Goal: Task Accomplishment & Management: Use online tool/utility

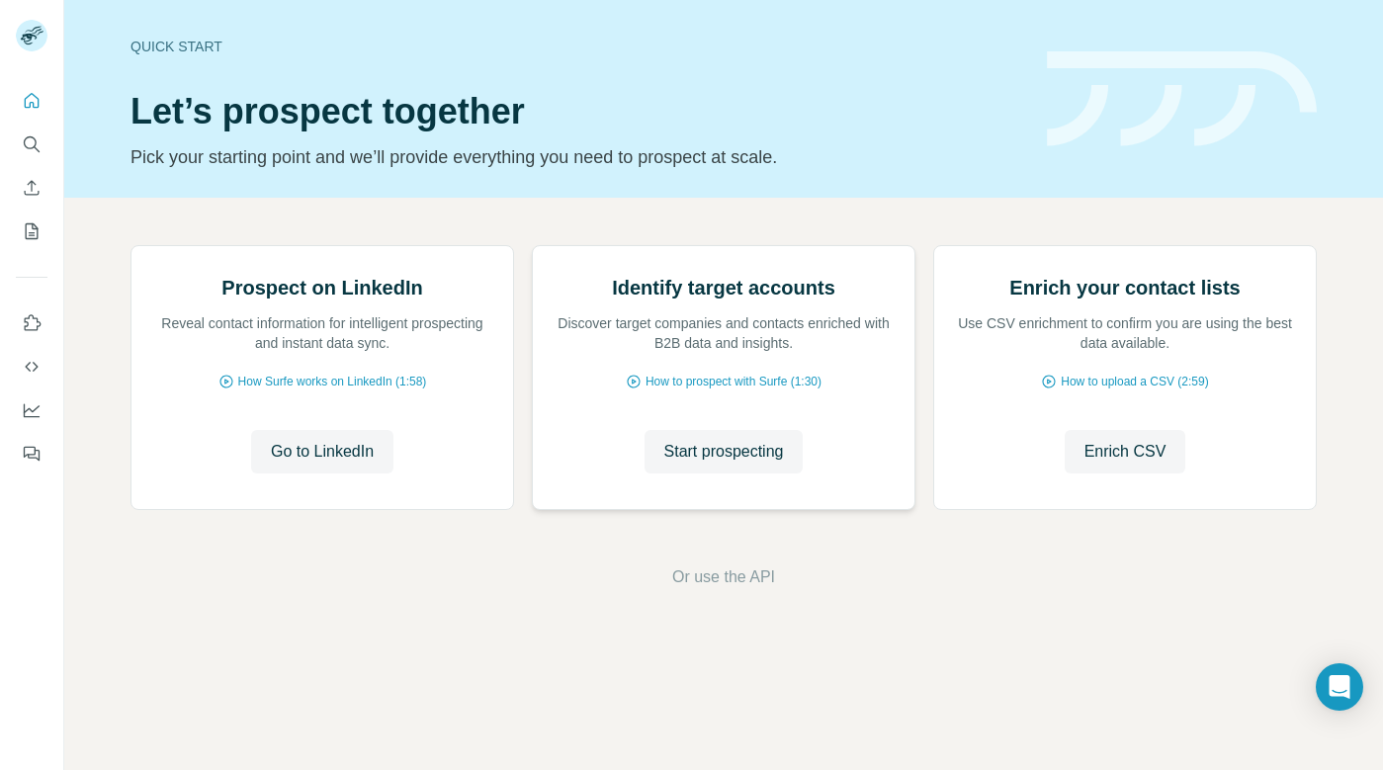
scroll to position [80, 0]
click at [303, 464] on span "Go to LinkedIn" at bounding box center [322, 452] width 103 height 24
click at [707, 464] on span "Start prospecting" at bounding box center [724, 452] width 120 height 24
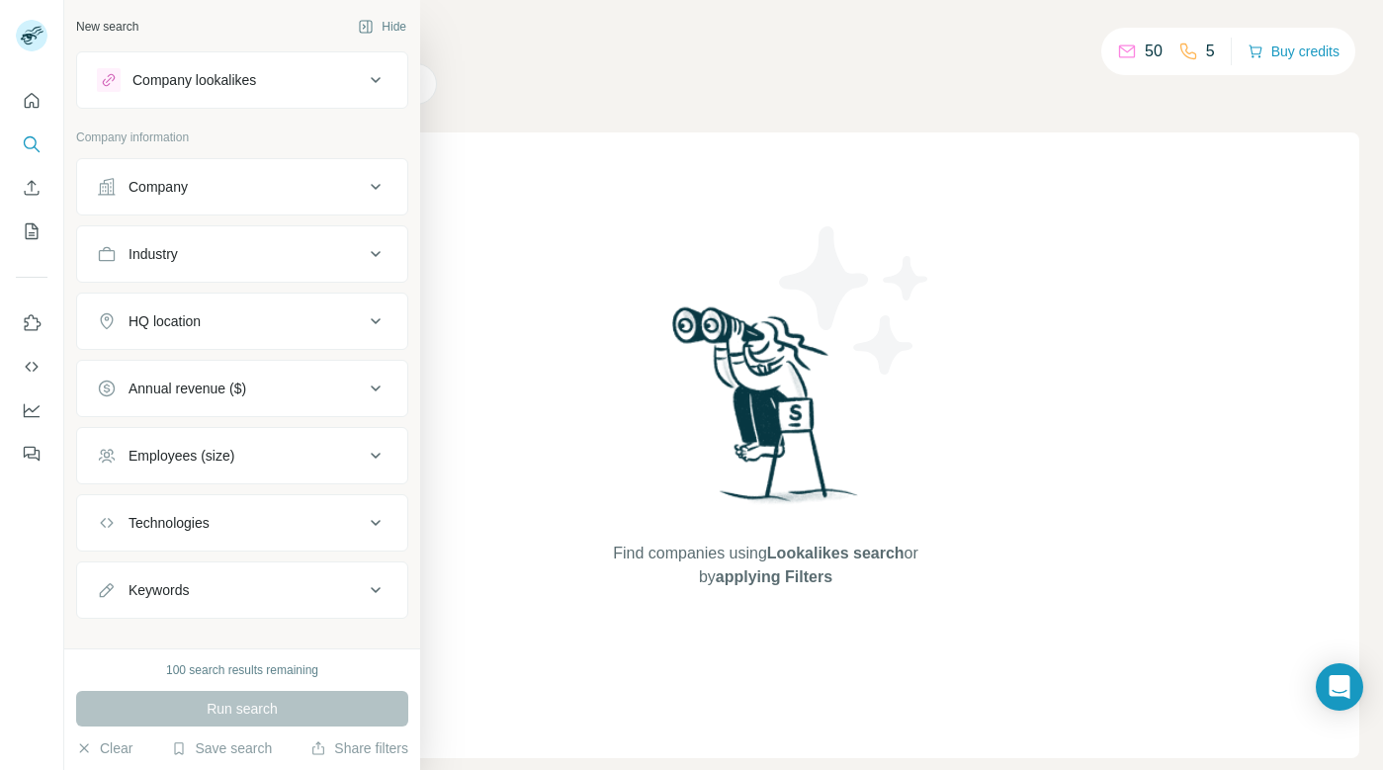
click at [377, 249] on icon at bounding box center [376, 254] width 24 height 24
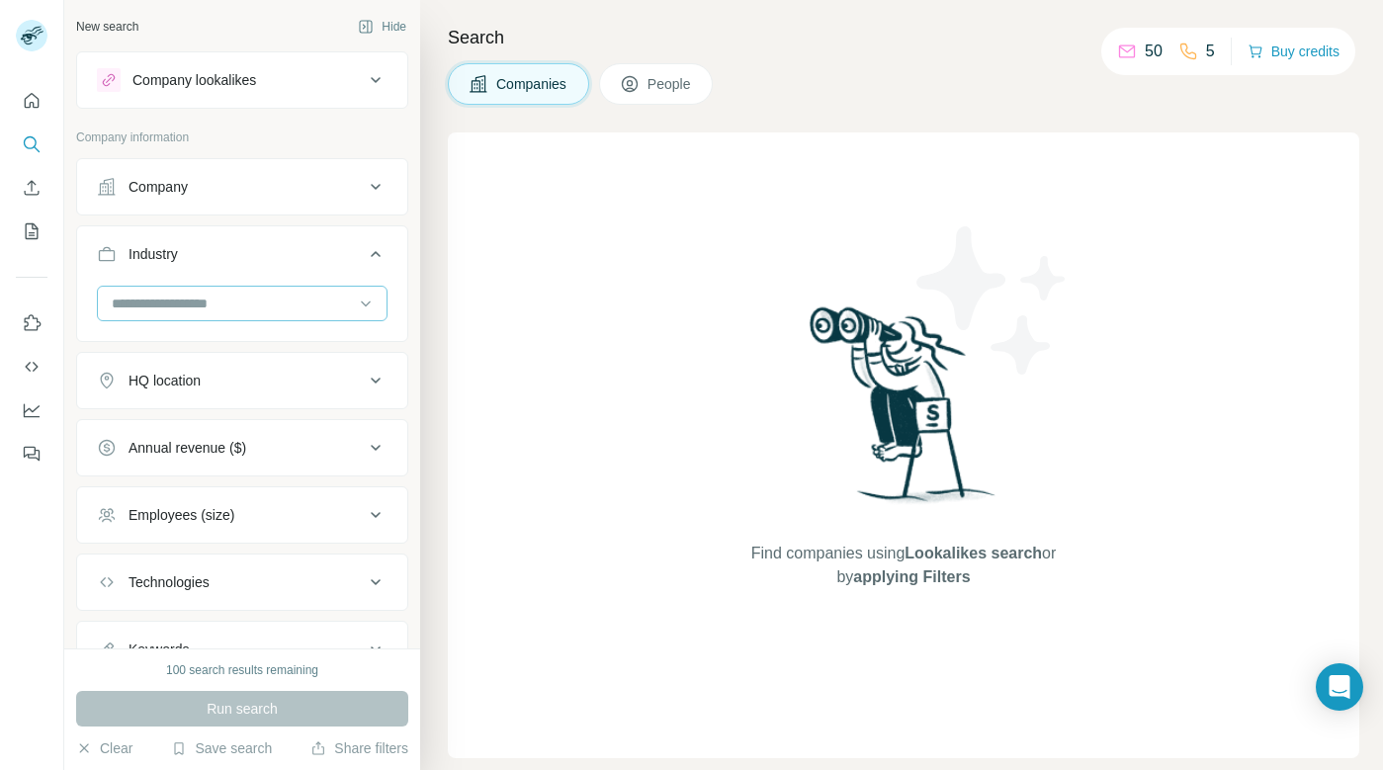
click at [255, 302] on input at bounding box center [232, 304] width 244 height 22
click at [246, 301] on input at bounding box center [232, 304] width 244 height 22
click at [279, 304] on input at bounding box center [232, 304] width 244 height 22
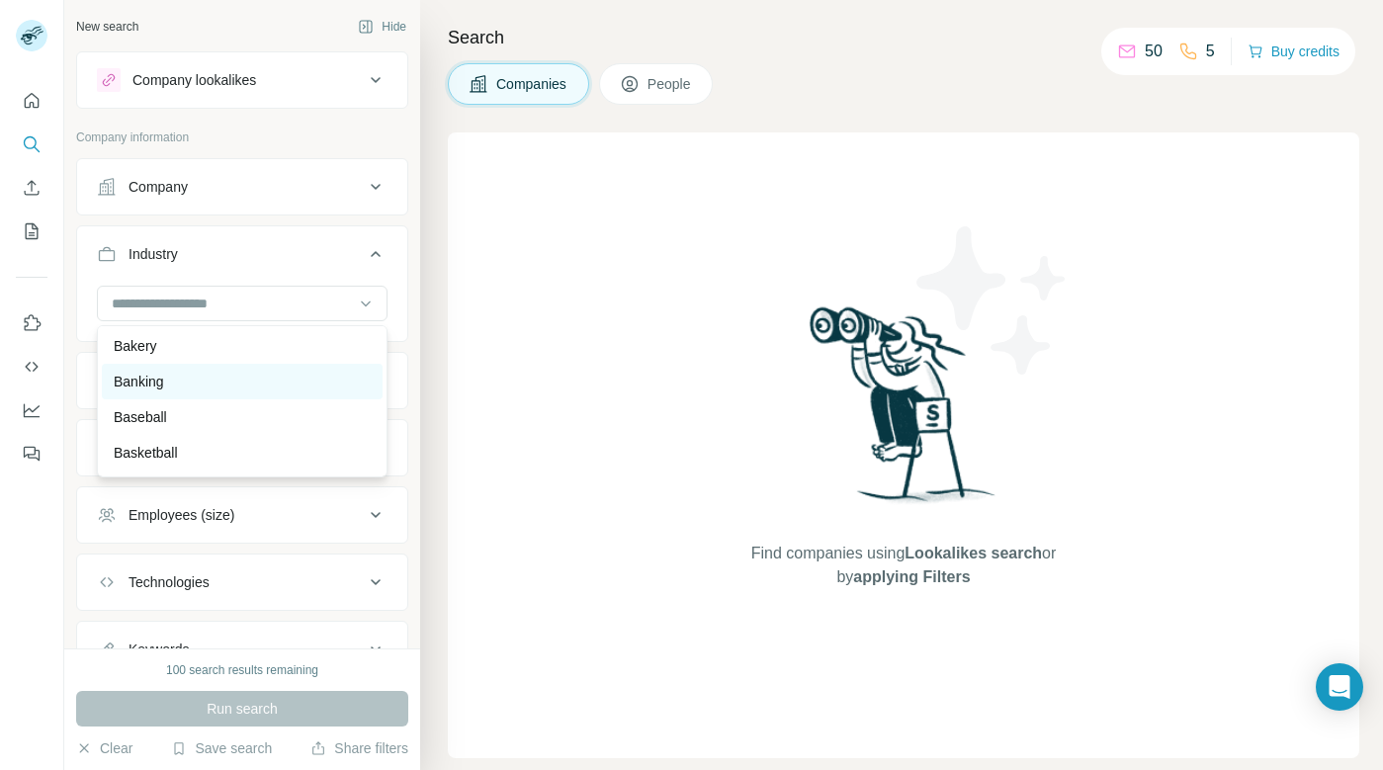
click at [155, 381] on p "Banking" at bounding box center [139, 382] width 50 height 20
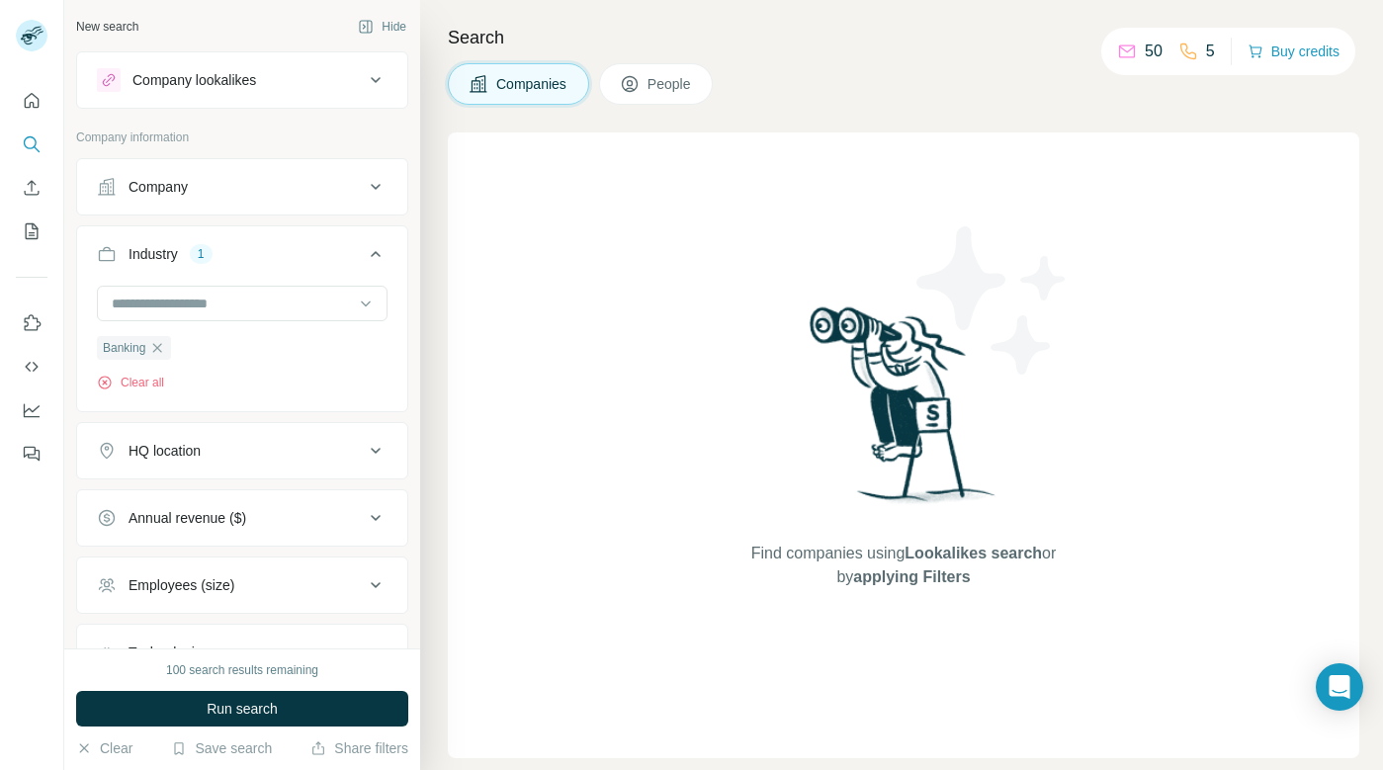
click at [377, 81] on icon at bounding box center [376, 80] width 10 height 6
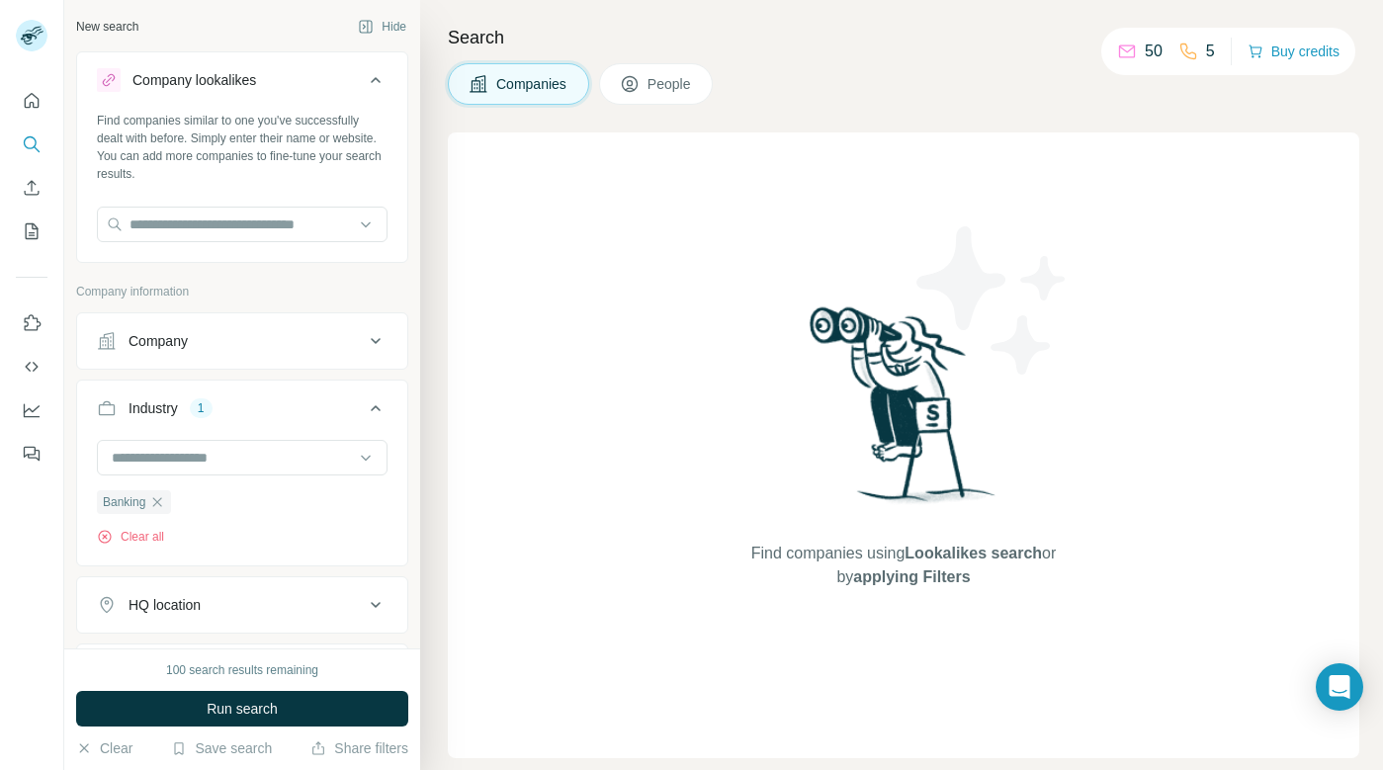
click at [377, 81] on icon at bounding box center [376, 80] width 24 height 24
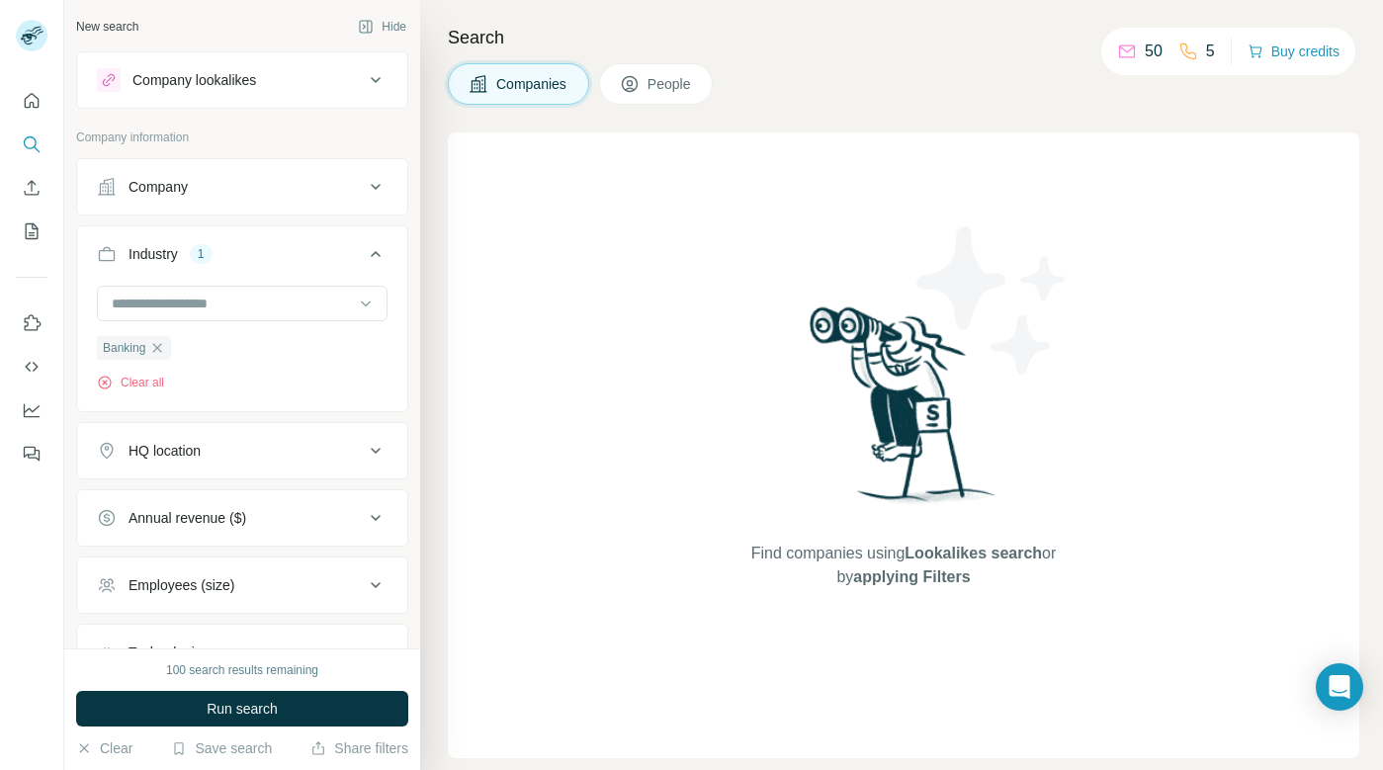
click at [645, 81] on button "People" at bounding box center [656, 84] width 115 height 42
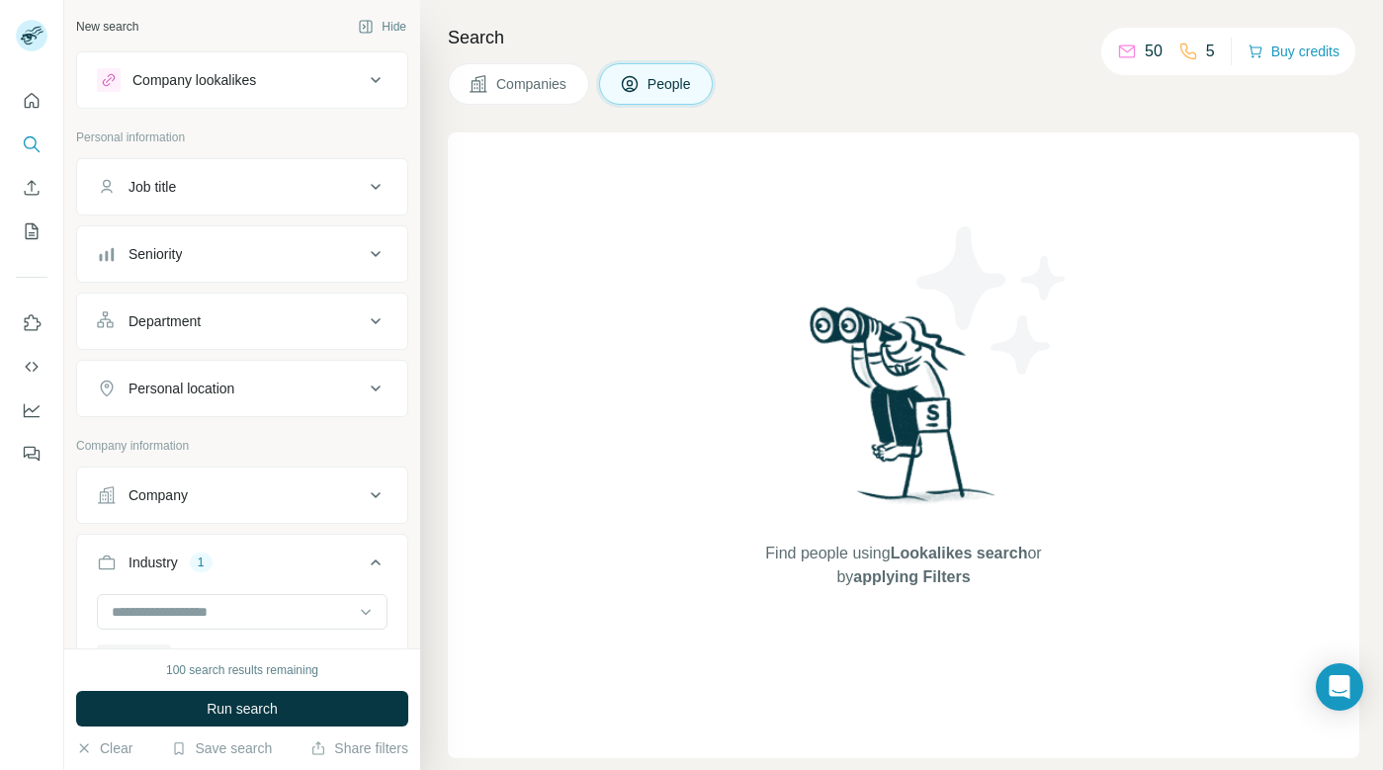
click at [381, 71] on icon at bounding box center [376, 80] width 24 height 24
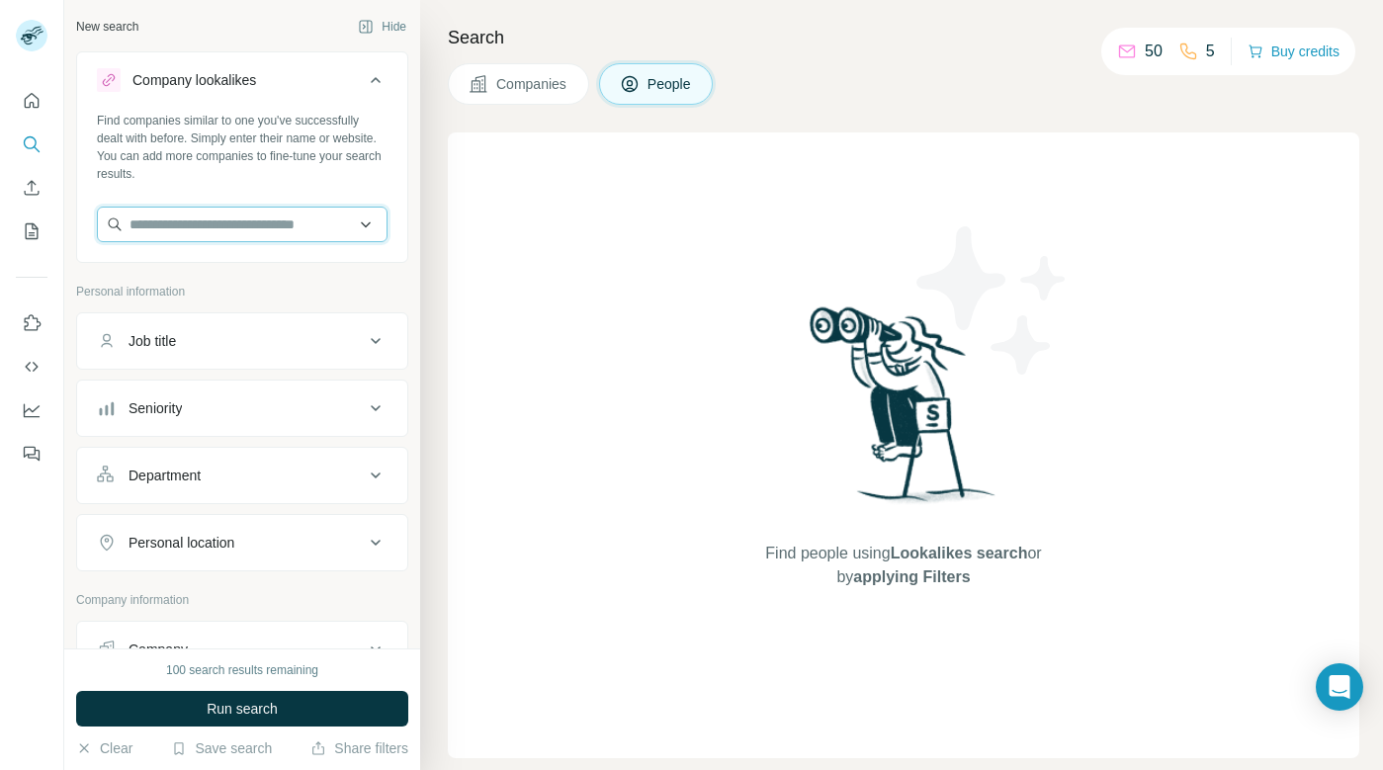
click at [185, 229] on input "text" at bounding box center [242, 225] width 291 height 36
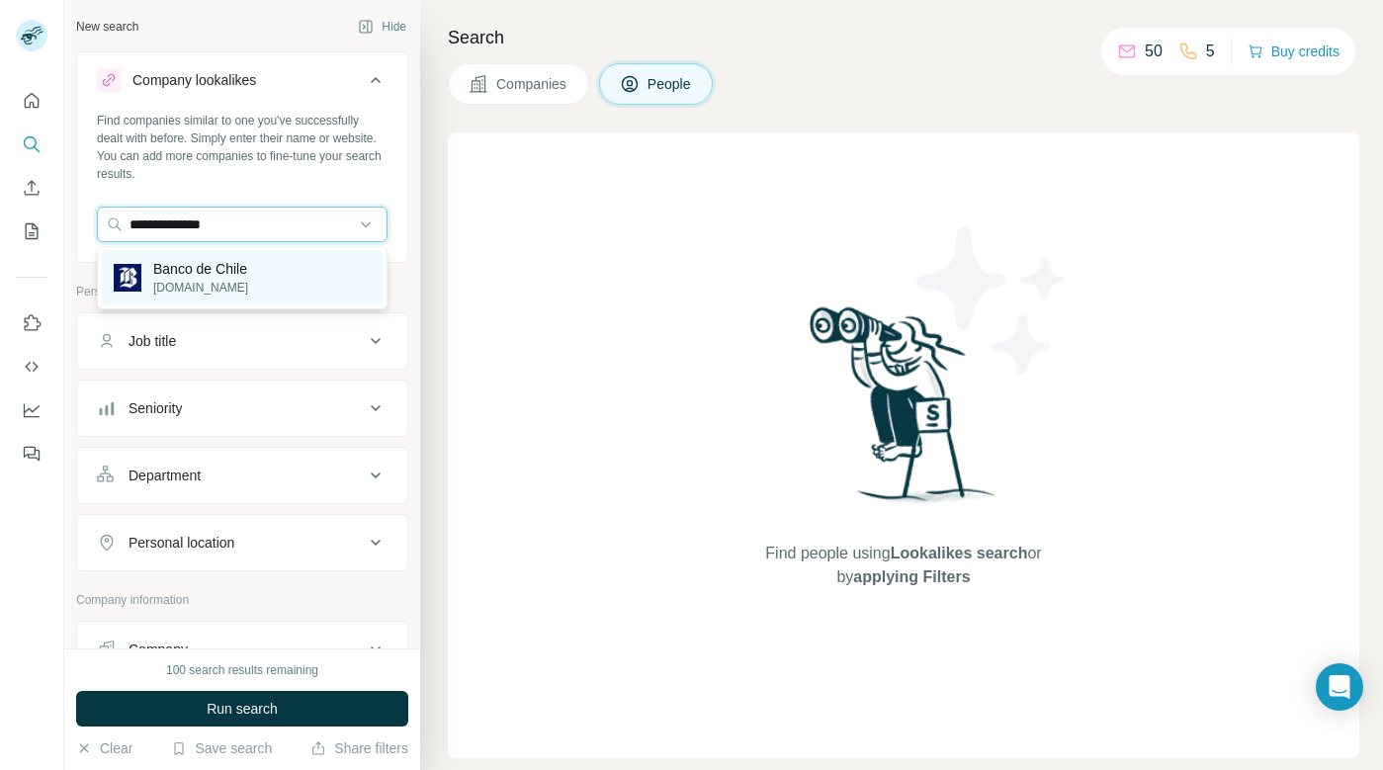
type input "**********"
click at [236, 282] on p "[DOMAIN_NAME]" at bounding box center [200, 288] width 95 height 18
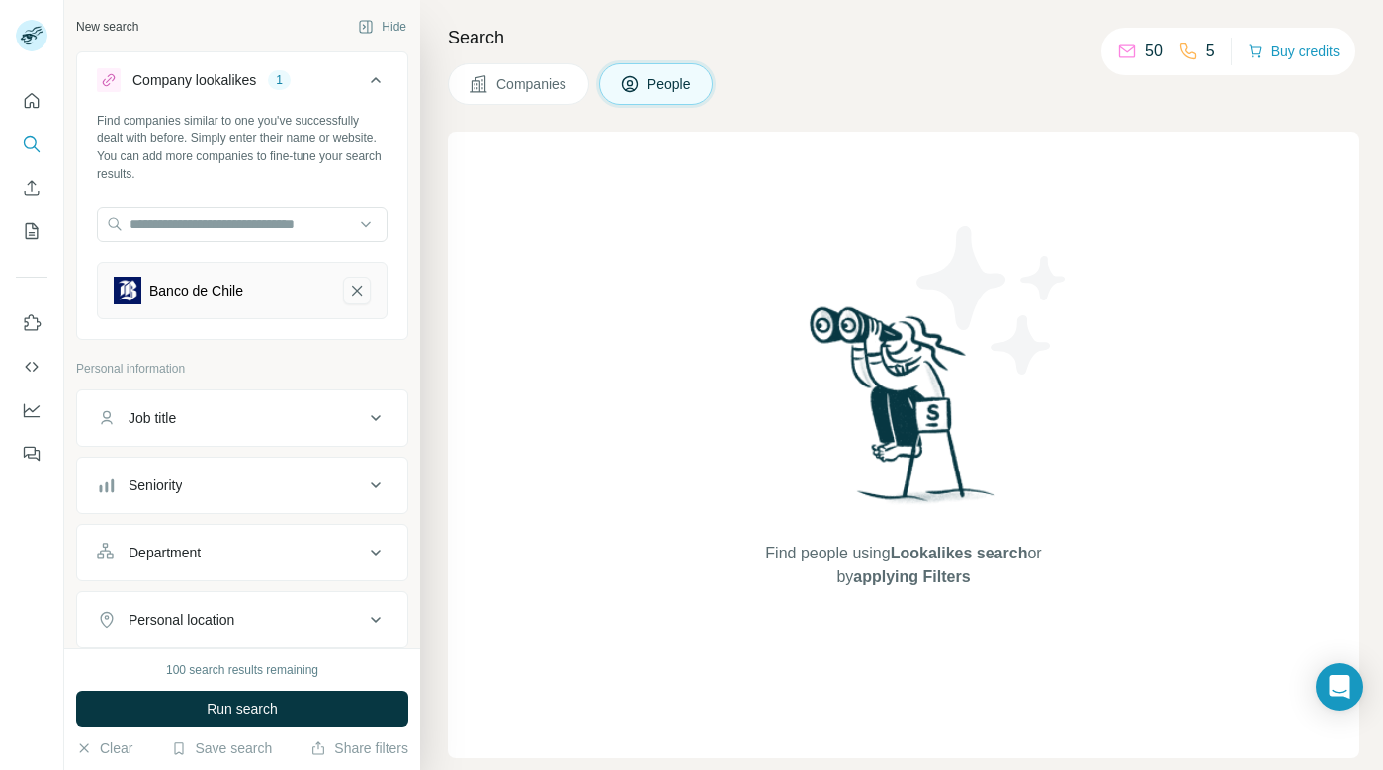
click at [360, 290] on icon "Banco de Chile-remove-button" at bounding box center [357, 291] width 18 height 20
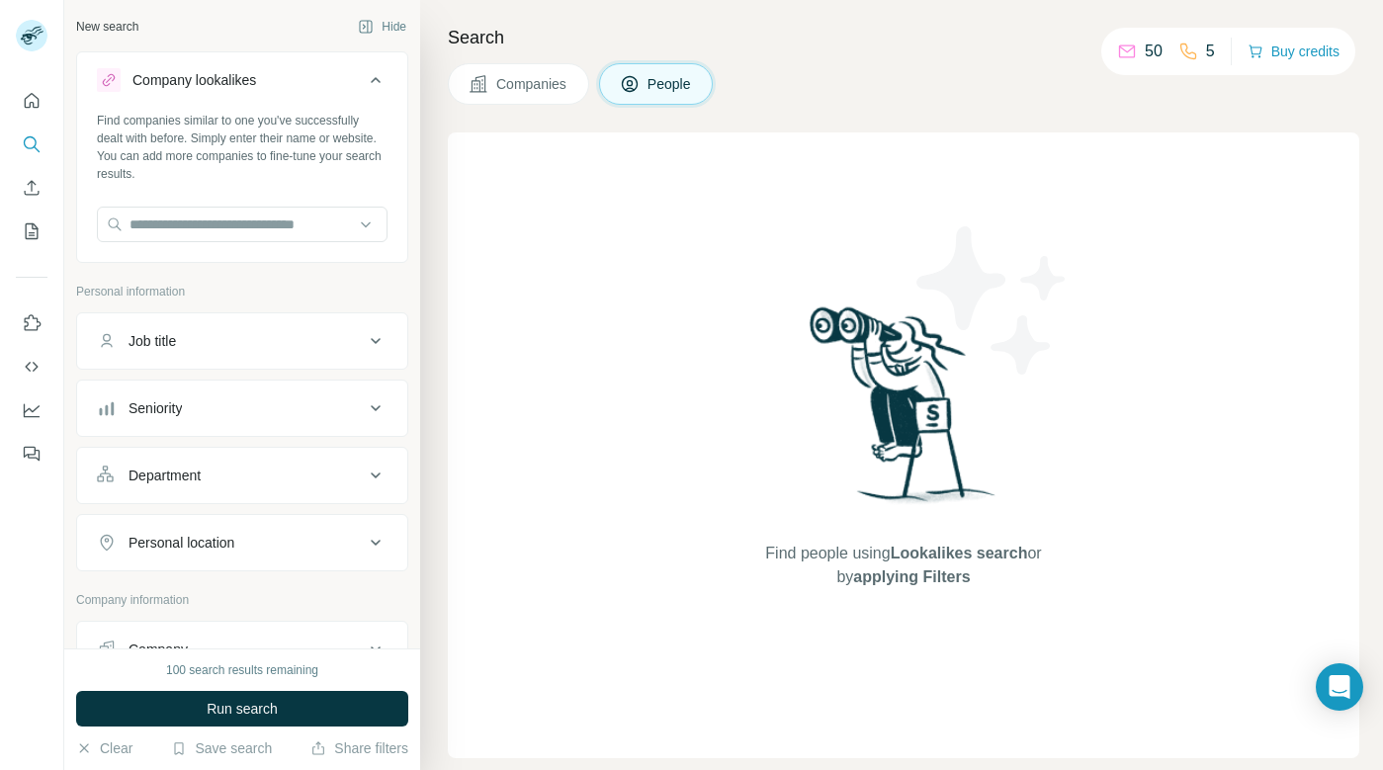
click at [372, 335] on icon at bounding box center [376, 341] width 24 height 24
click at [376, 532] on icon at bounding box center [376, 535] width 24 height 24
click at [201, 577] on input at bounding box center [232, 584] width 244 height 22
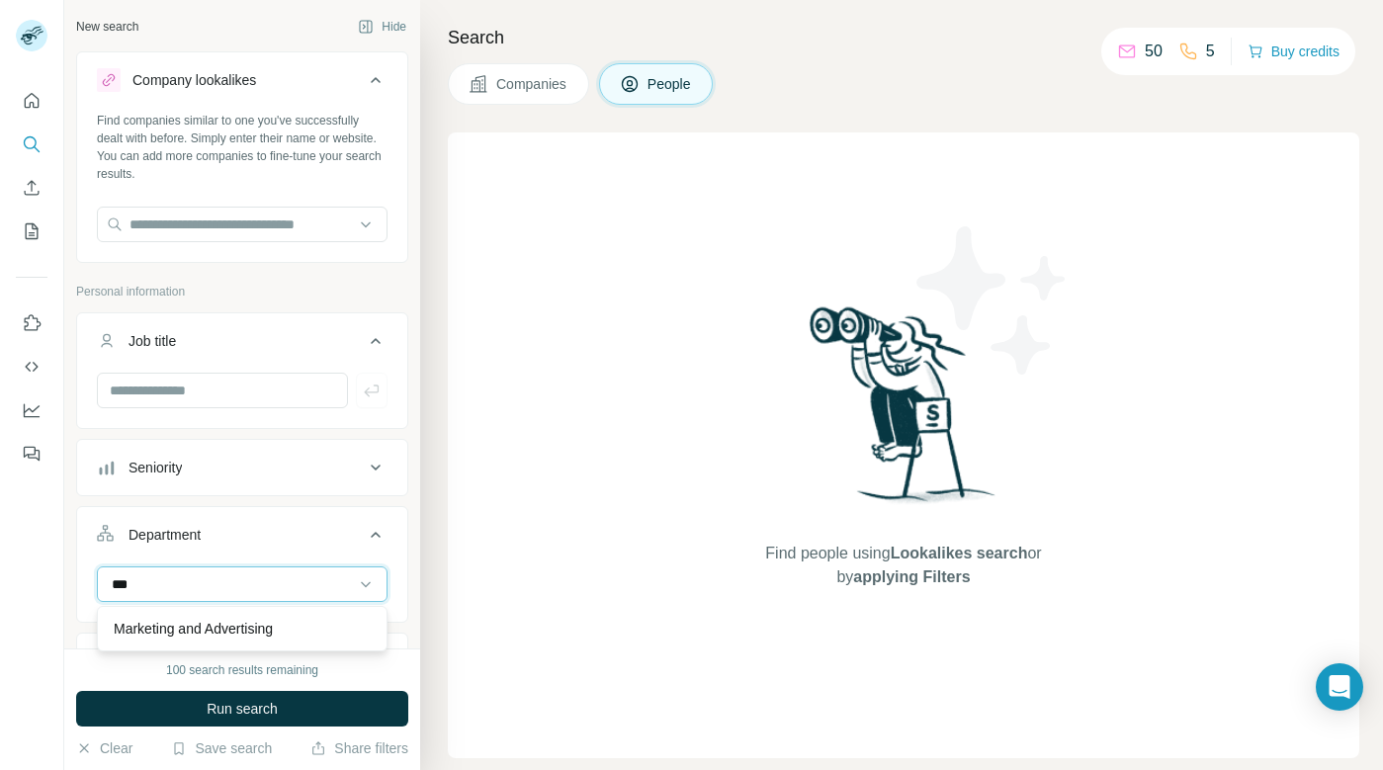
type input "***"
click at [171, 631] on div "Marketing and Advertising" at bounding box center [242, 628] width 291 height 45
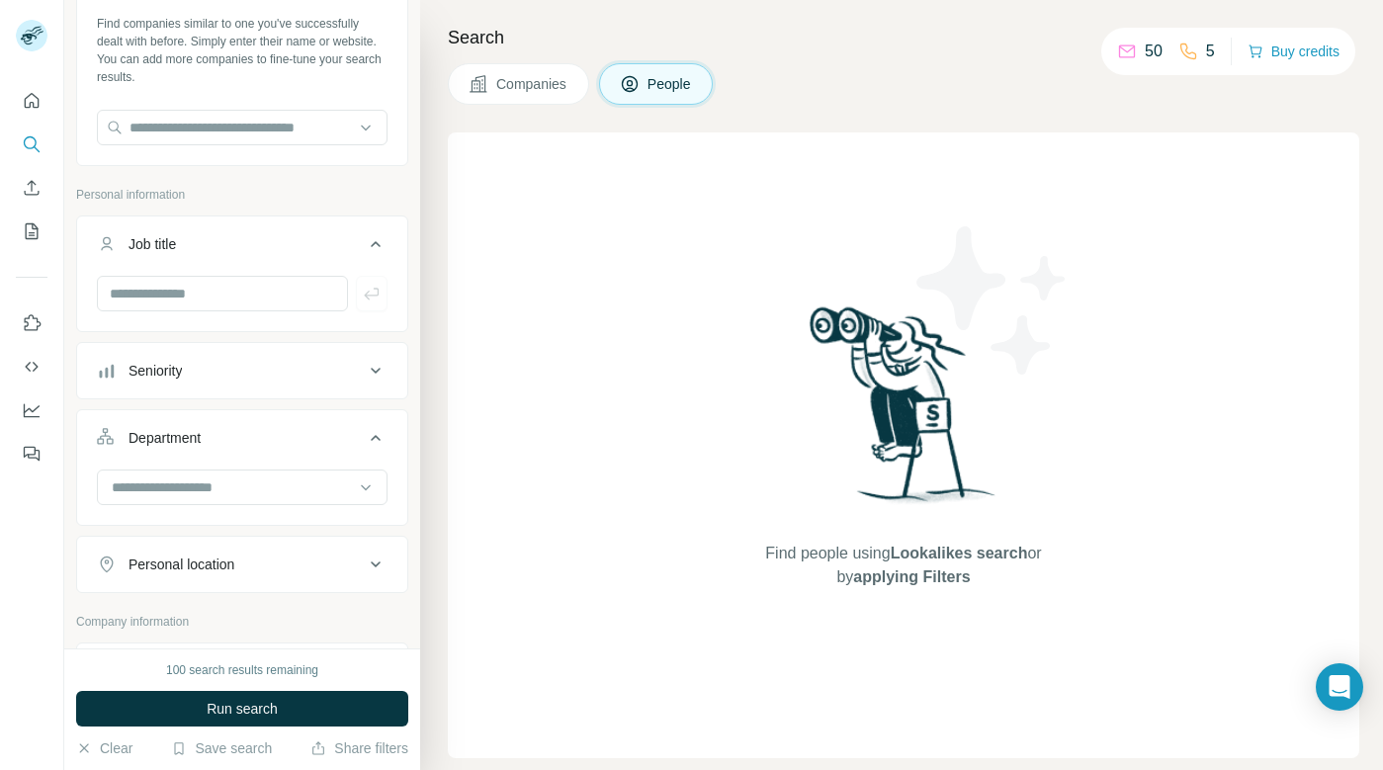
scroll to position [159, 0]
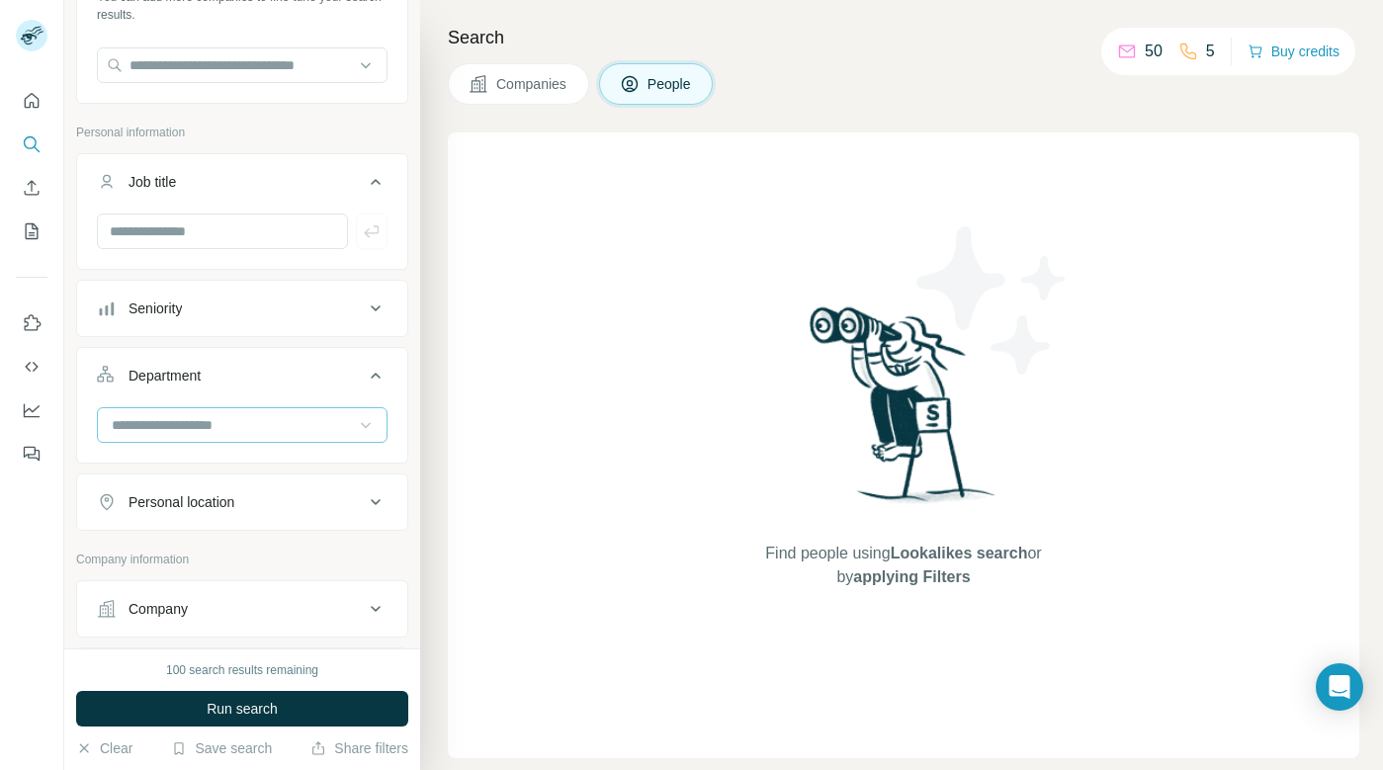
click at [375, 423] on icon at bounding box center [366, 425] width 20 height 20
type input "********"
click at [312, 379] on div "Department" at bounding box center [230, 376] width 267 height 20
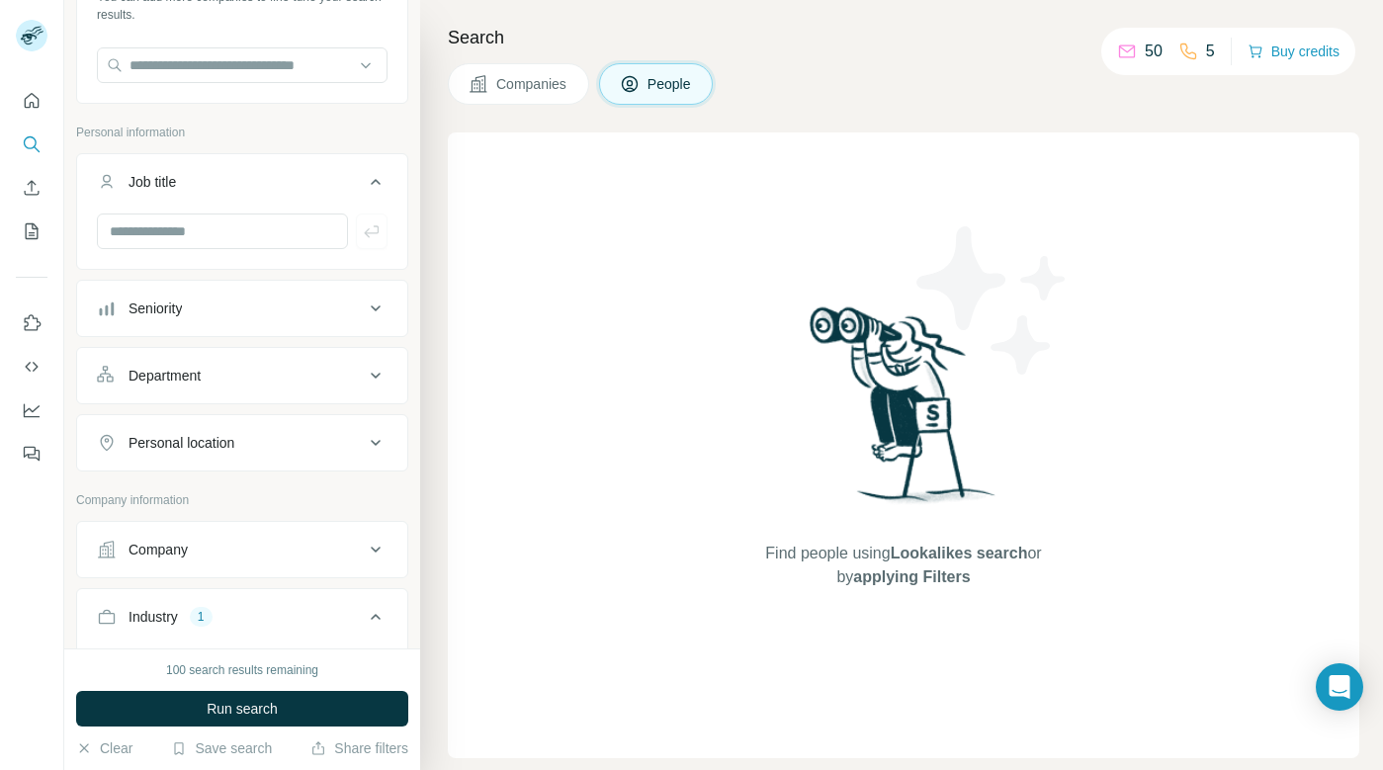
click at [370, 374] on icon at bounding box center [376, 376] width 24 height 24
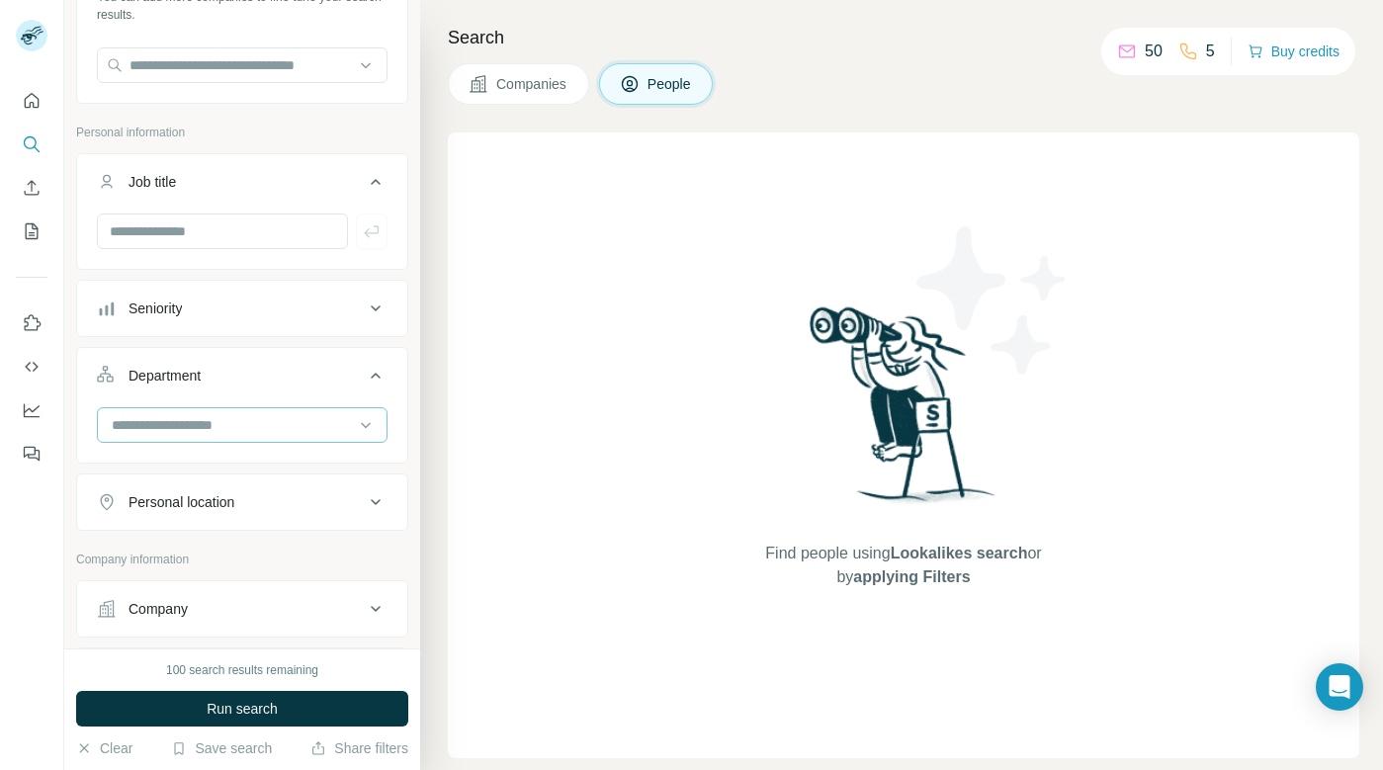
click at [277, 425] on input at bounding box center [232, 425] width 244 height 22
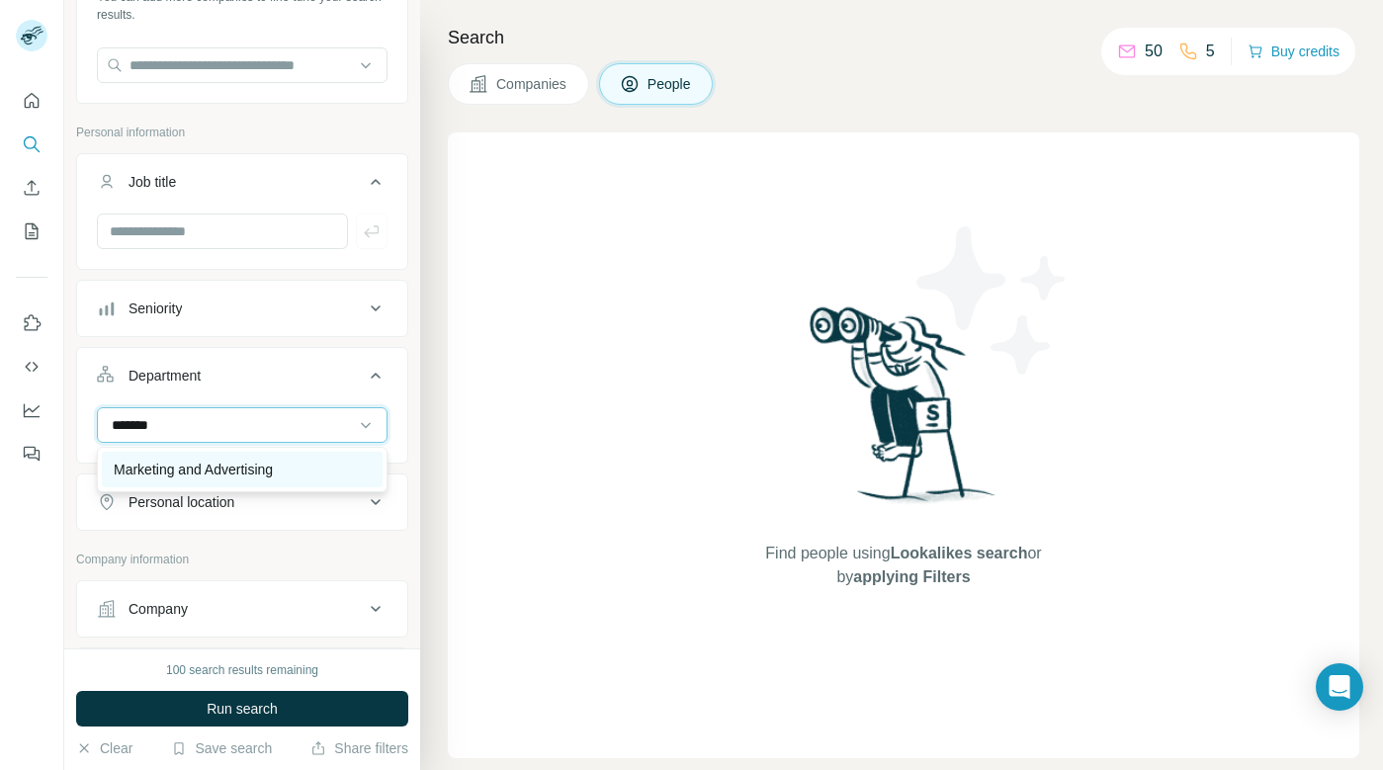
type input "*******"
click at [253, 465] on p "Marketing and Advertising" at bounding box center [193, 470] width 159 height 20
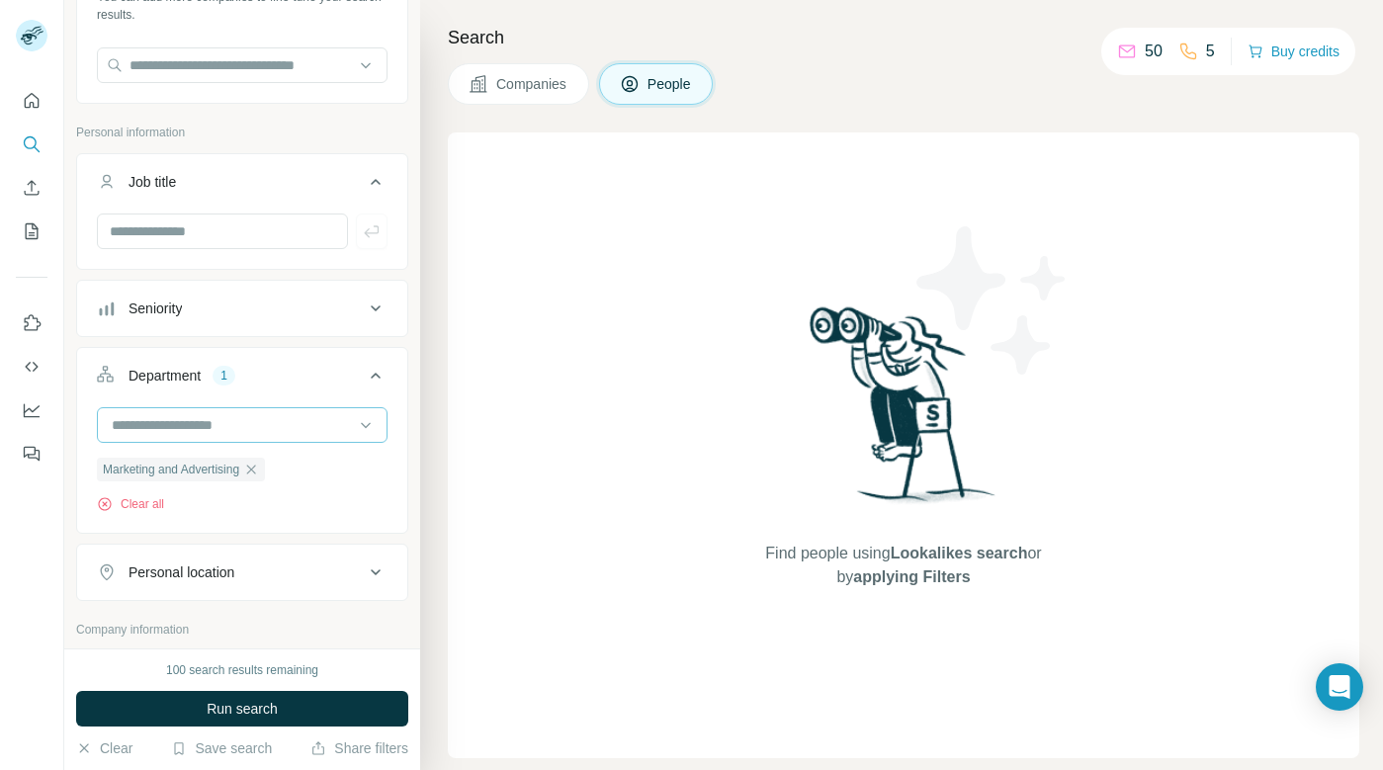
click at [291, 424] on input at bounding box center [232, 425] width 244 height 22
click at [375, 378] on icon at bounding box center [376, 376] width 24 height 24
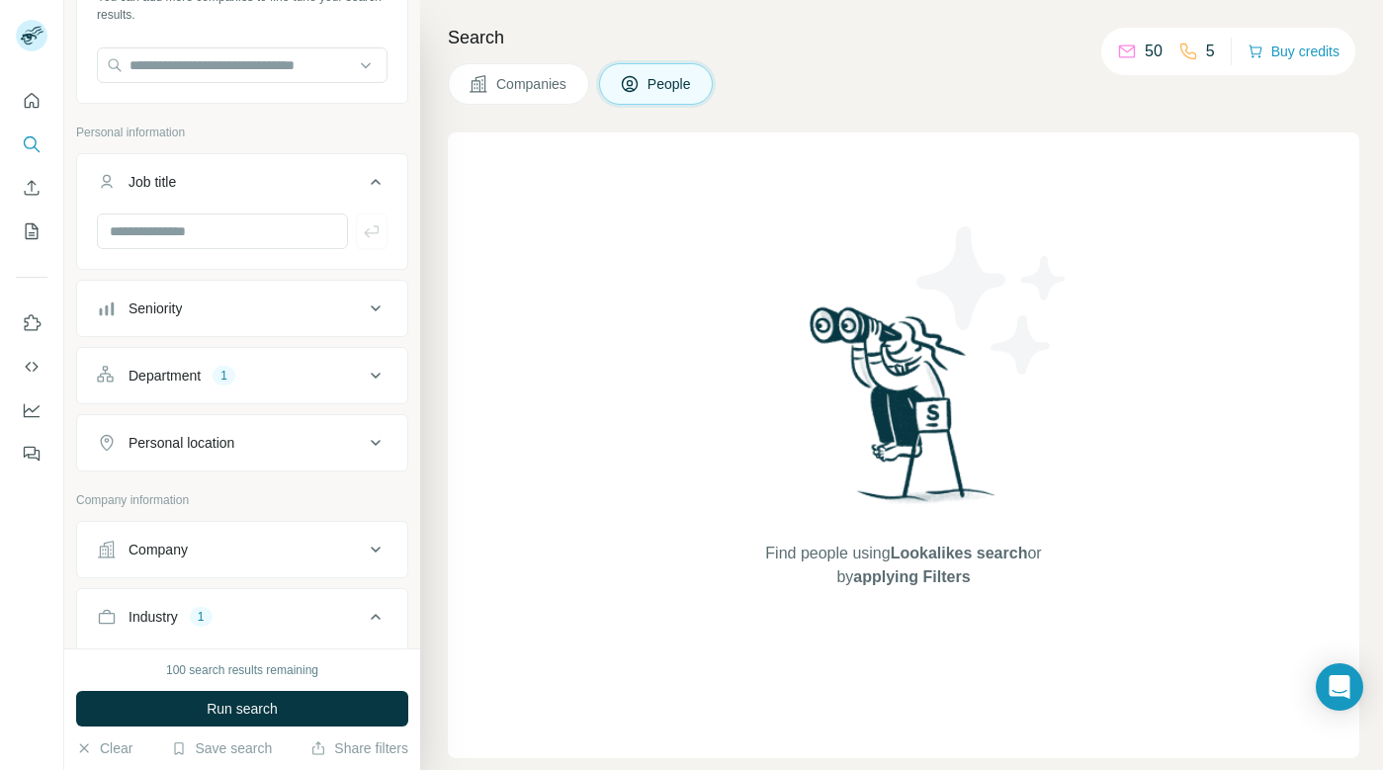
click at [382, 441] on icon at bounding box center [376, 443] width 24 height 24
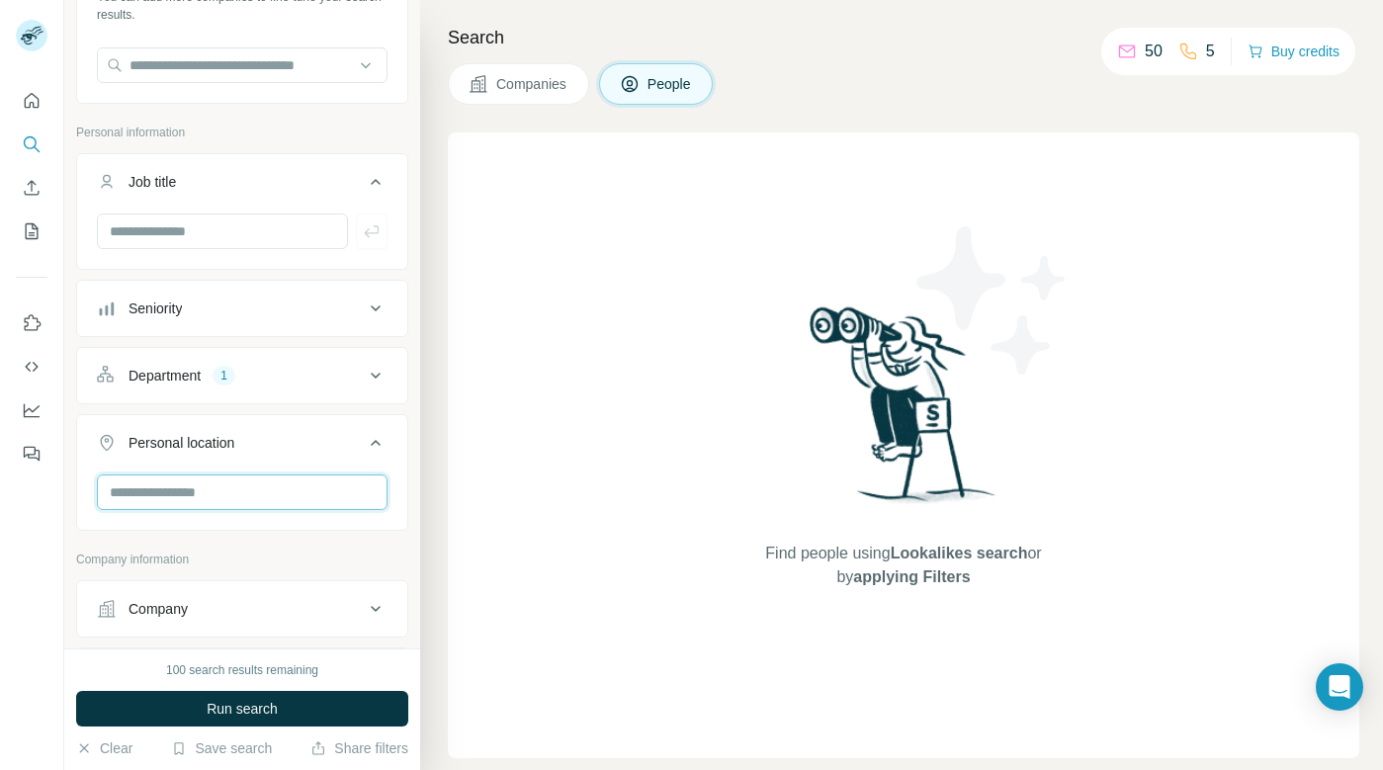
click at [257, 496] on input "text" at bounding box center [242, 493] width 291 height 36
type input "*****"
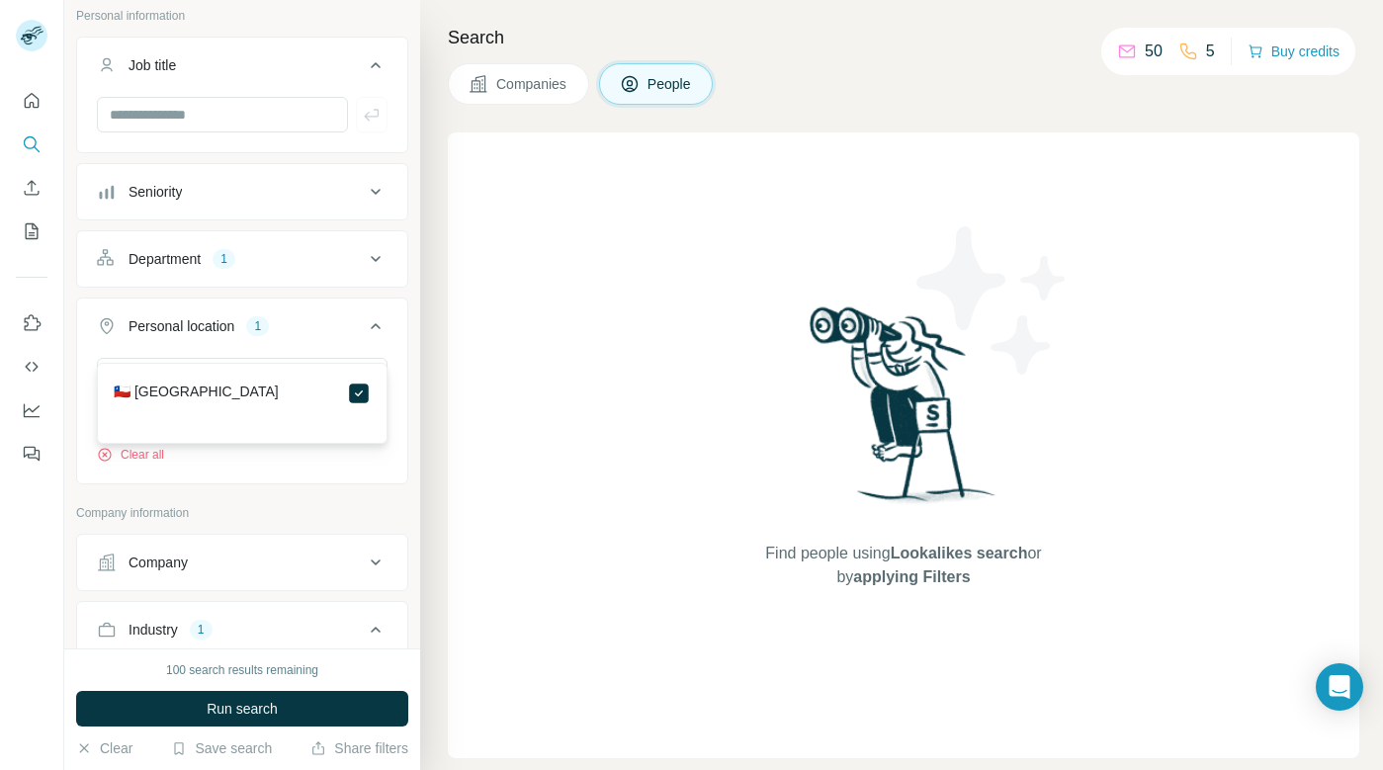
scroll to position [360, 0]
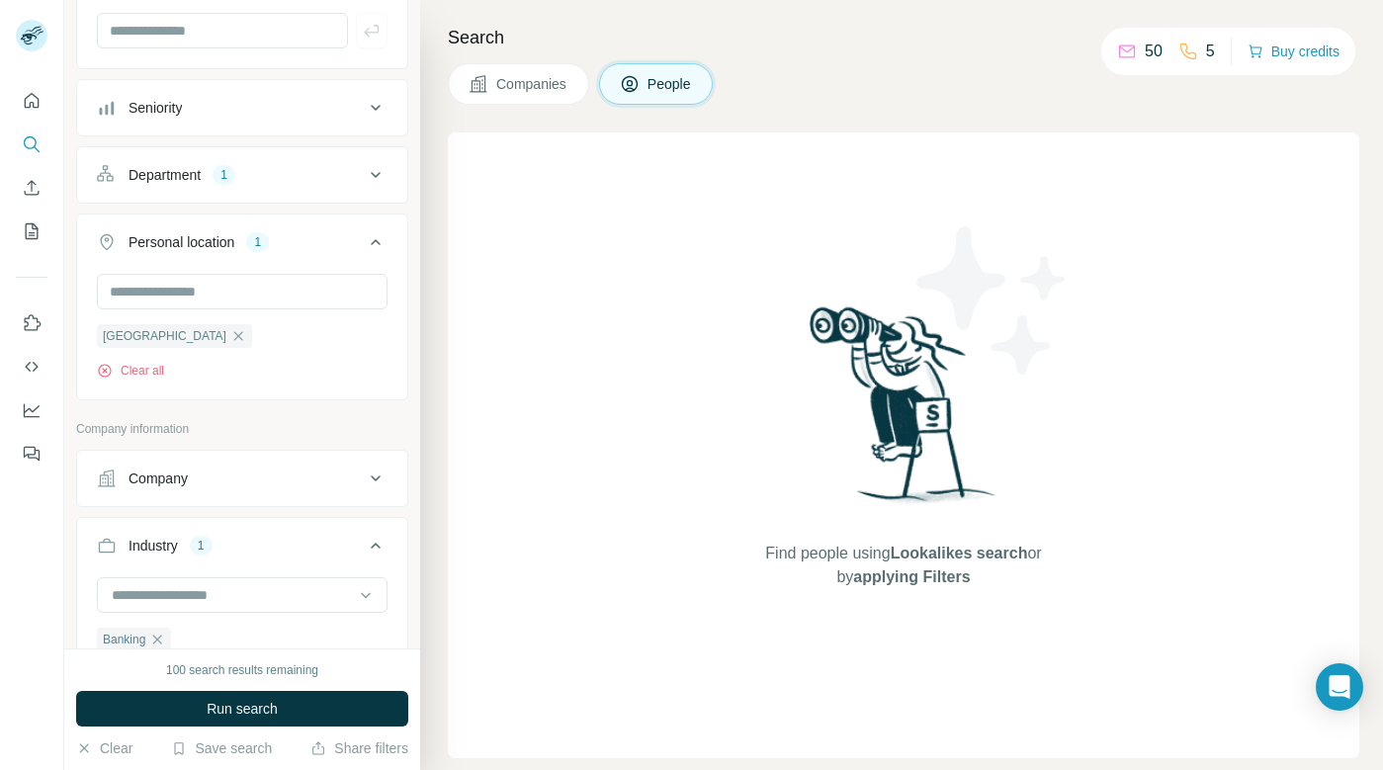
click at [379, 482] on icon at bounding box center [376, 479] width 24 height 24
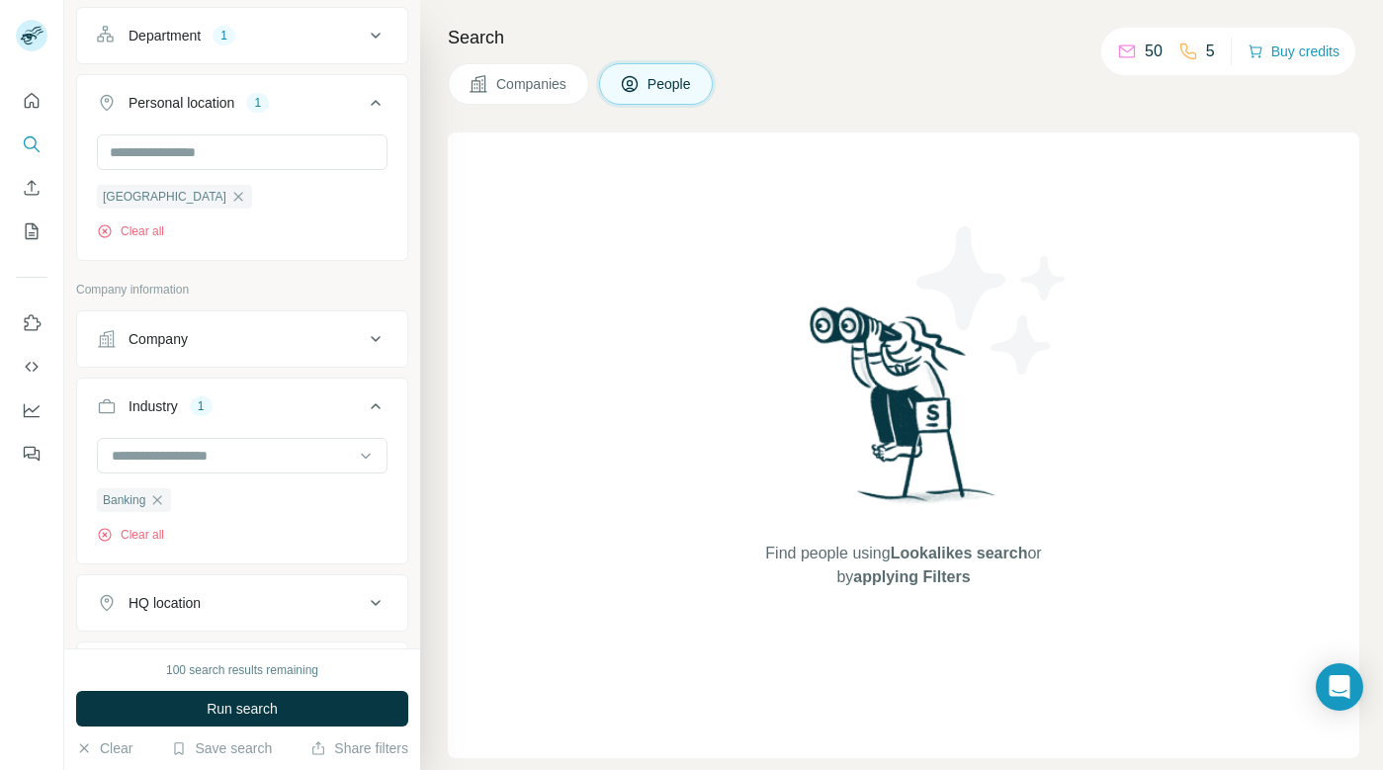
scroll to position [525, 0]
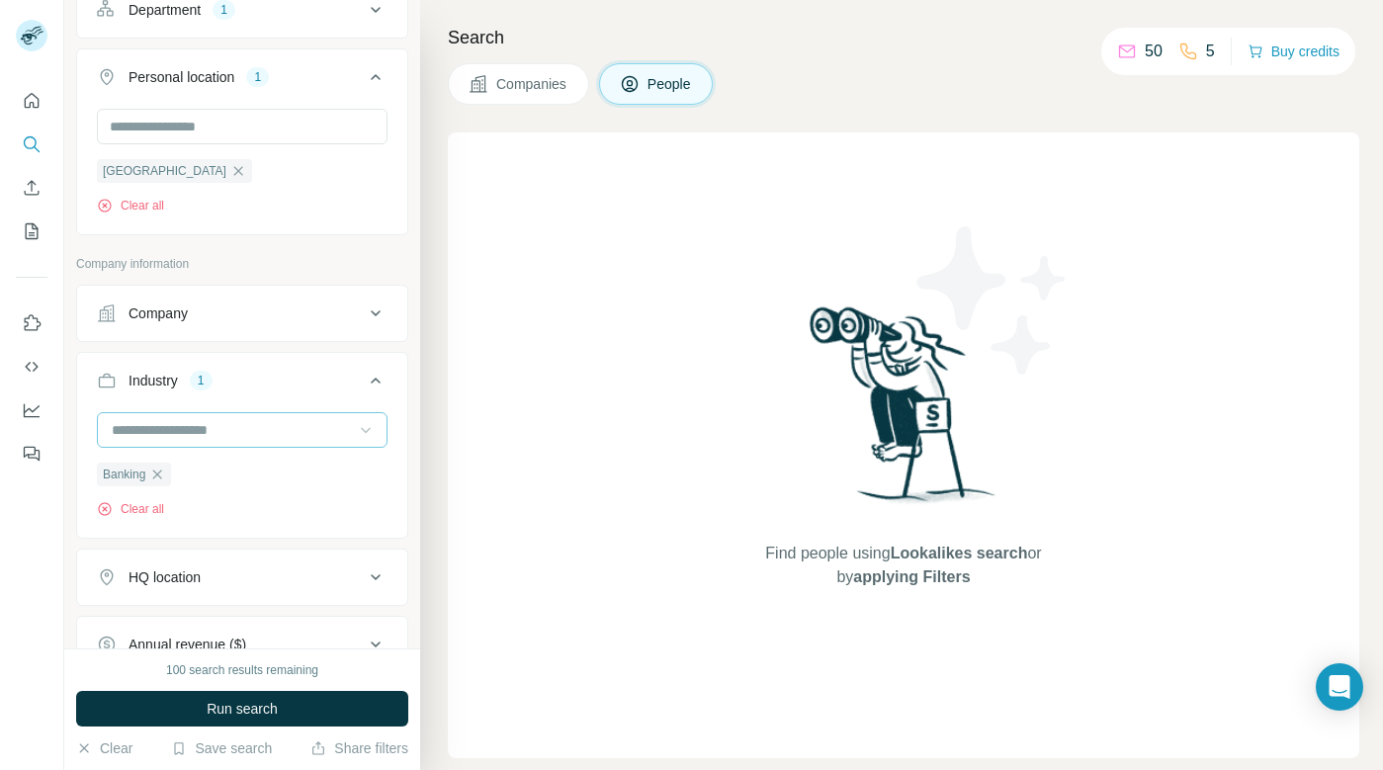
click at [369, 428] on icon at bounding box center [366, 431] width 10 height 6
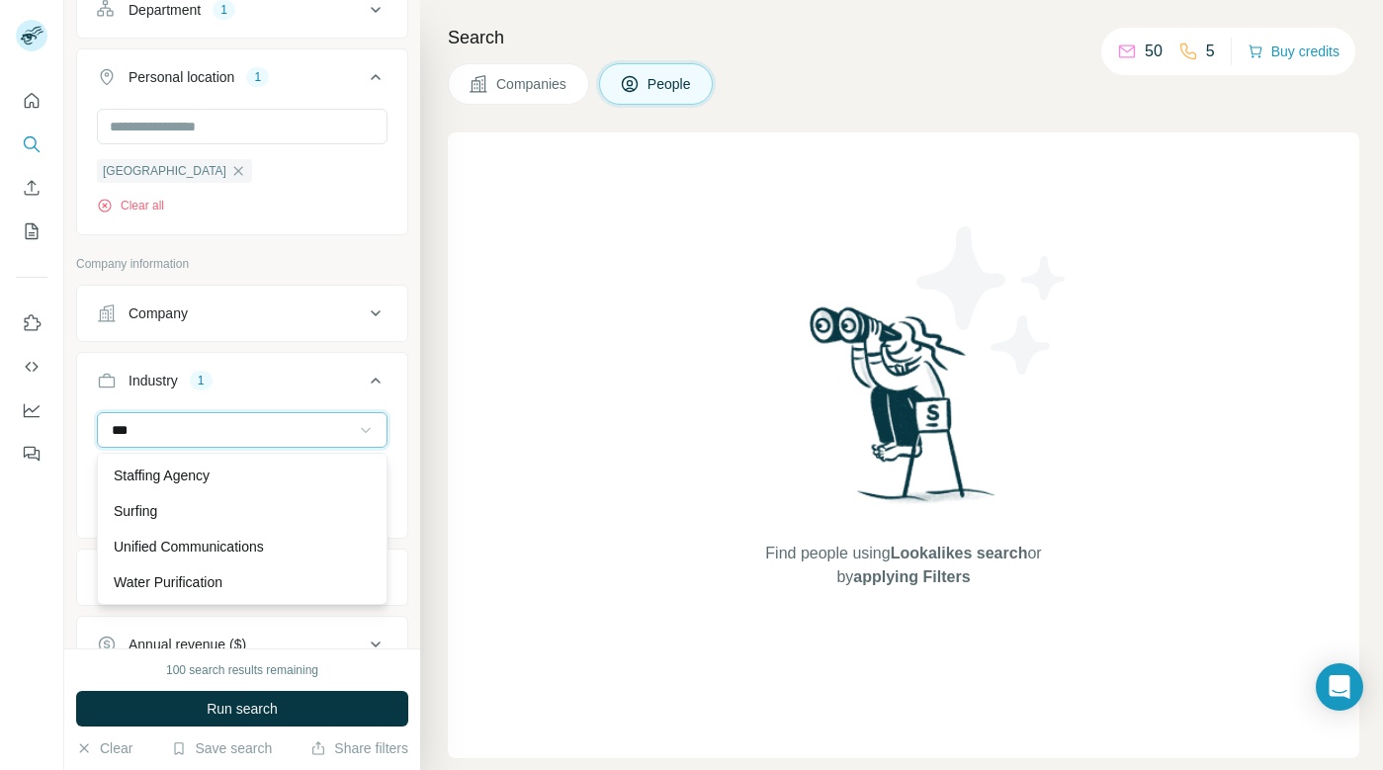
scroll to position [107, 0]
type input "***"
click at [181, 471] on div "FinTech" at bounding box center [242, 476] width 257 height 20
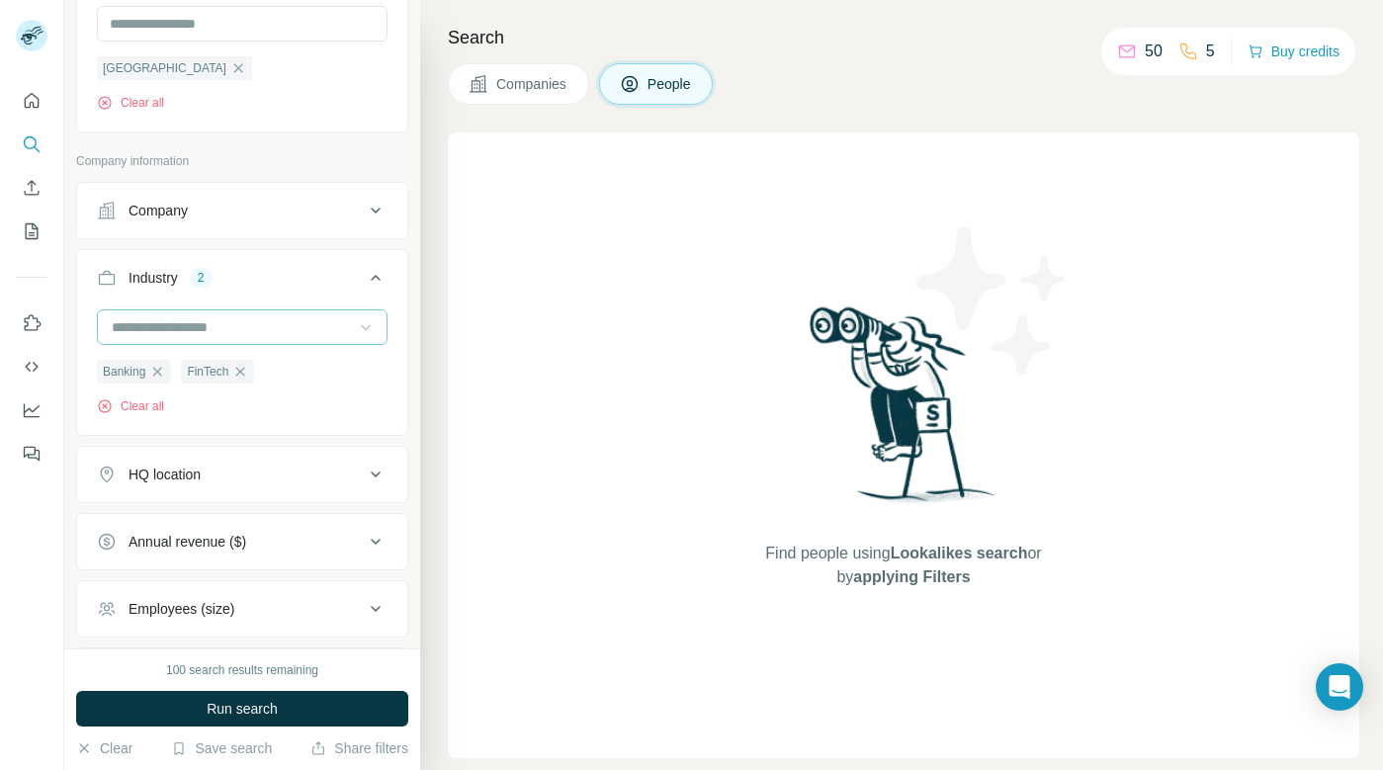
scroll to position [643, 0]
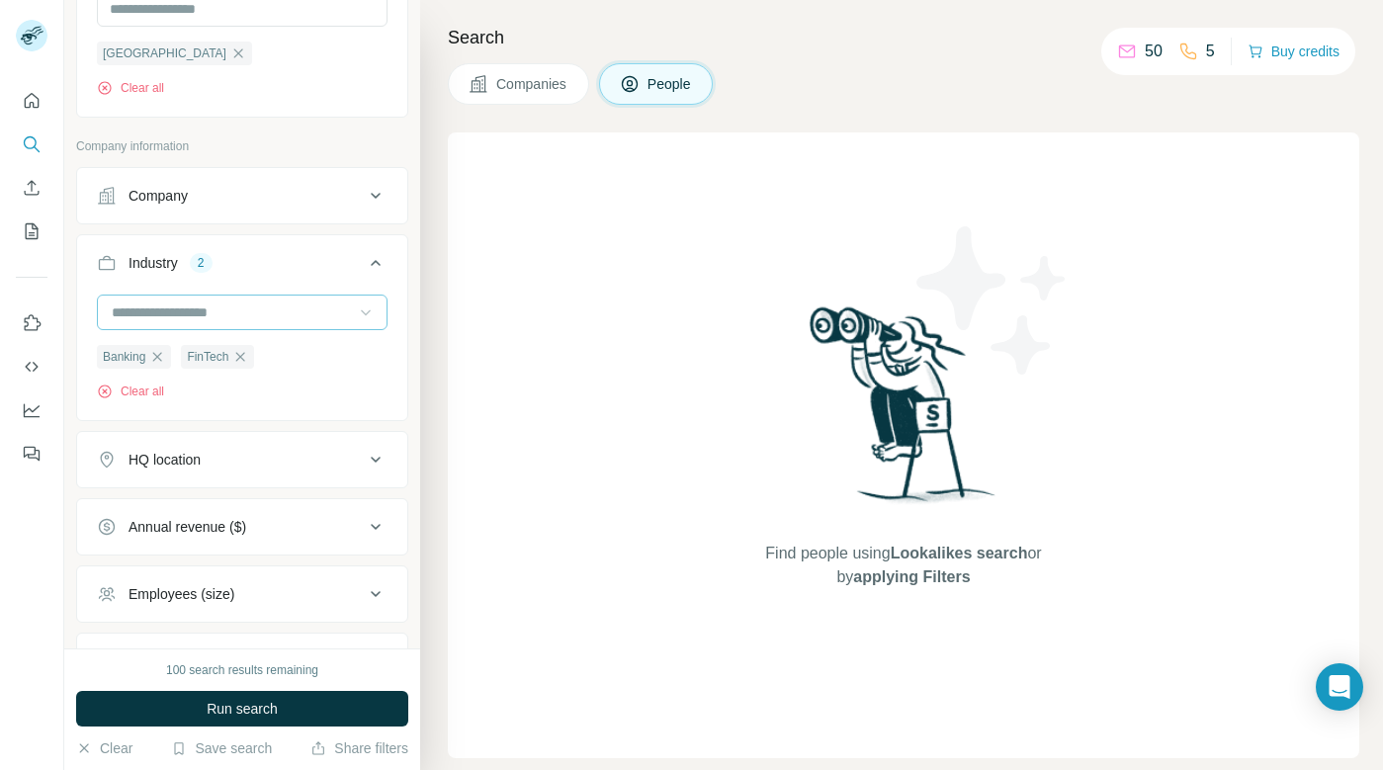
click at [379, 459] on icon at bounding box center [376, 460] width 10 height 6
click at [378, 459] on icon at bounding box center [376, 460] width 24 height 24
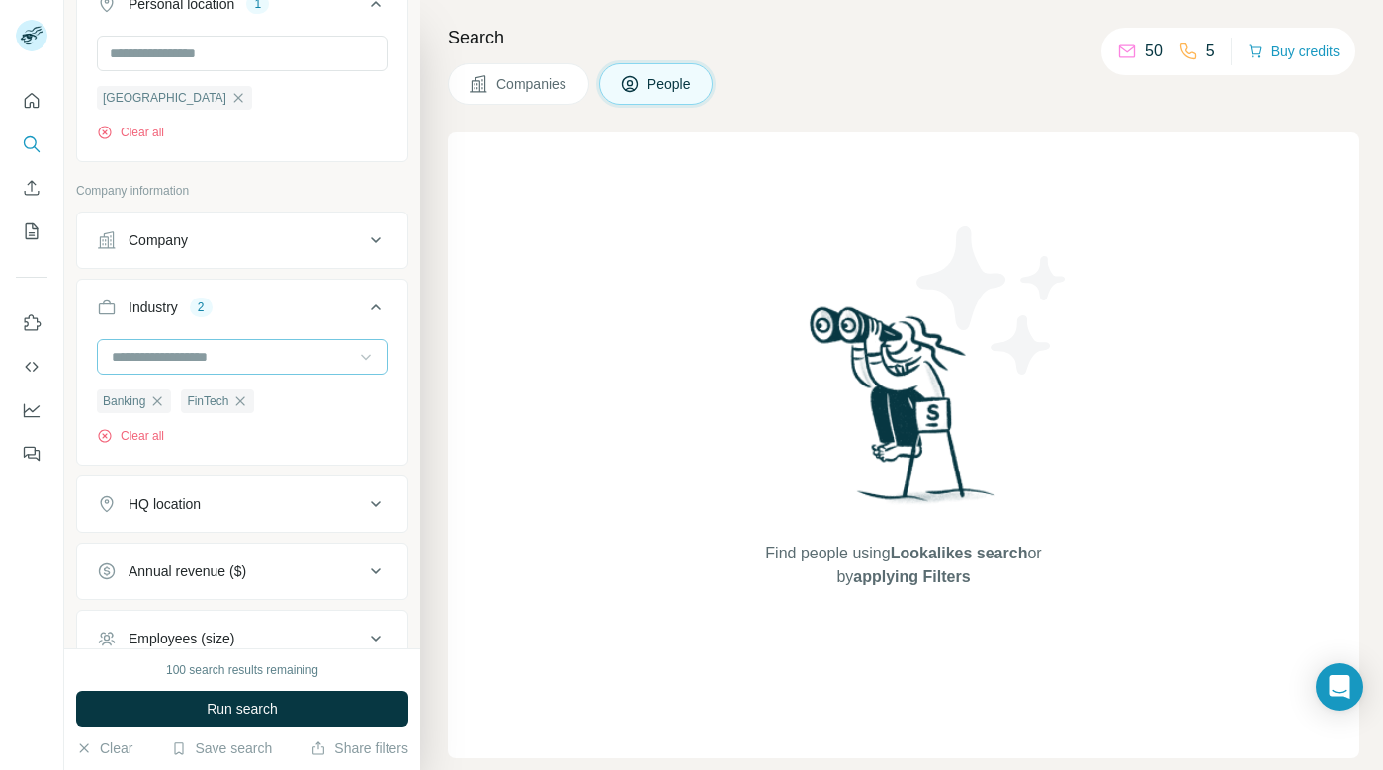
scroll to position [601, 0]
click at [371, 504] on icon at bounding box center [376, 501] width 24 height 24
click at [263, 545] on input "text" at bounding box center [242, 551] width 291 height 36
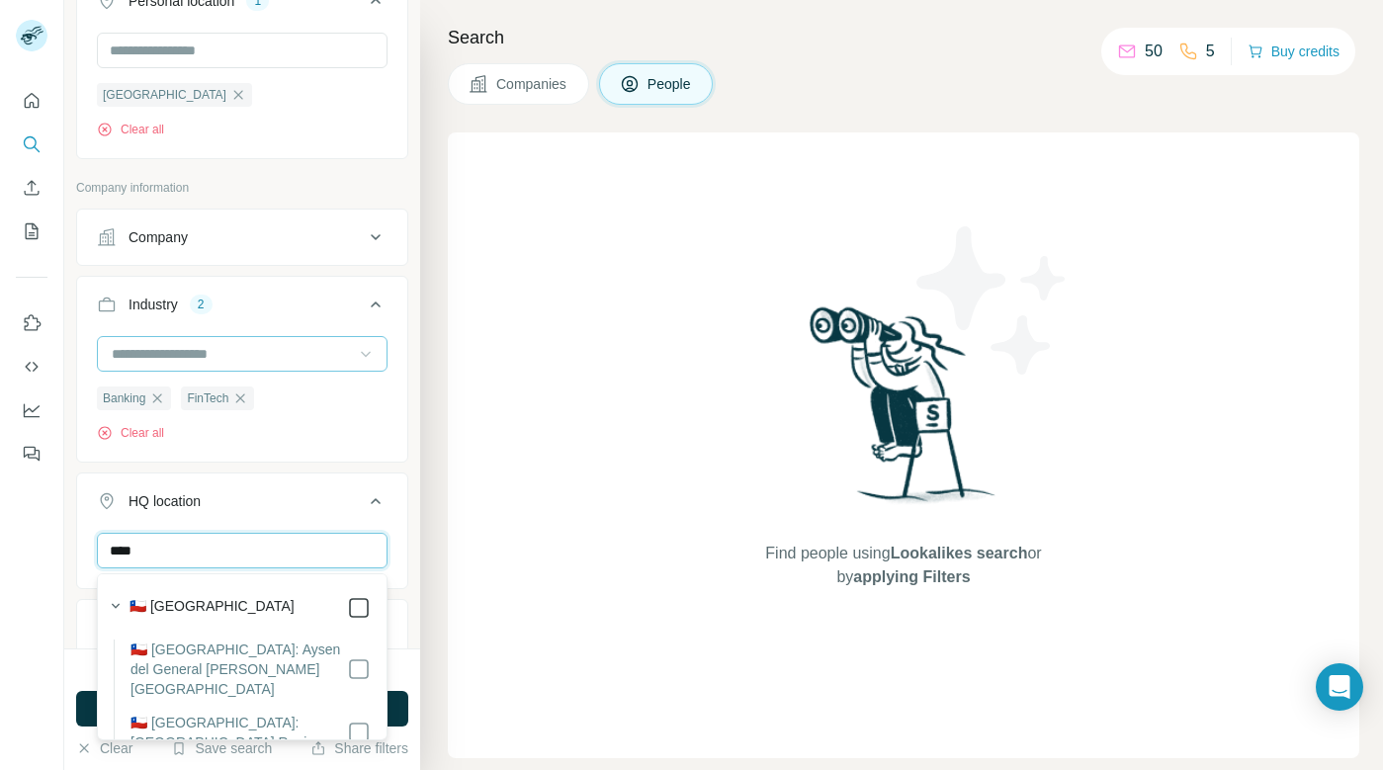
type input "****"
click at [378, 500] on icon at bounding box center [376, 501] width 24 height 24
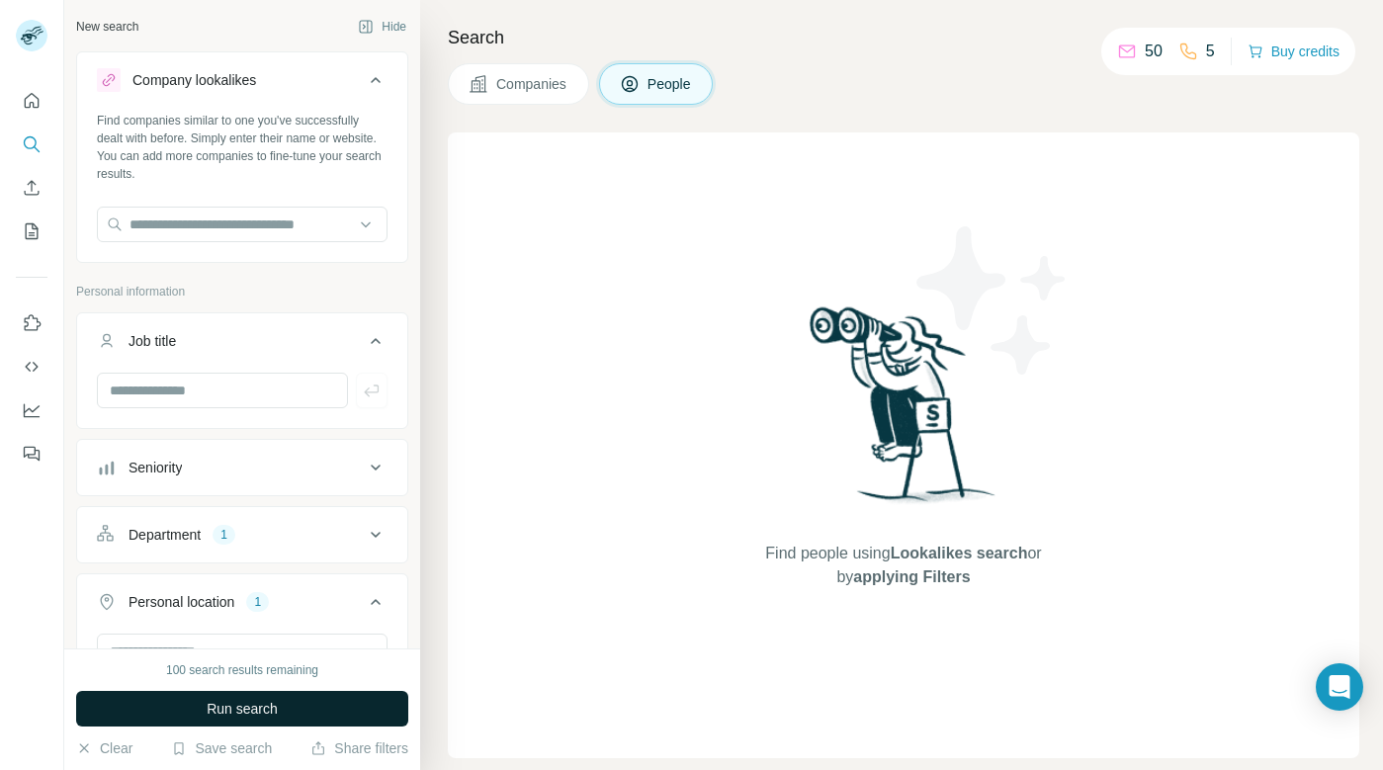
click at [291, 705] on button "Run search" at bounding box center [242, 709] width 332 height 36
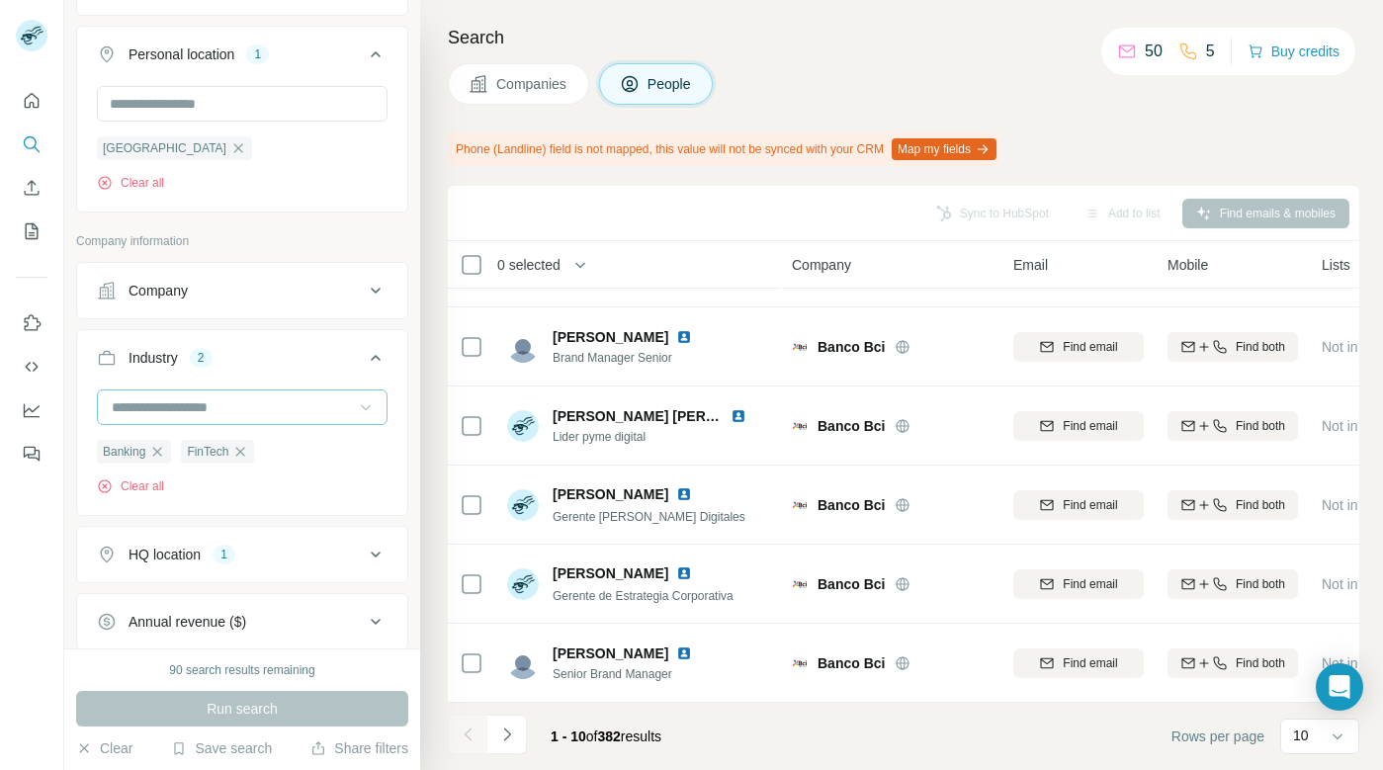
scroll to position [541, 0]
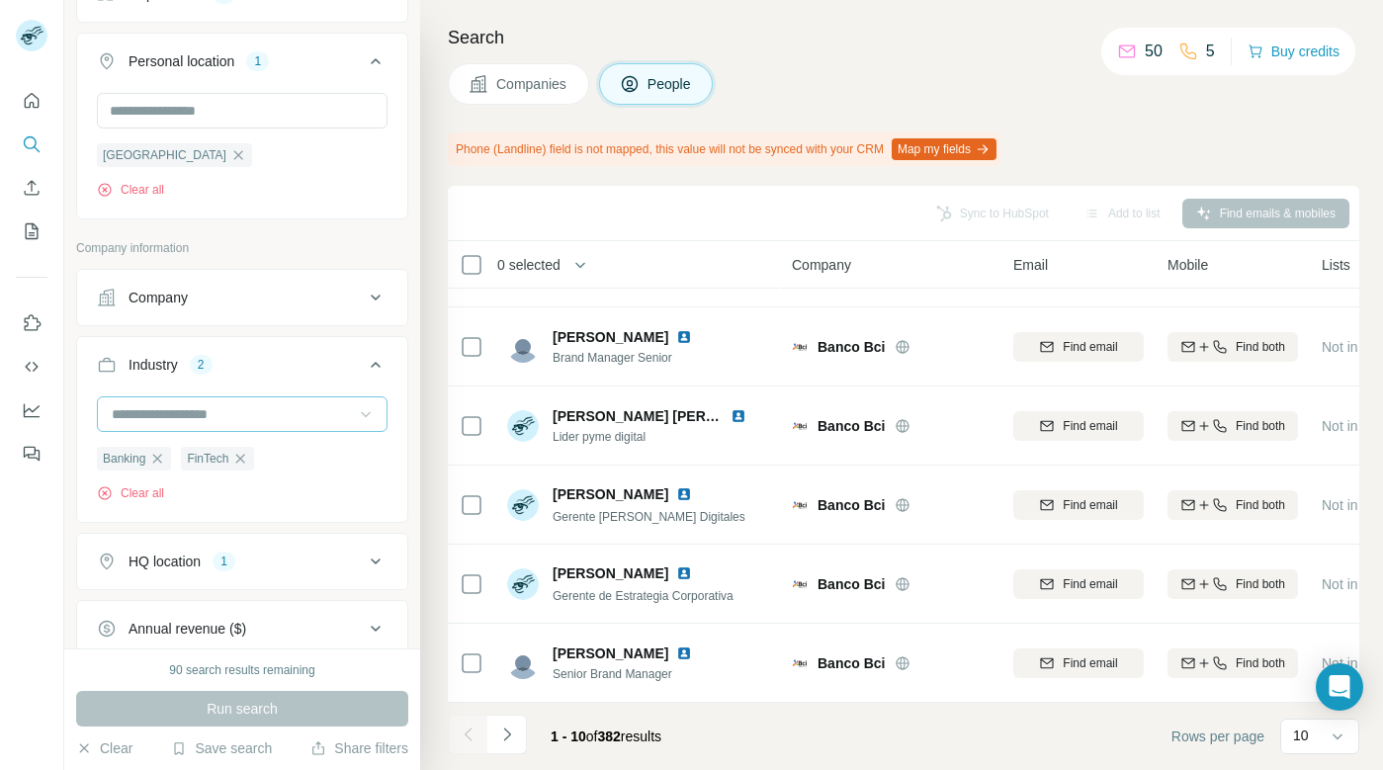
click at [380, 297] on icon at bounding box center [376, 298] width 24 height 24
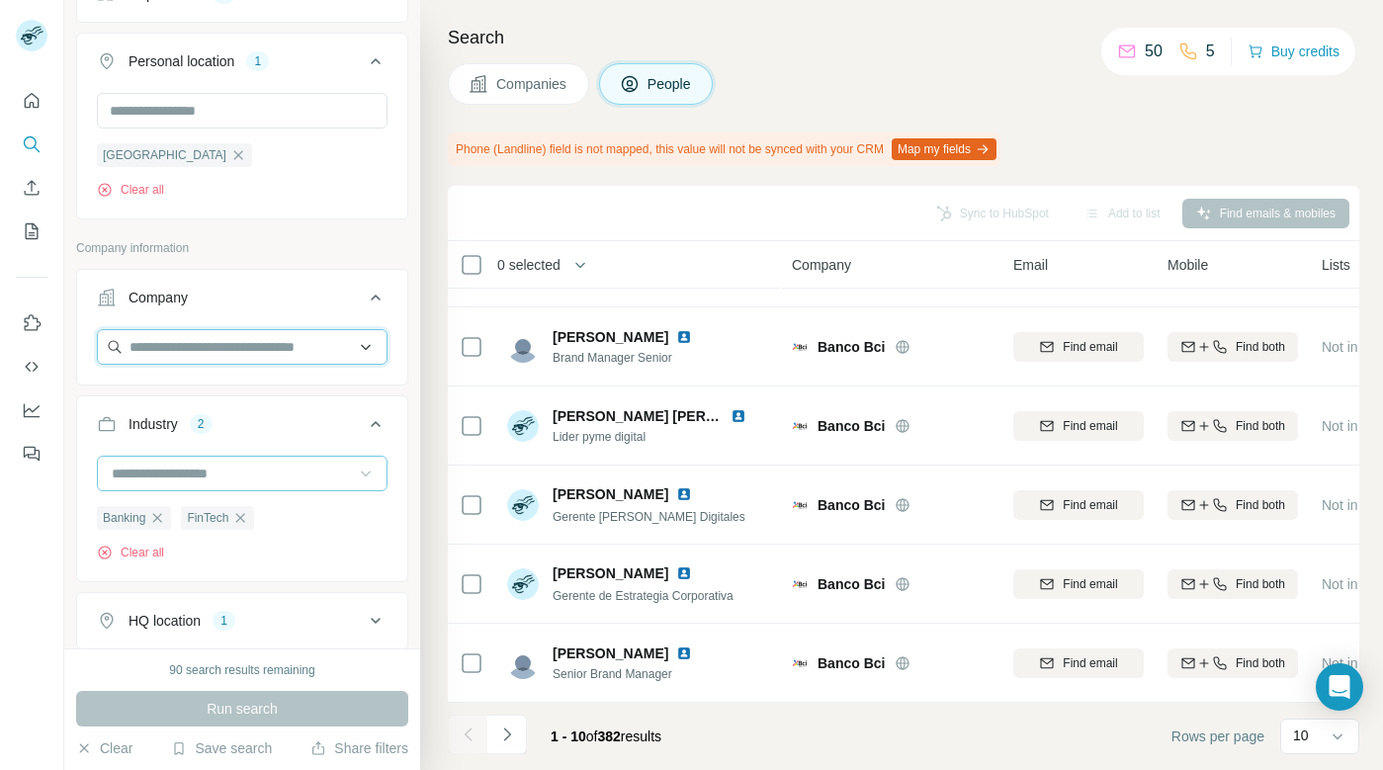
click at [254, 346] on input "text" at bounding box center [242, 347] width 291 height 36
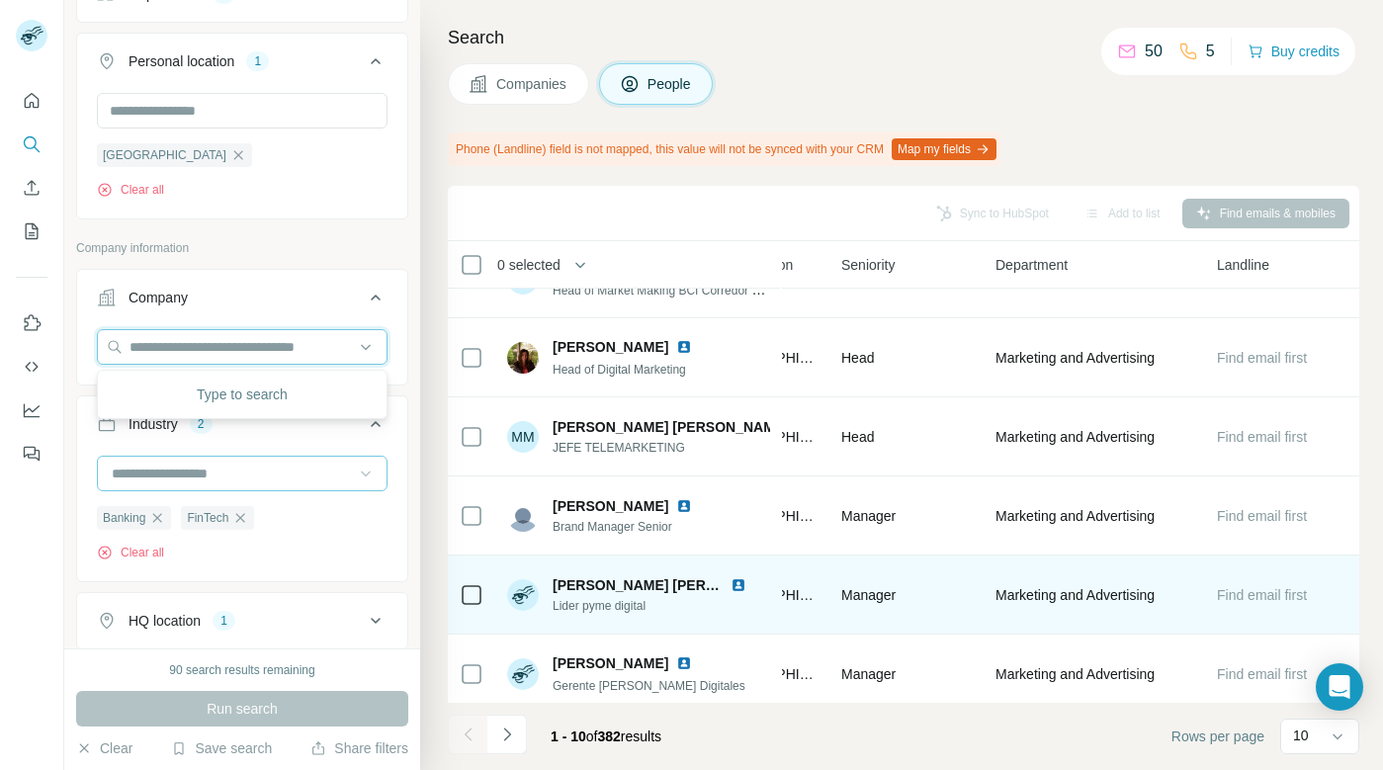
scroll to position [0, 789]
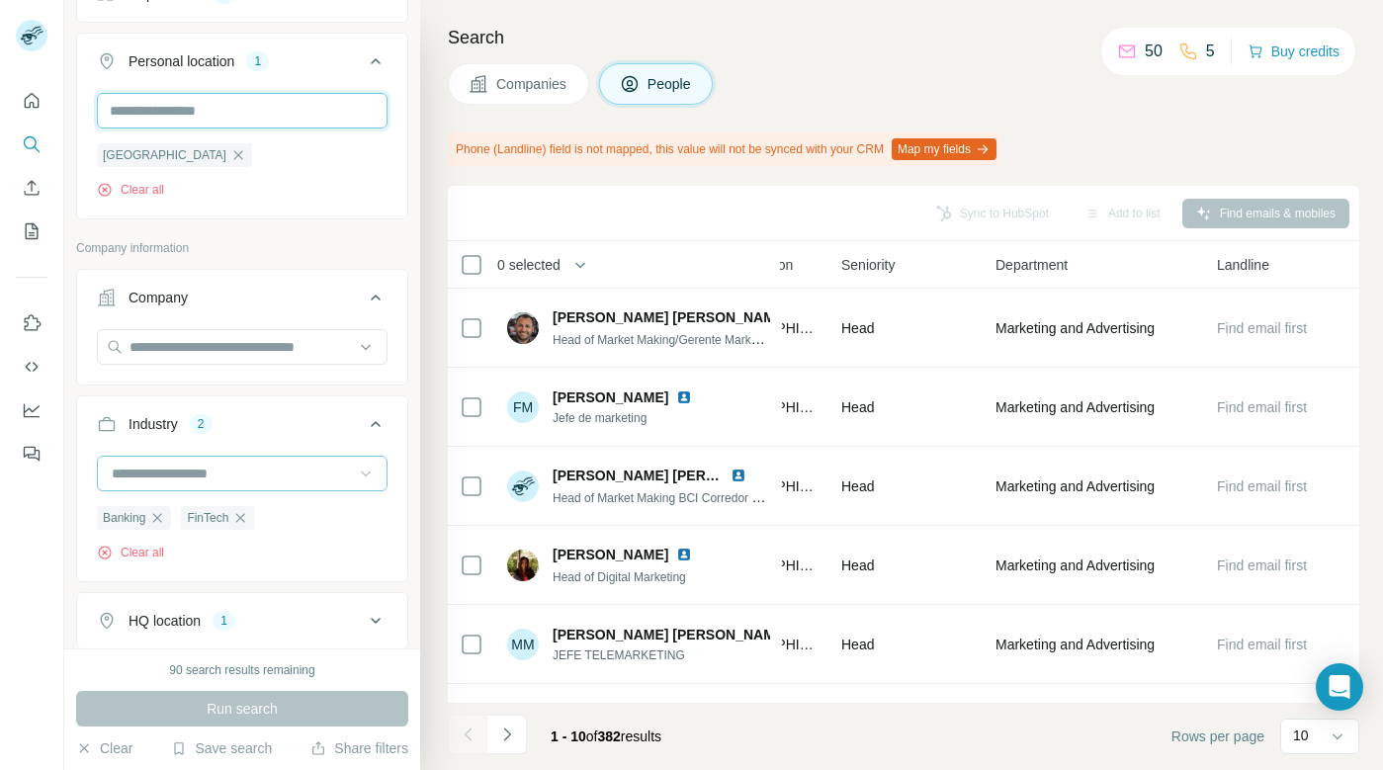
click at [246, 114] on input "text" at bounding box center [242, 111] width 291 height 36
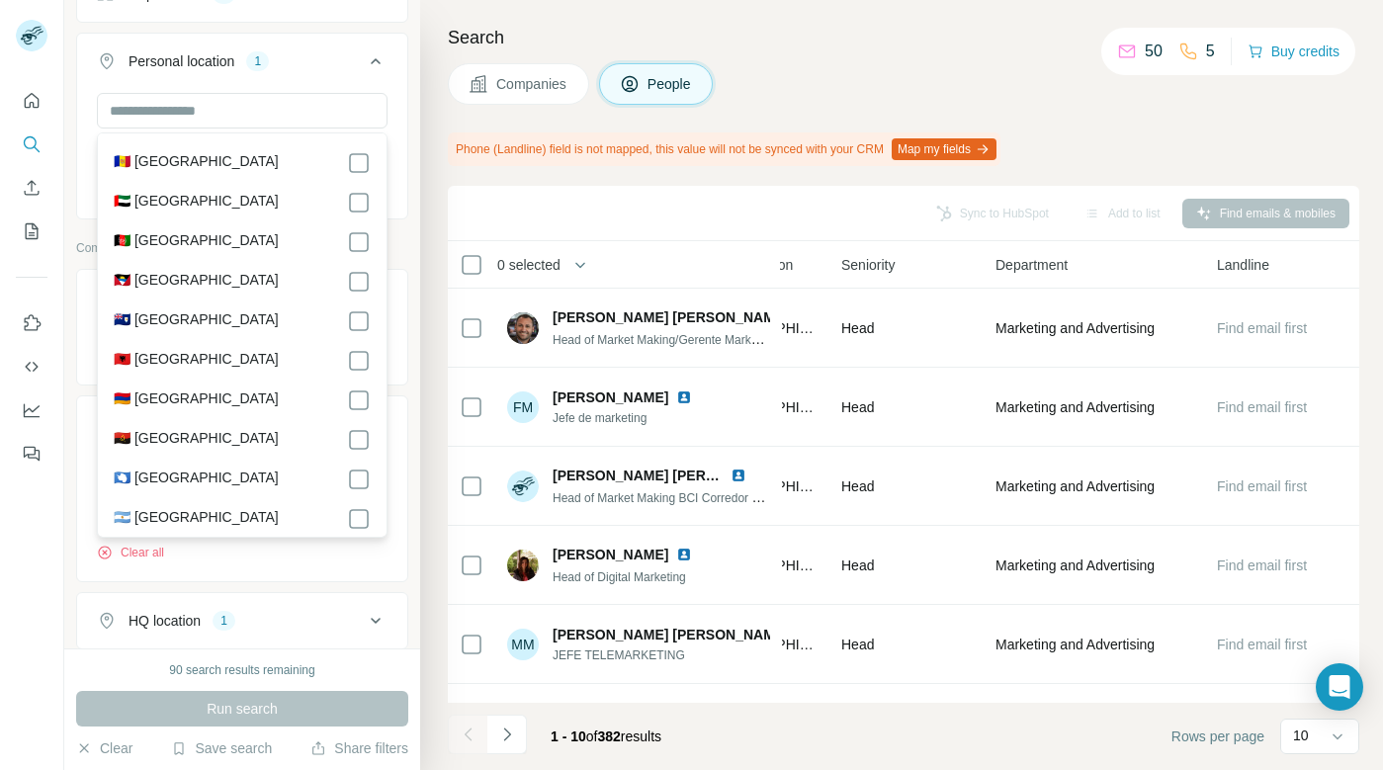
click at [312, 65] on div "Personal location 1" at bounding box center [230, 61] width 267 height 20
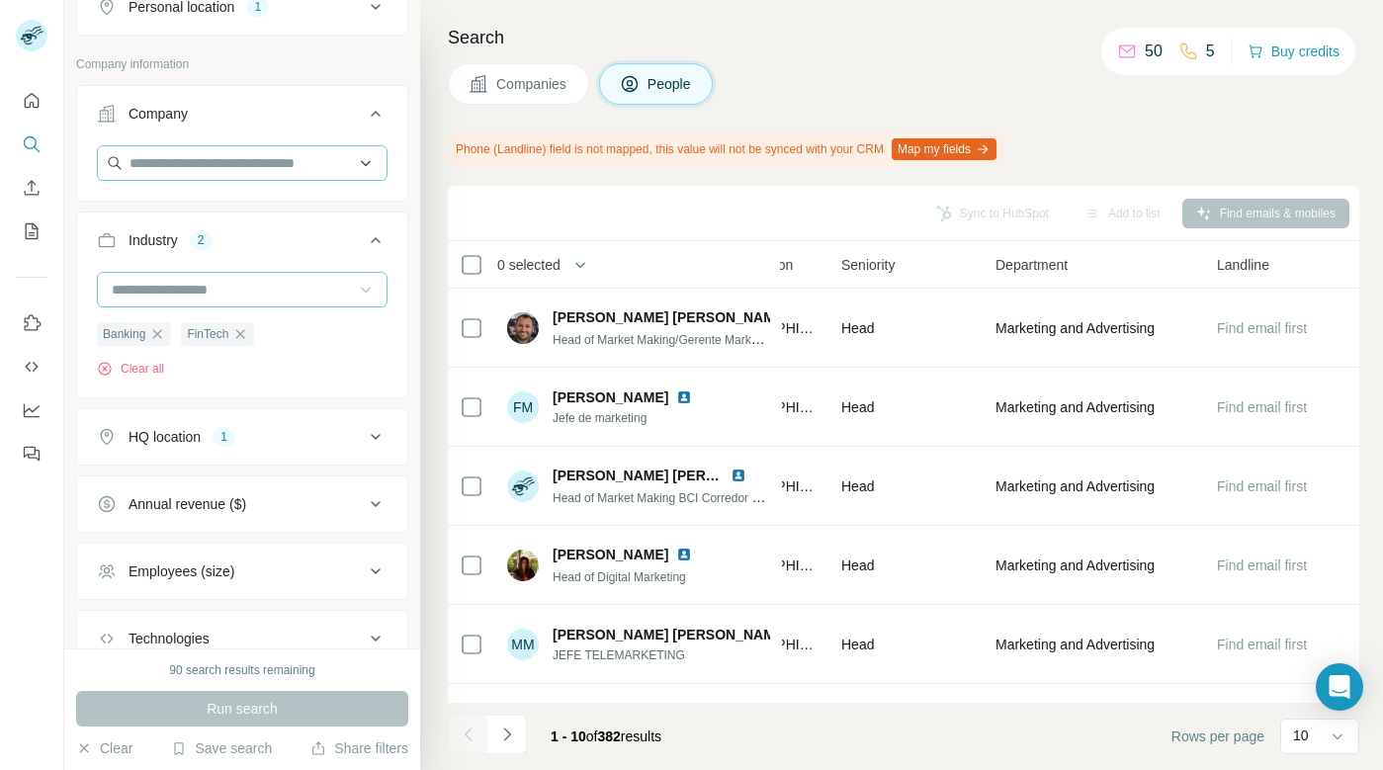
scroll to position [581, 0]
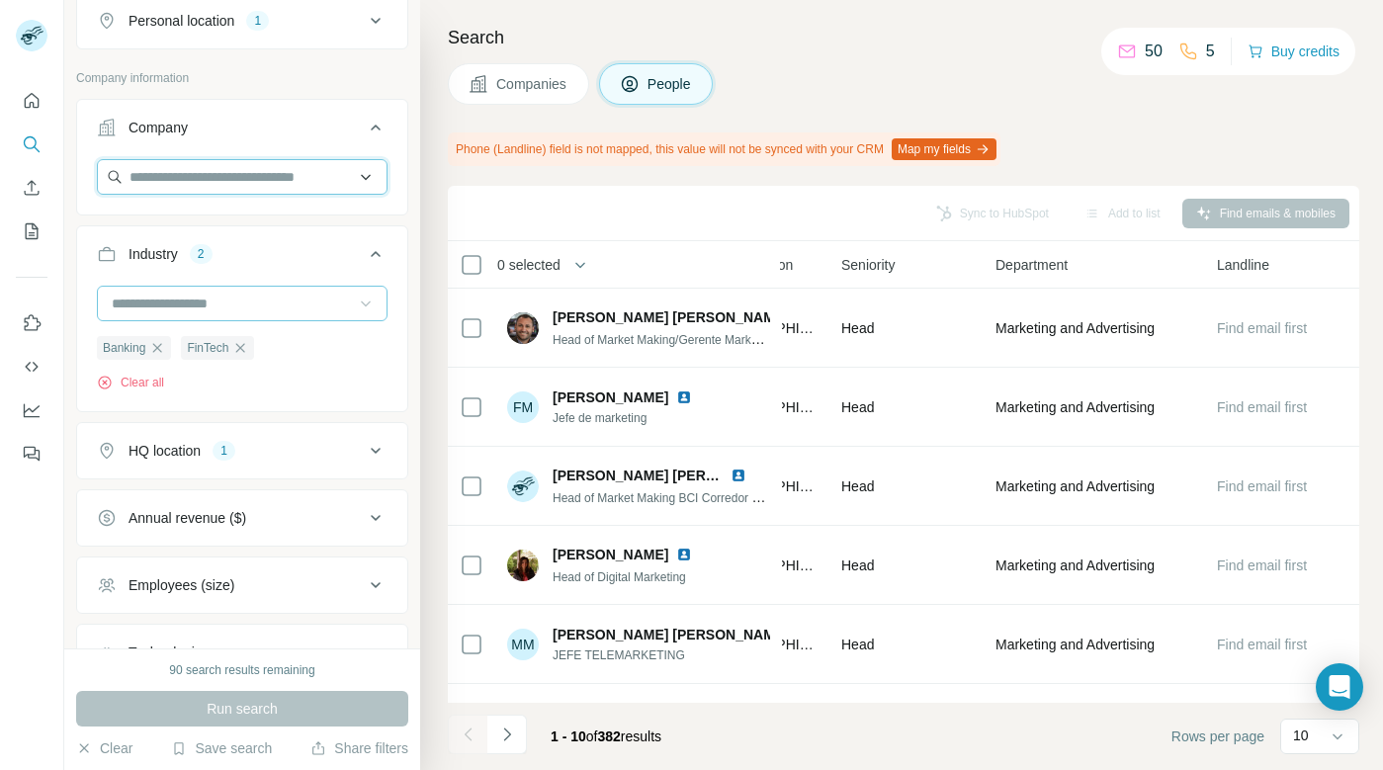
click at [226, 166] on input "text" at bounding box center [242, 177] width 291 height 36
drag, startPoint x: 247, startPoint y: 181, endPoint x: 176, endPoint y: 177, distance: 71.3
click at [176, 177] on input "**********" at bounding box center [242, 177] width 291 height 36
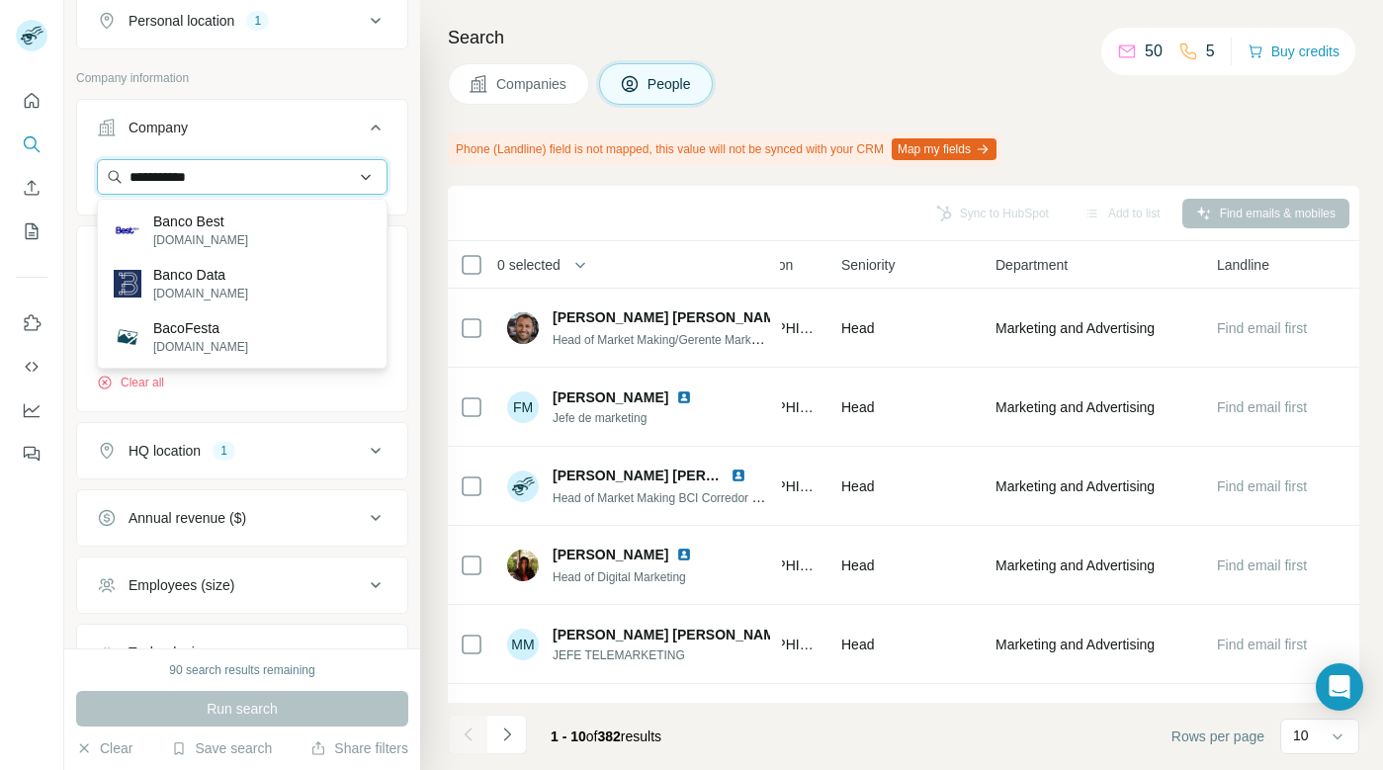
type input "**********"
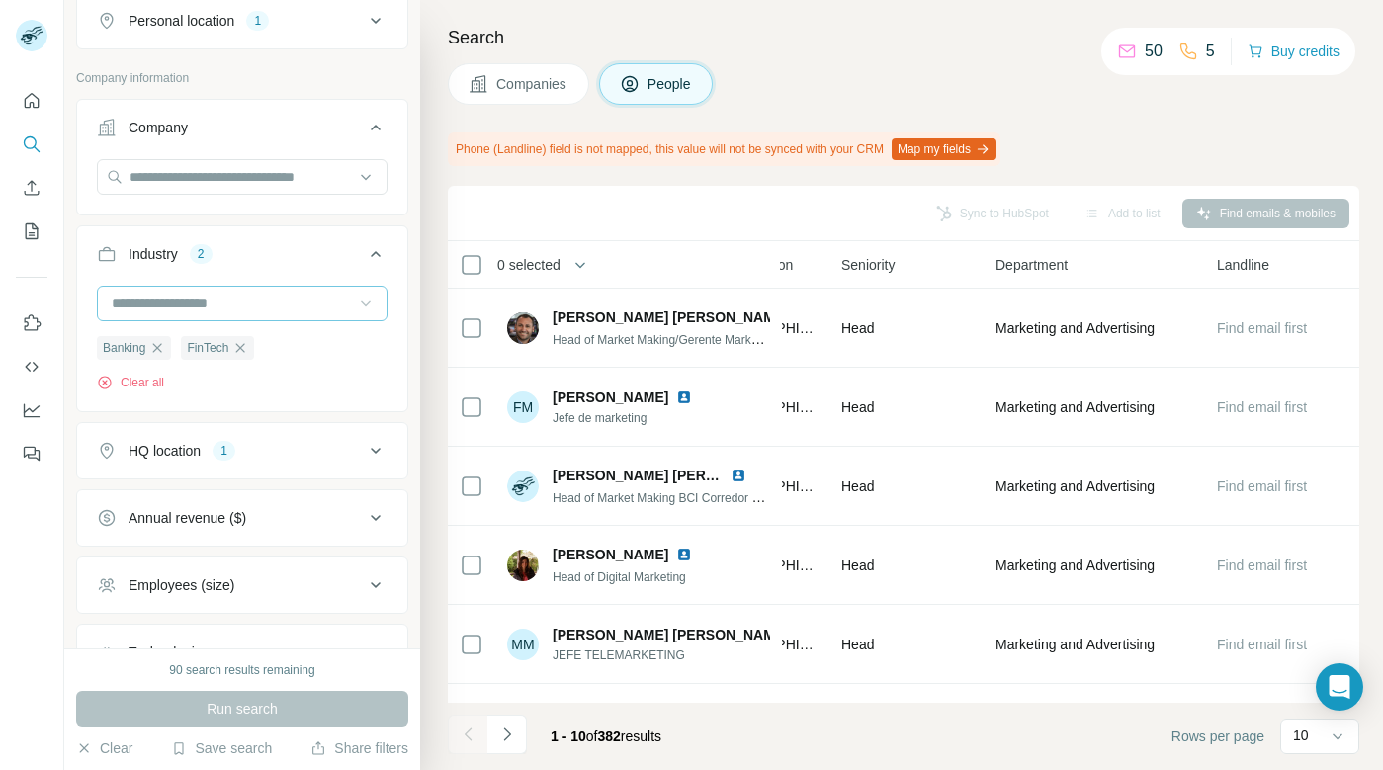
click at [261, 69] on p "Company information" at bounding box center [242, 78] width 332 height 18
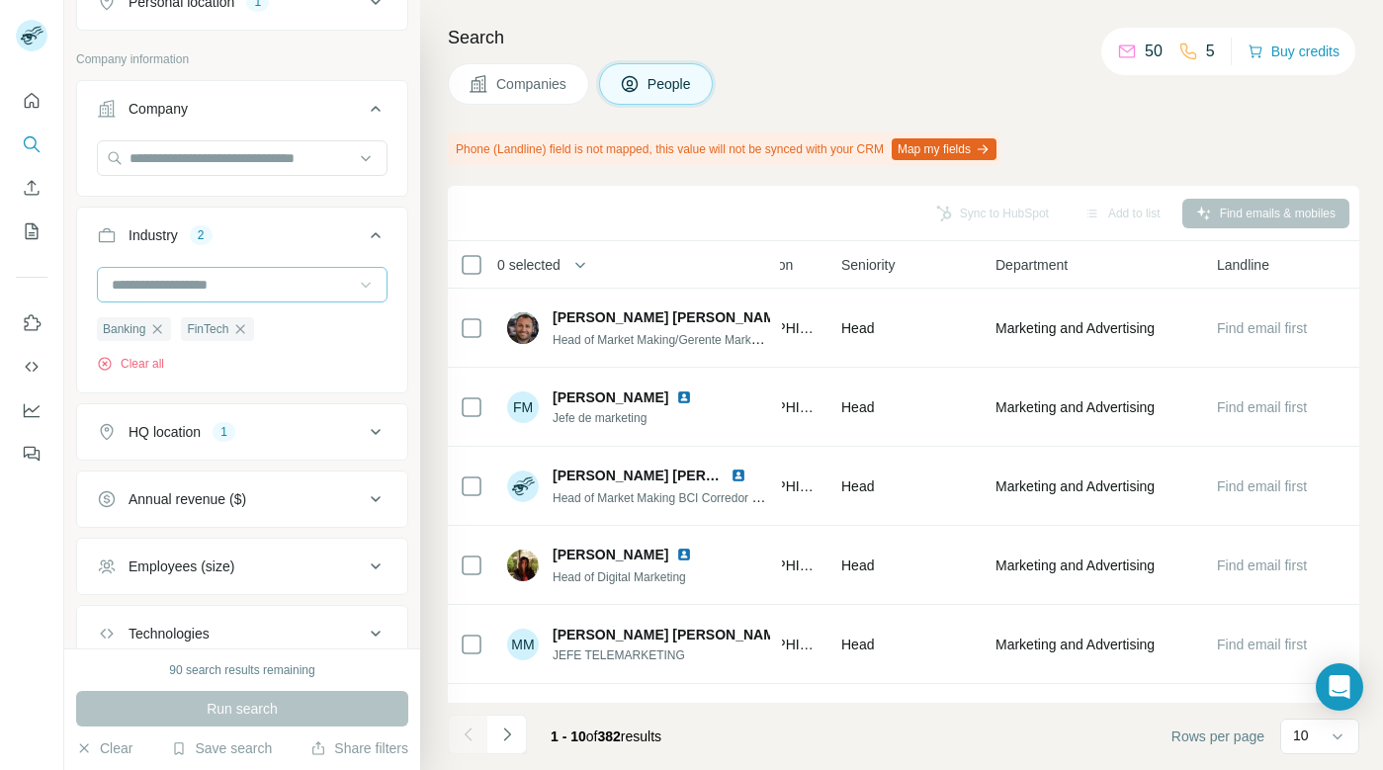
scroll to position [607, 0]
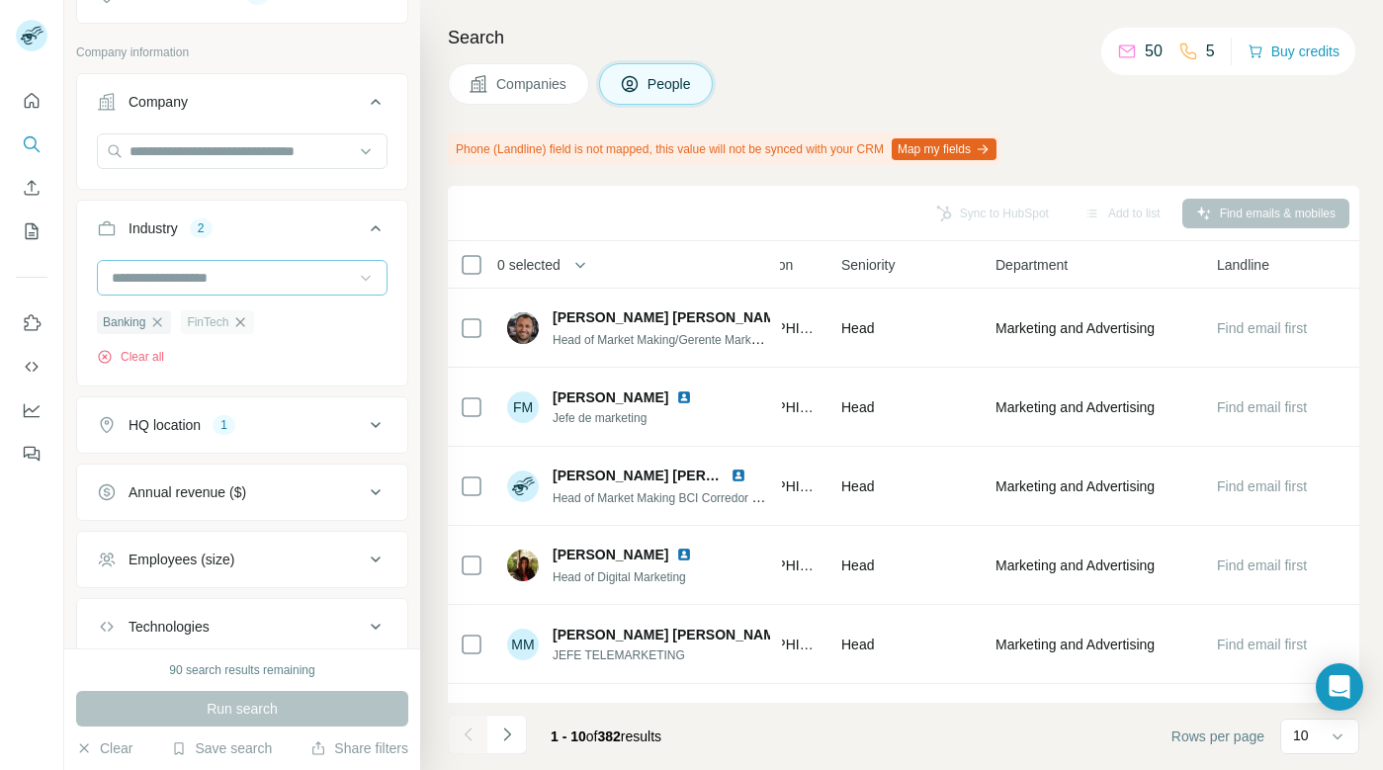
click at [244, 322] on icon "button" at bounding box center [240, 321] width 9 height 9
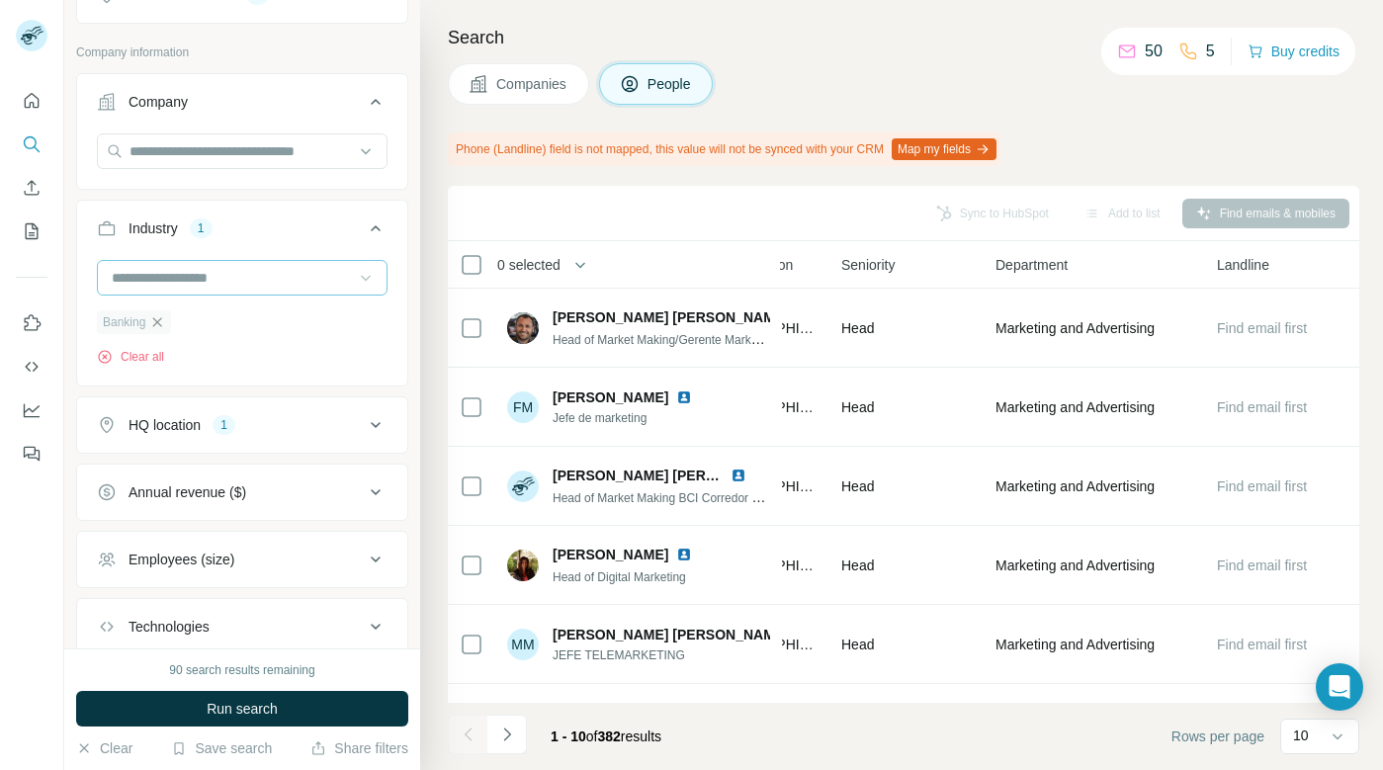
click at [163, 319] on icon "button" at bounding box center [157, 322] width 16 height 16
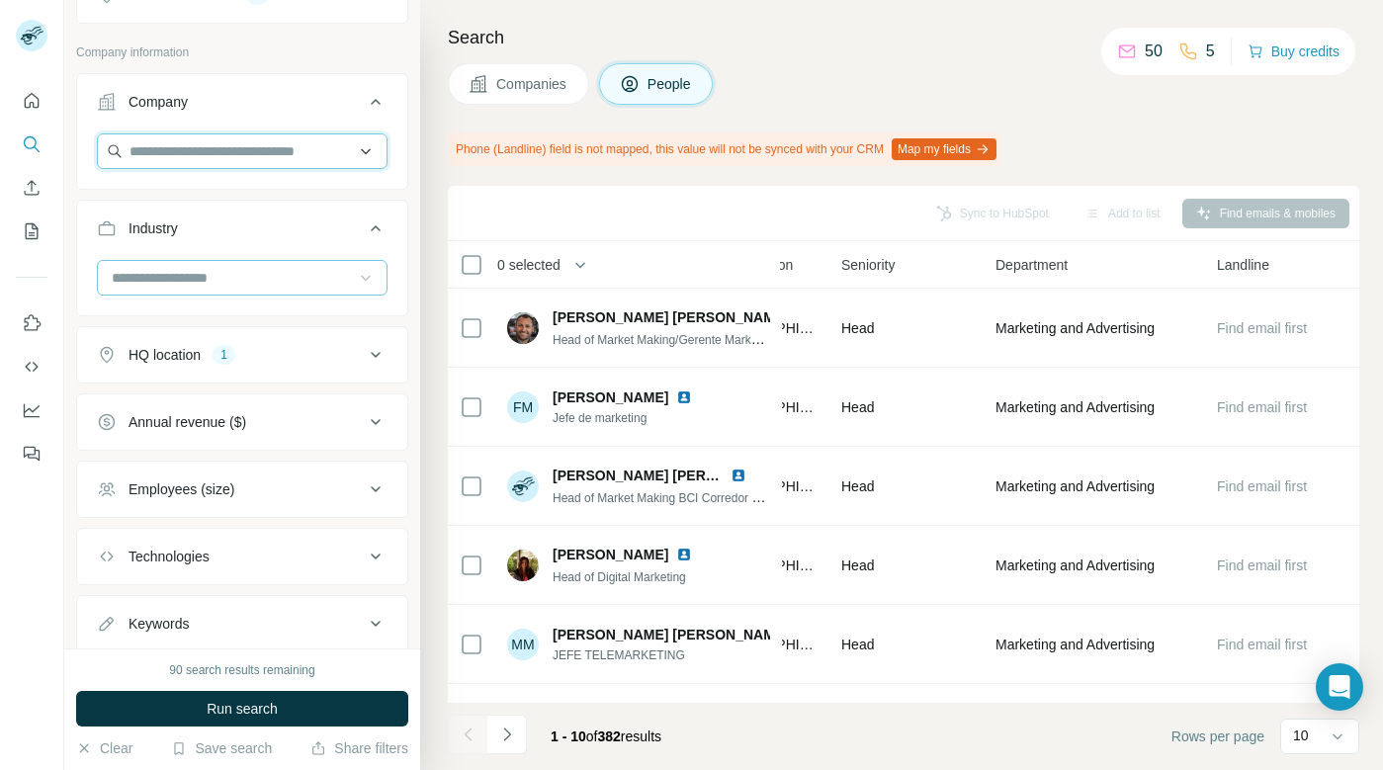
click at [208, 160] on input "text" at bounding box center [242, 151] width 291 height 36
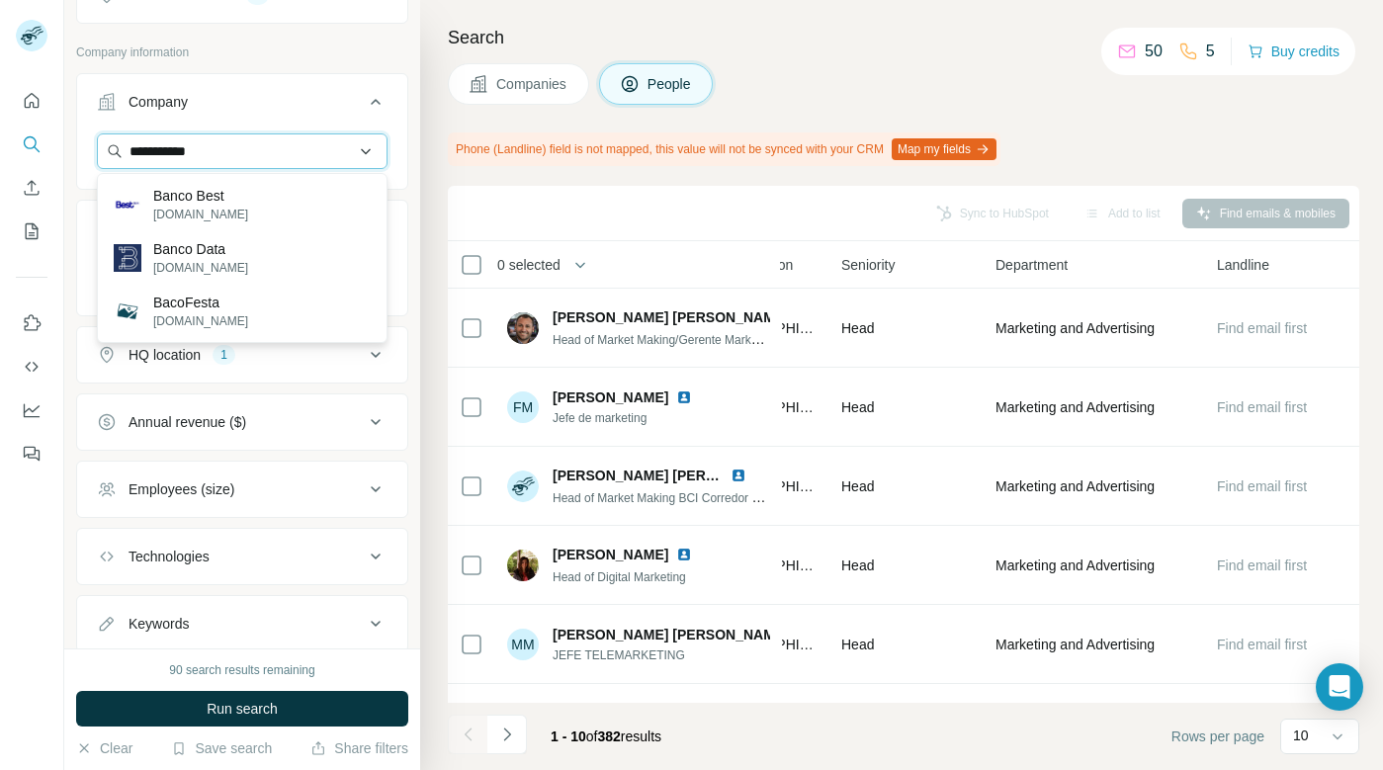
type input "**********"
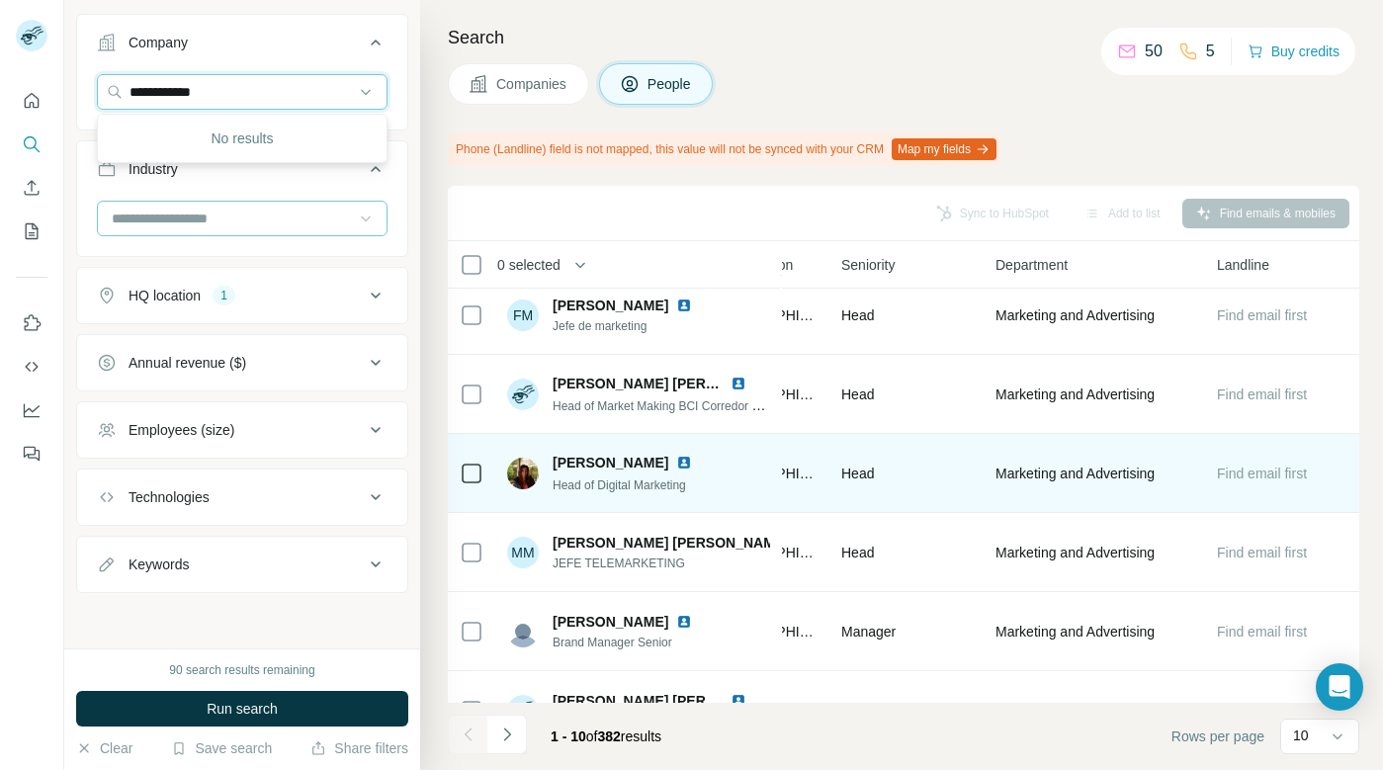
scroll to position [0, 789]
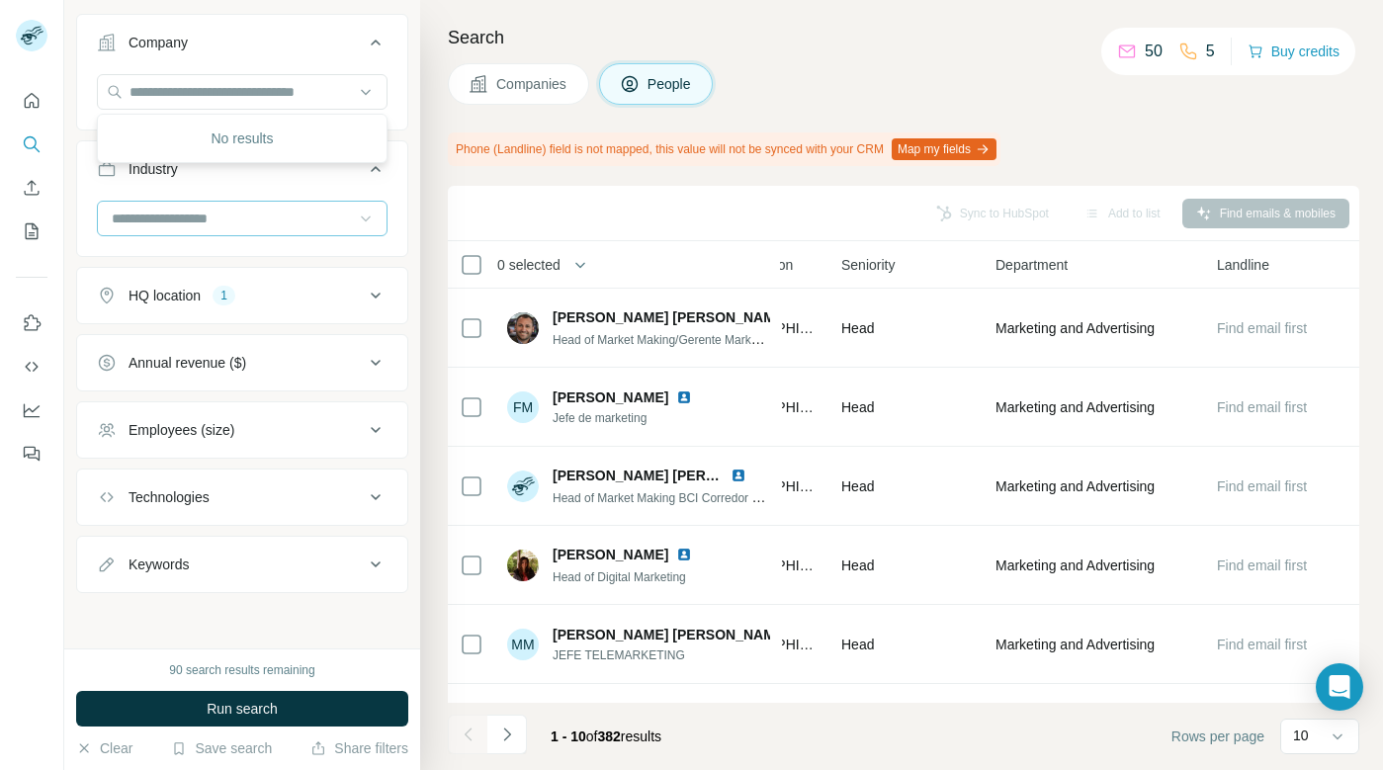
click at [289, 51] on div "Company" at bounding box center [230, 43] width 267 height 20
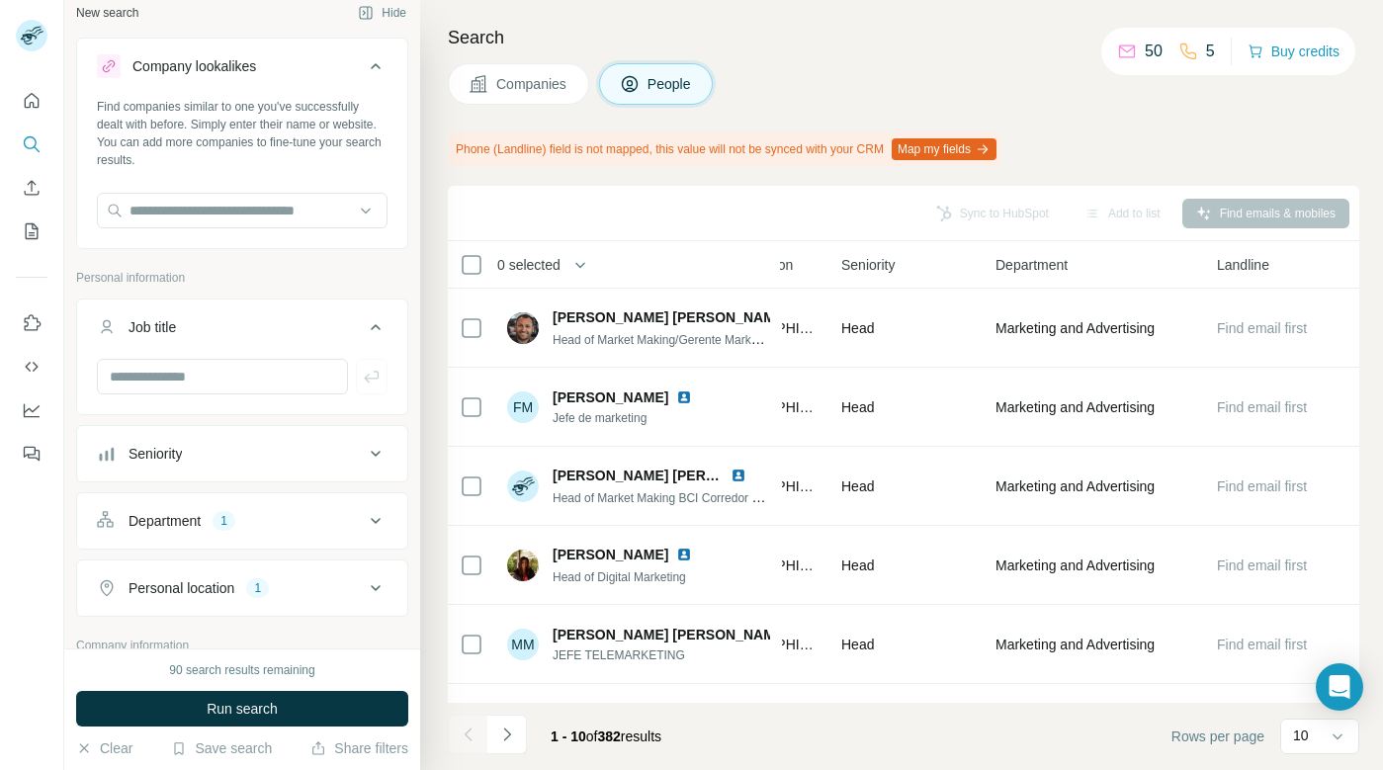
scroll to position [0, 0]
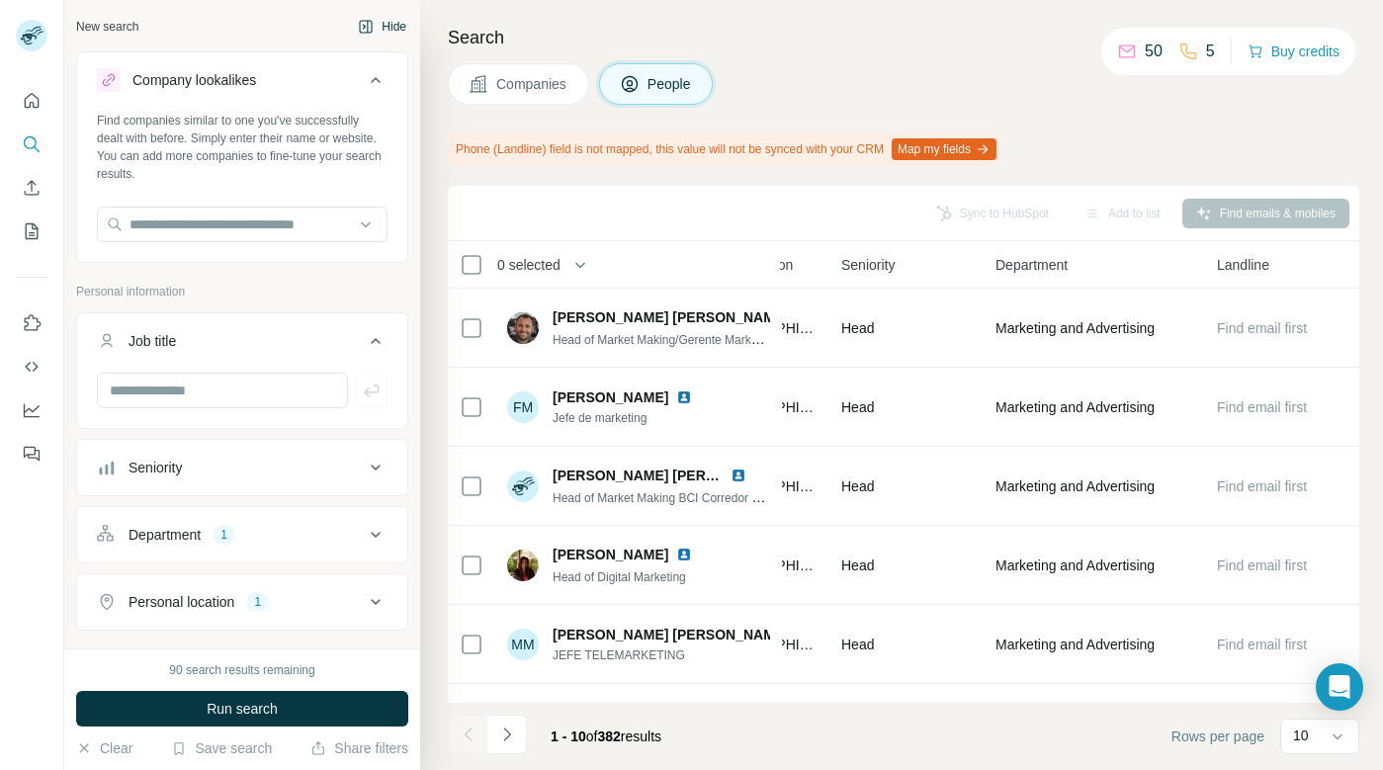
click at [371, 21] on icon "button" at bounding box center [366, 27] width 16 height 16
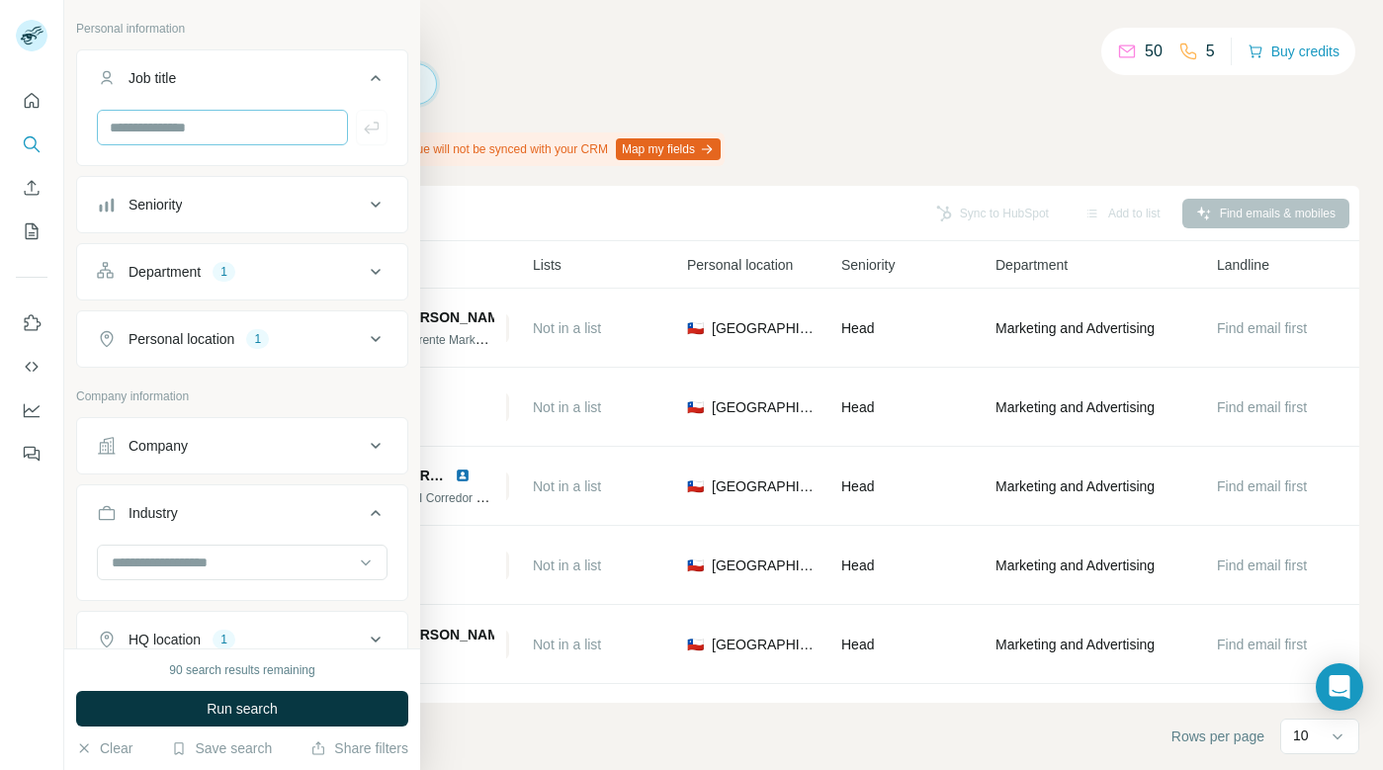
scroll to position [265, 0]
click at [272, 447] on div "Company" at bounding box center [230, 444] width 267 height 20
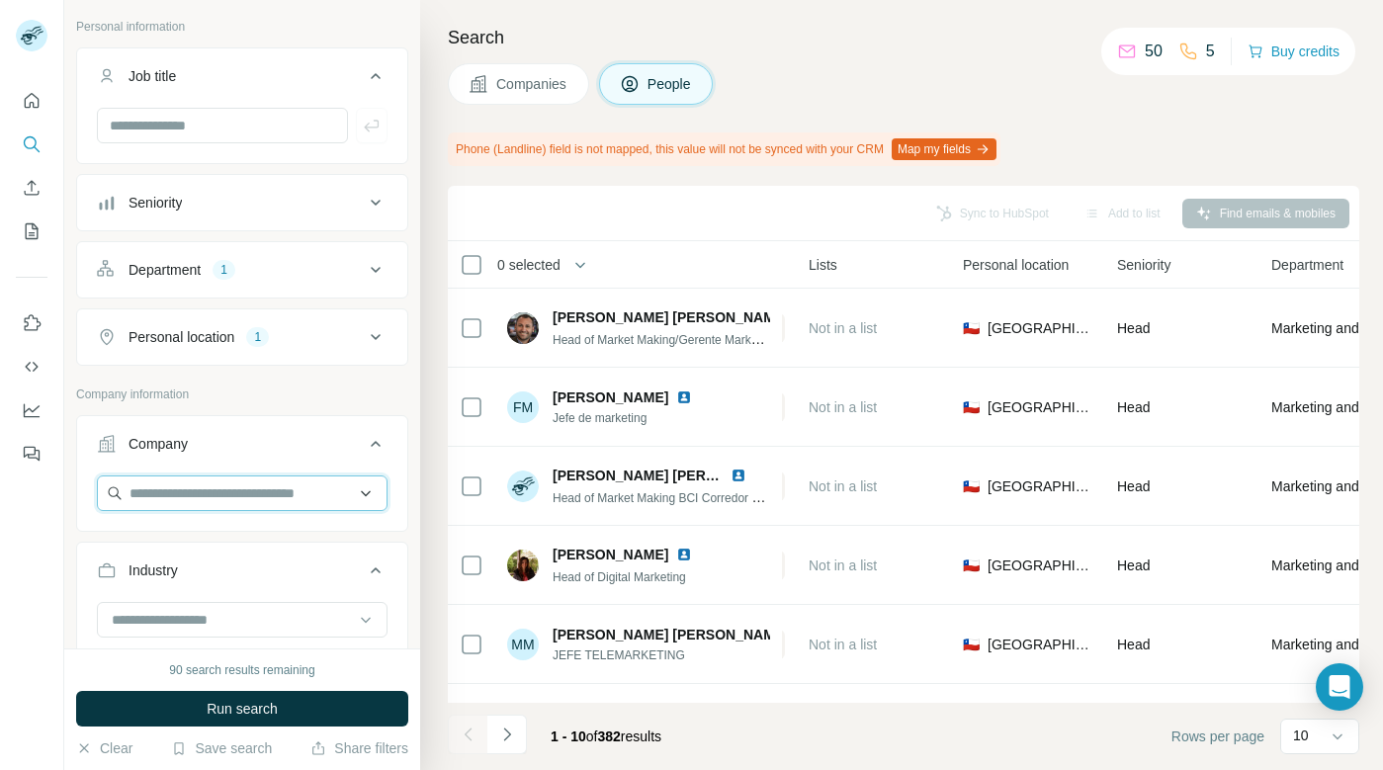
click at [240, 494] on input "text" at bounding box center [242, 494] width 291 height 36
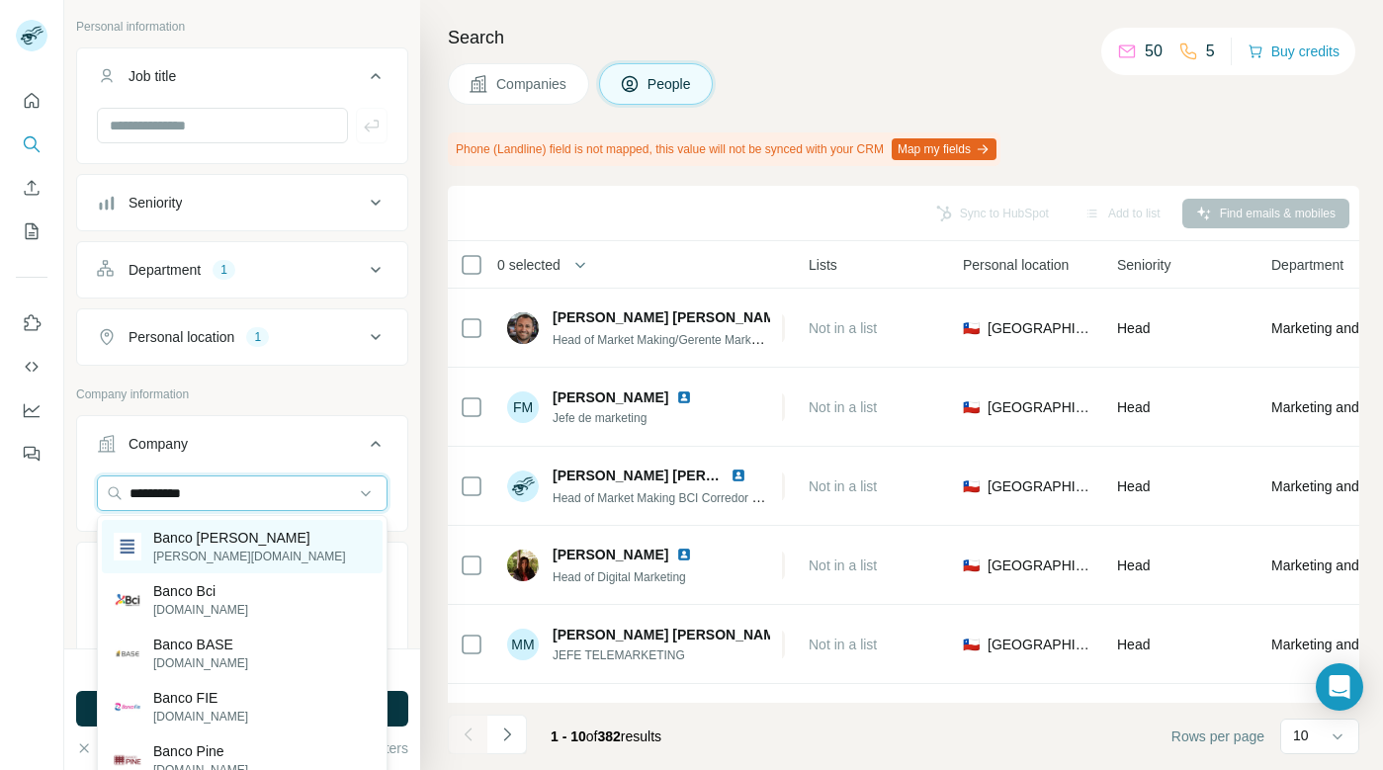
type input "**********"
click at [204, 552] on p "[PERSON_NAME][DOMAIN_NAME]" at bounding box center [249, 557] width 193 height 18
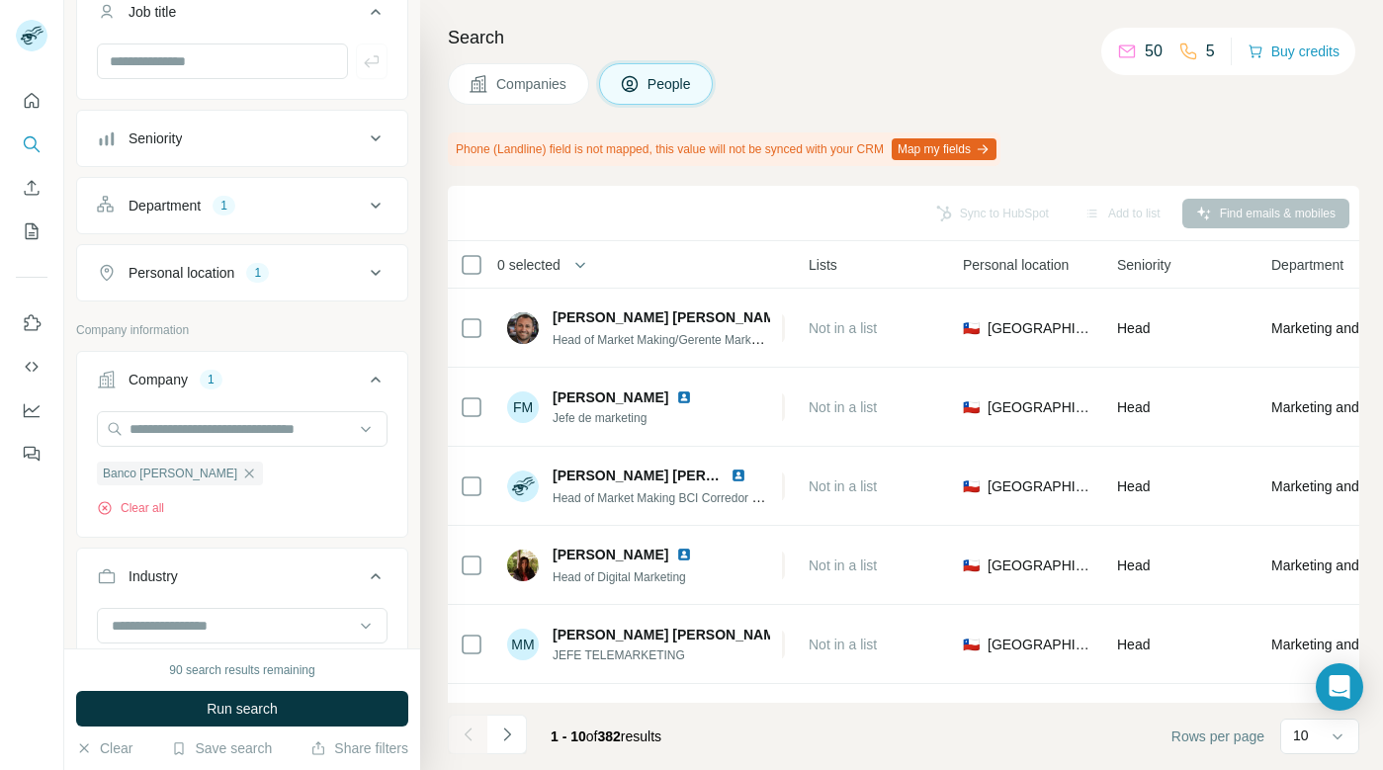
scroll to position [310, 0]
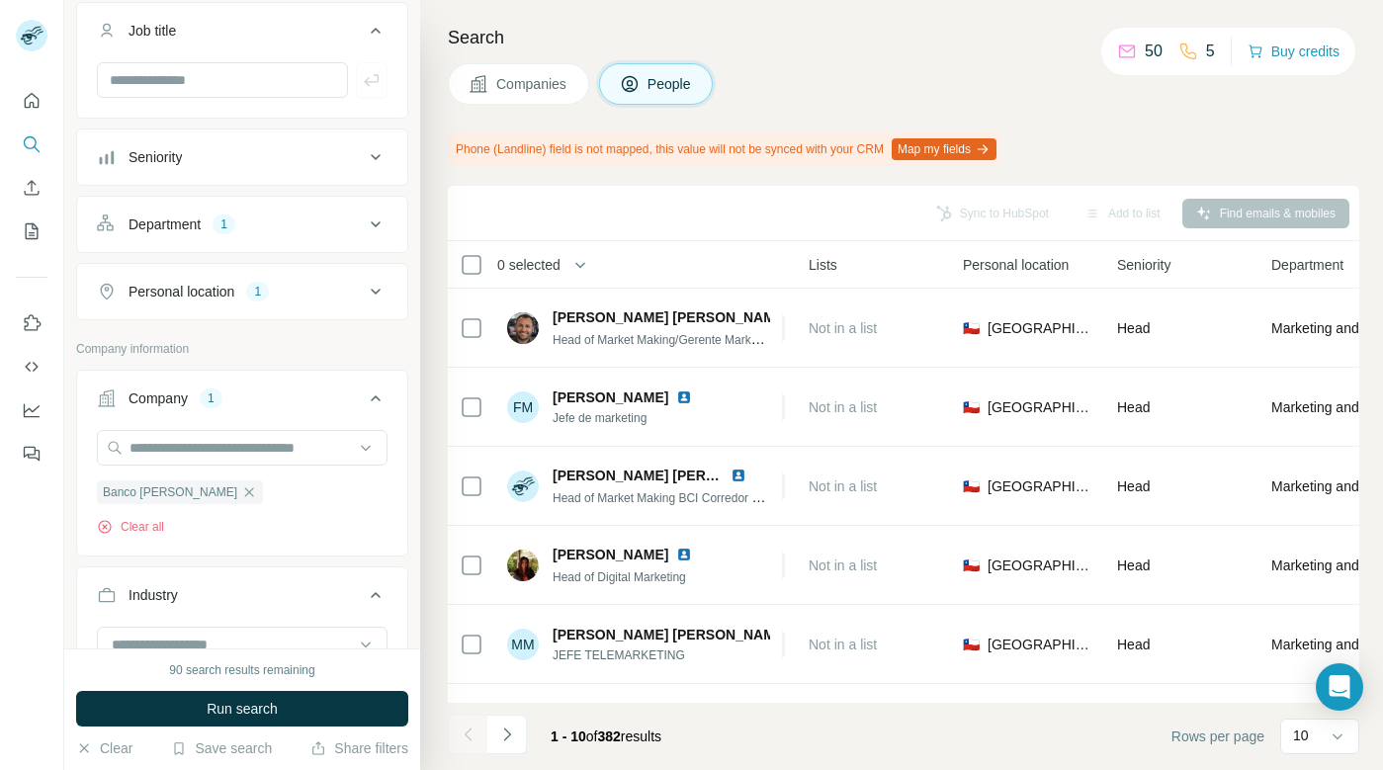
click at [376, 225] on icon at bounding box center [376, 224] width 10 height 6
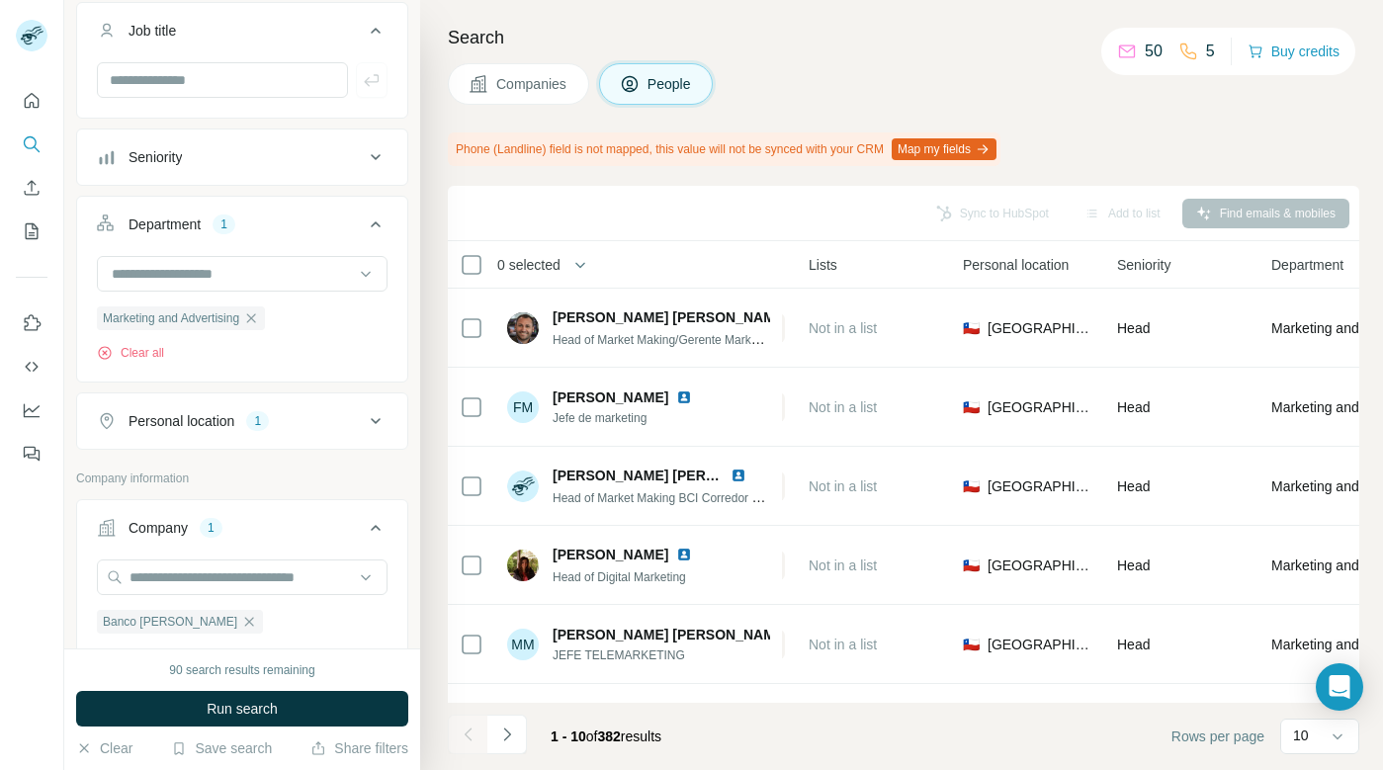
click at [376, 225] on icon at bounding box center [376, 225] width 24 height 24
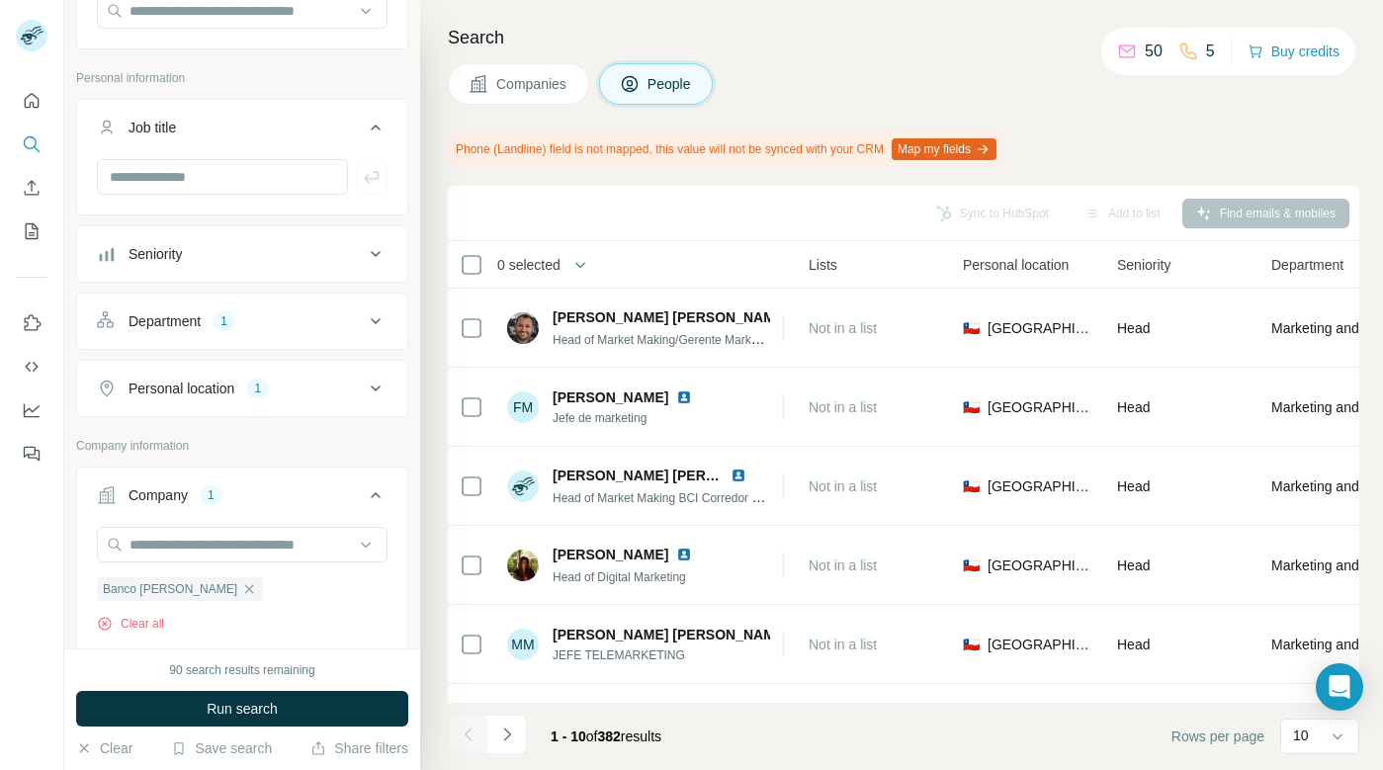
scroll to position [202, 0]
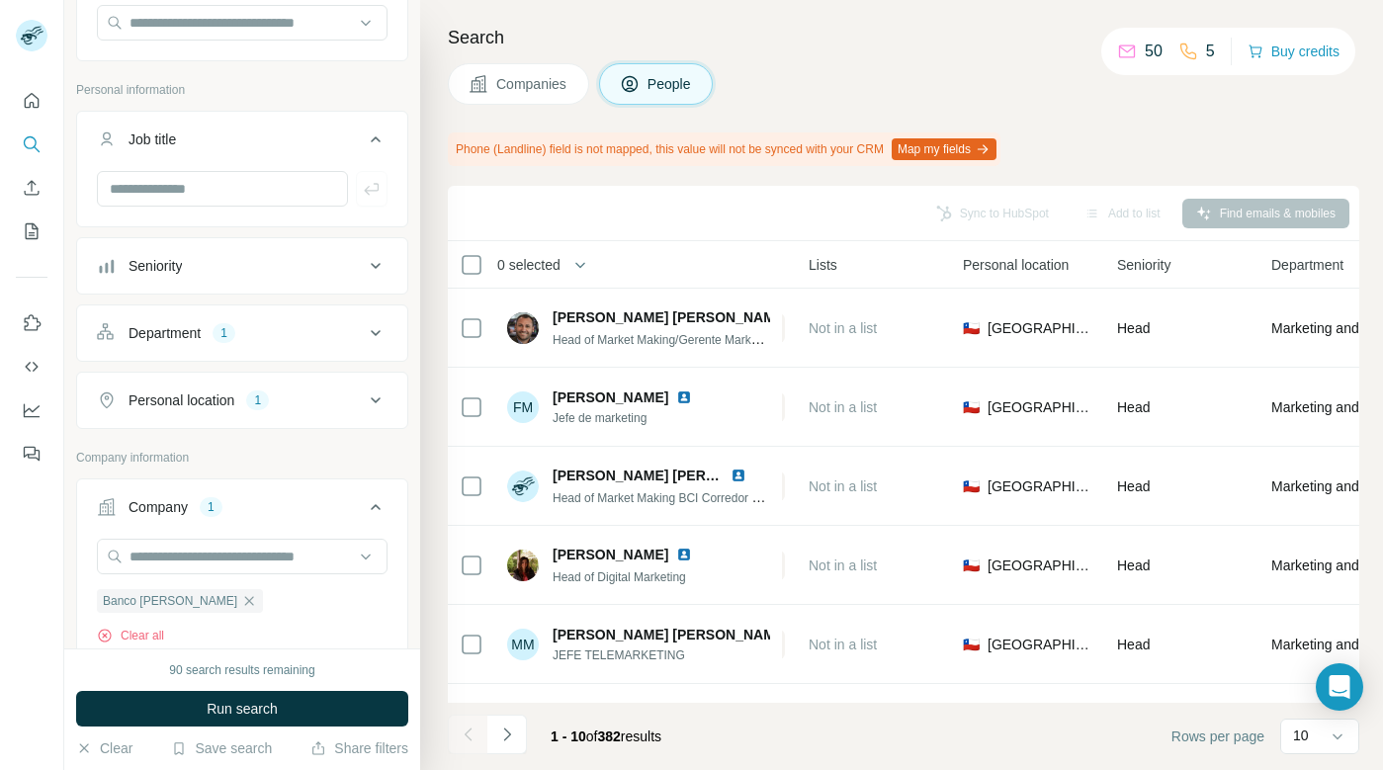
click at [376, 259] on icon at bounding box center [376, 266] width 24 height 24
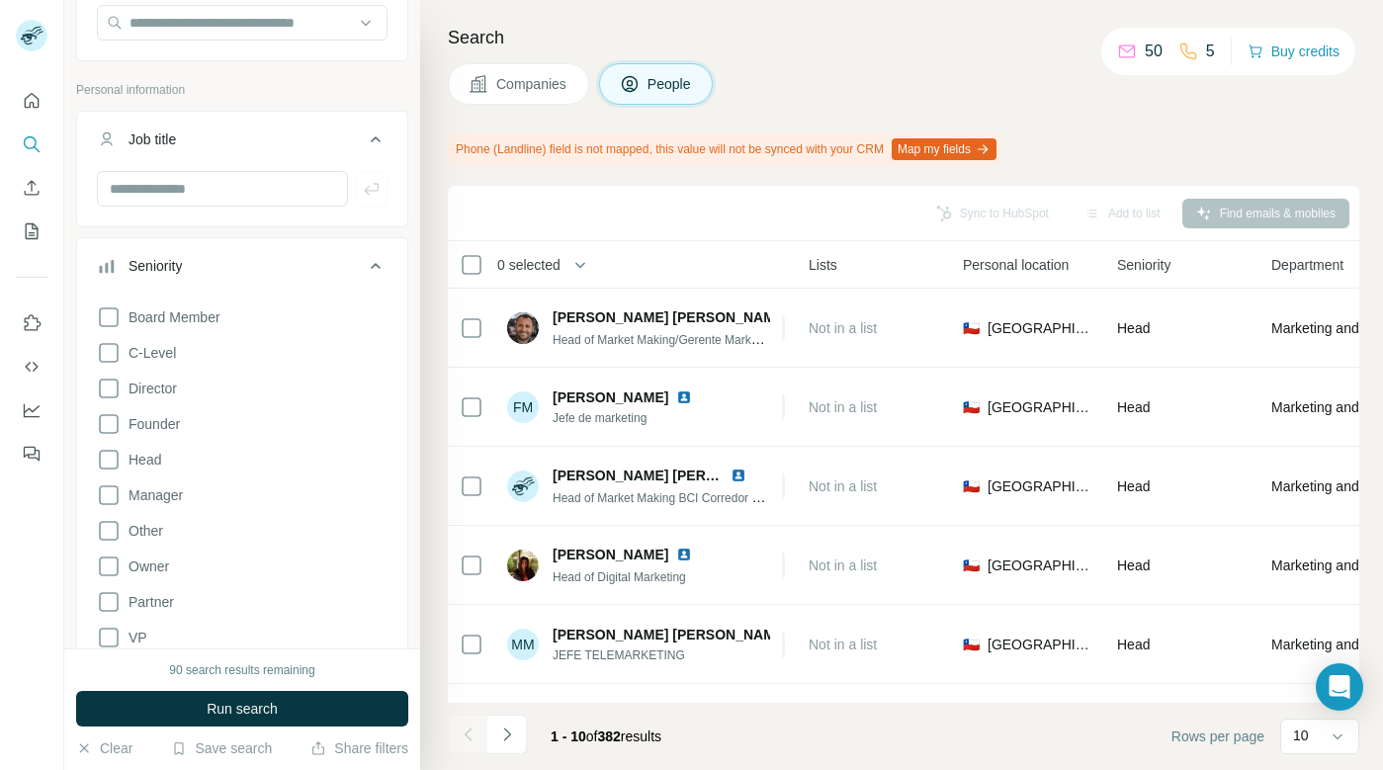
click at [377, 261] on icon at bounding box center [376, 266] width 24 height 24
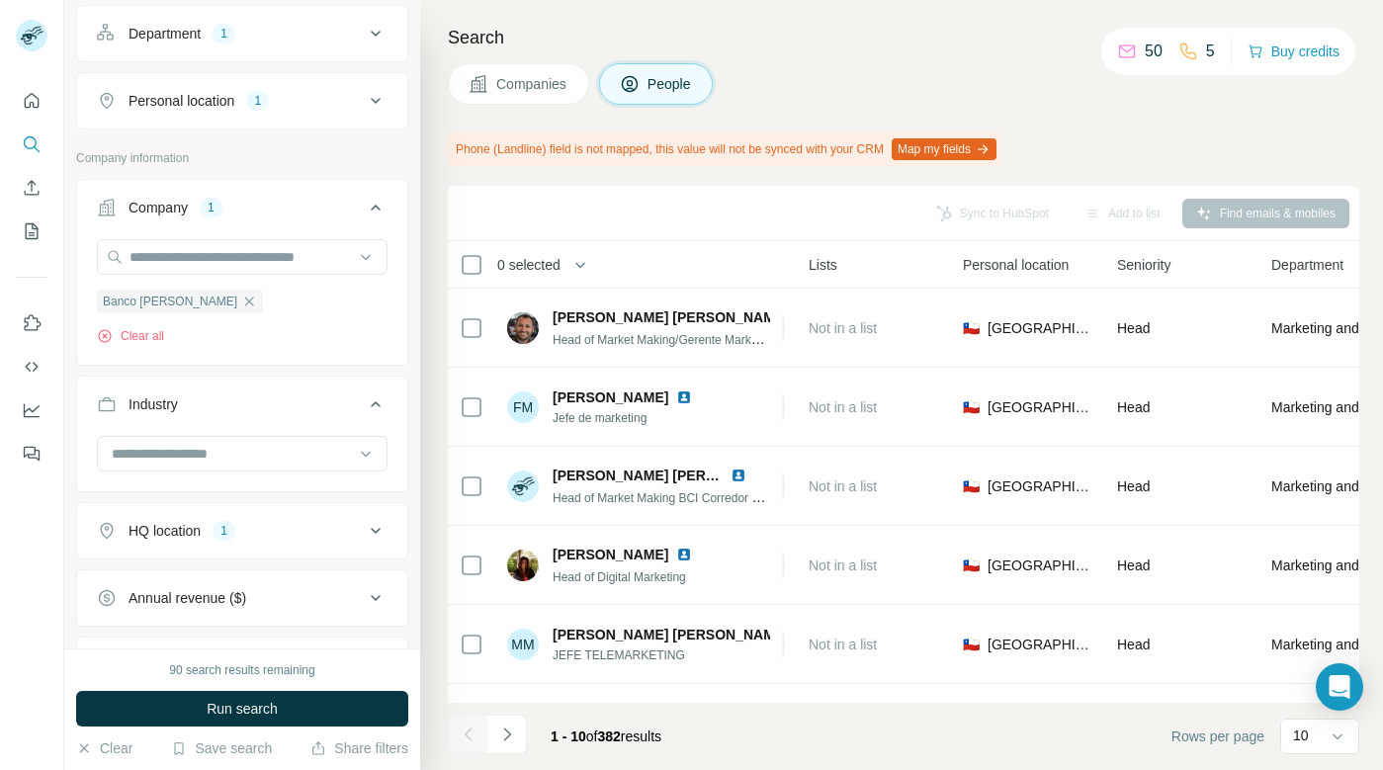
scroll to position [737, 0]
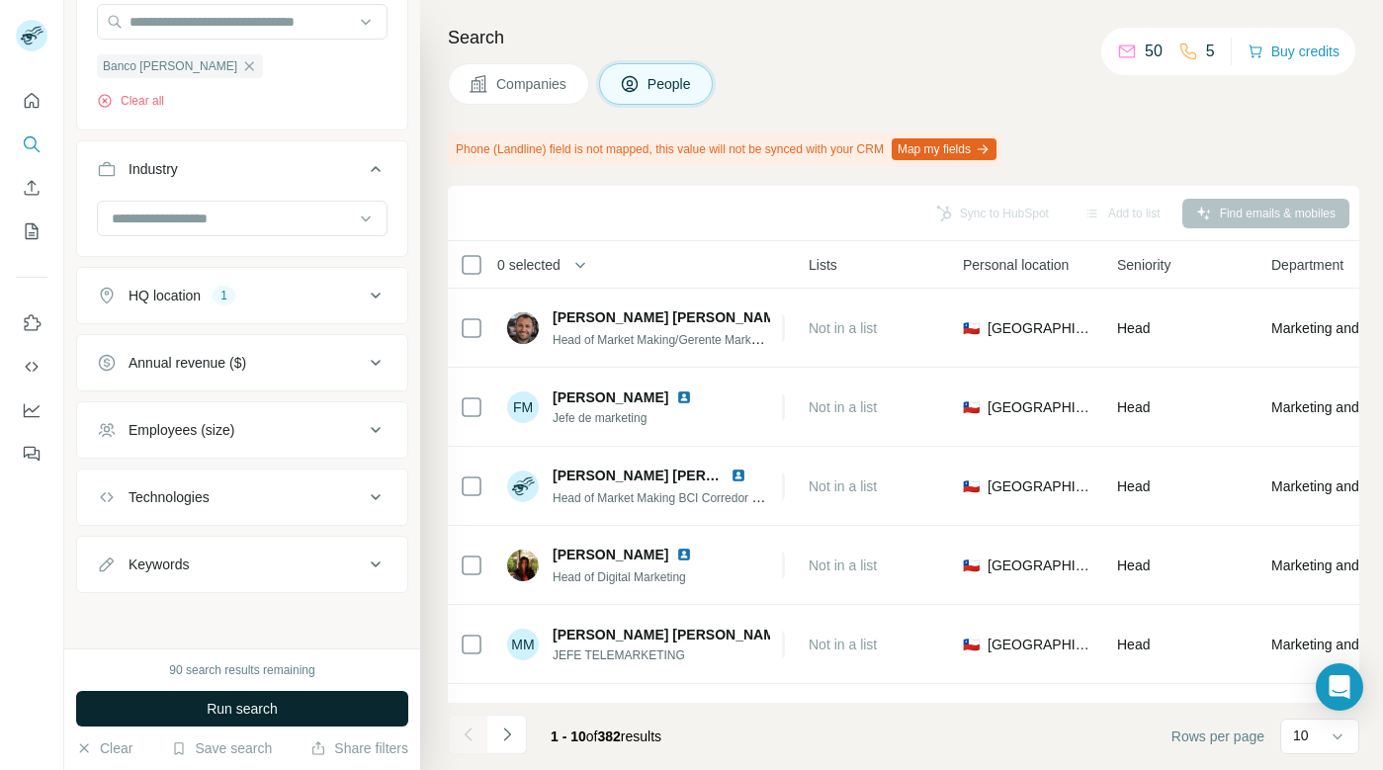
click at [224, 708] on span "Run search" at bounding box center [242, 709] width 71 height 20
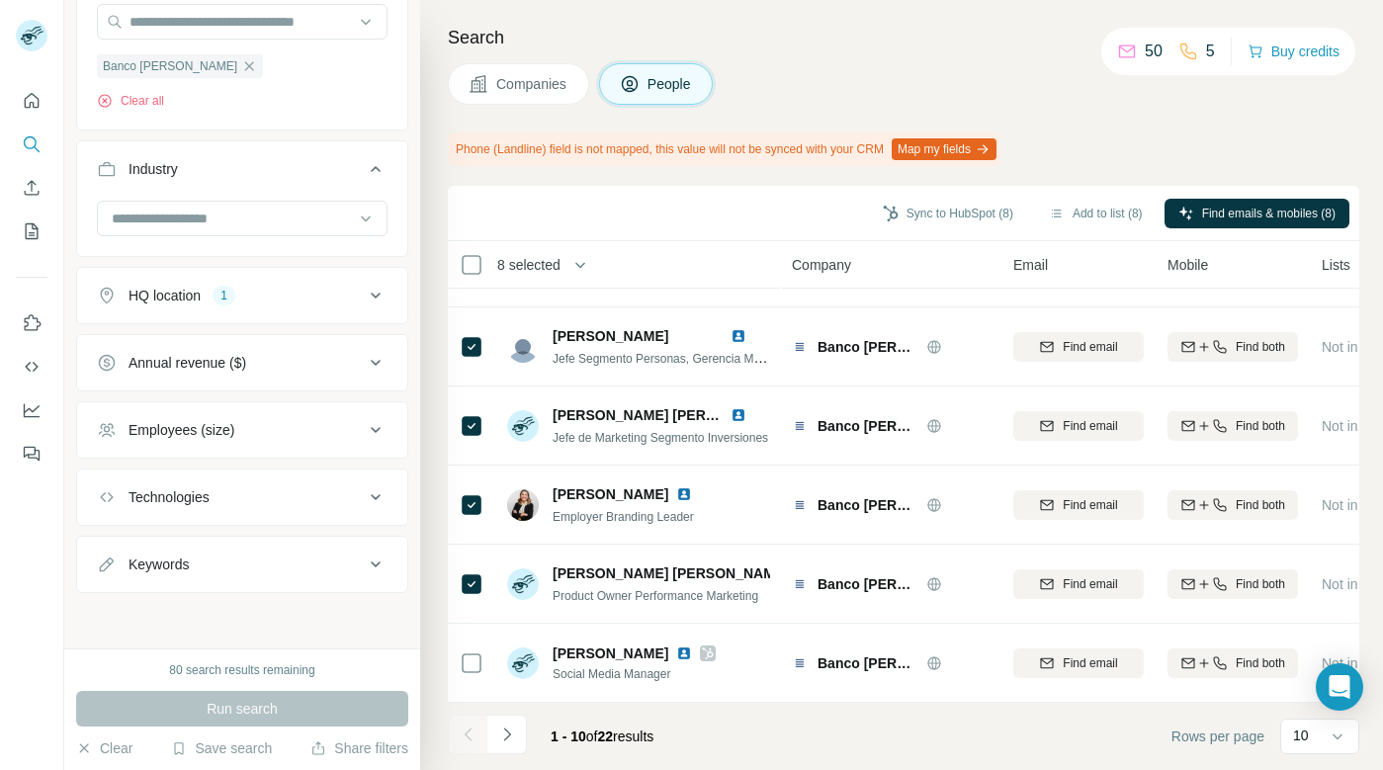
scroll to position [0, 0]
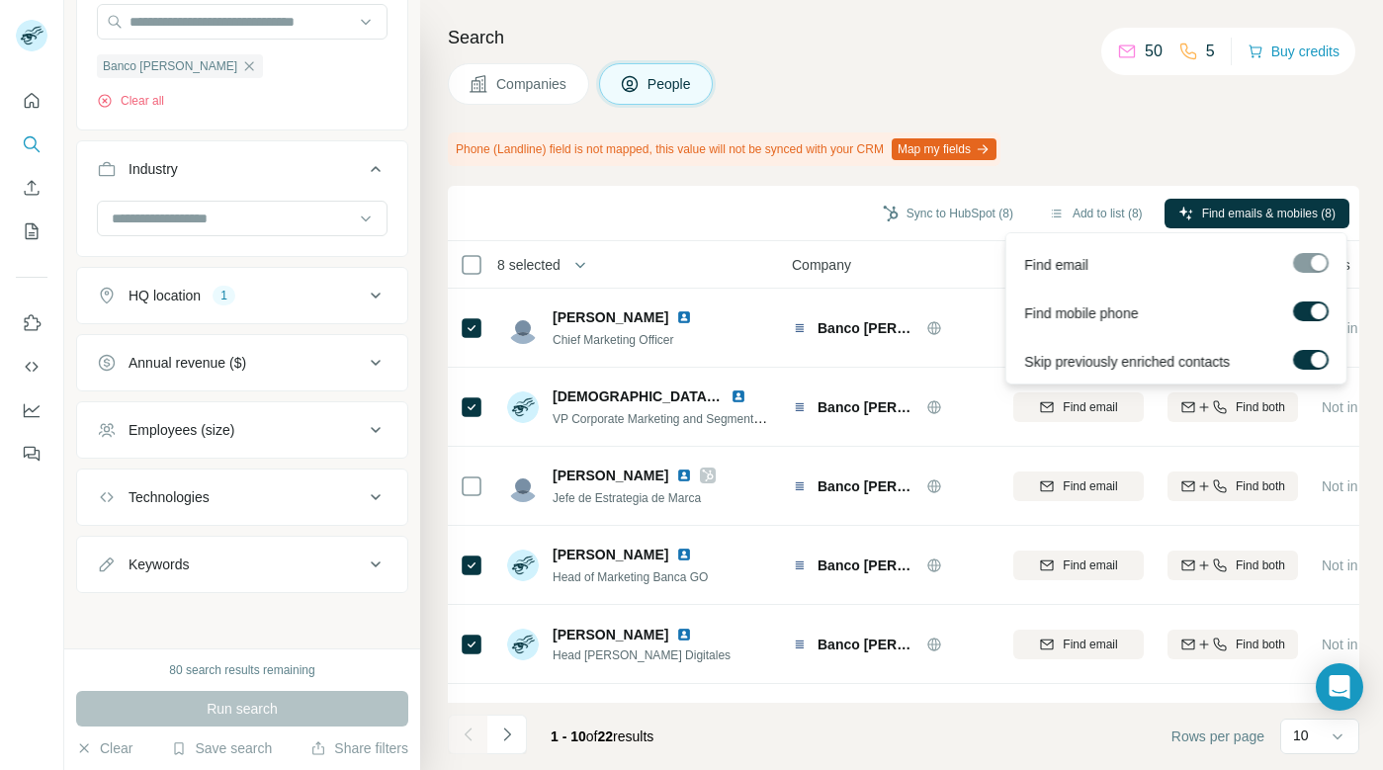
click at [1317, 263] on div at bounding box center [1311, 263] width 36 height 20
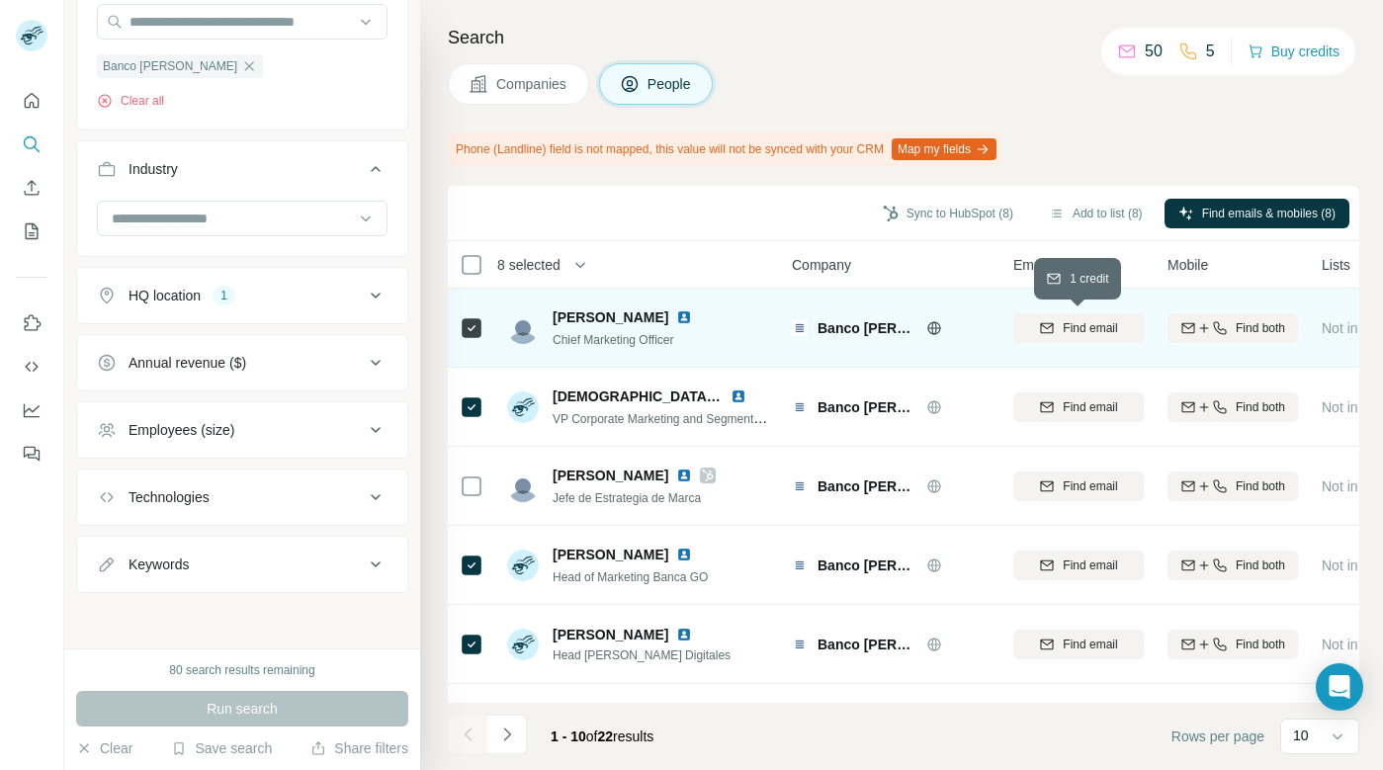
click at [1072, 329] on span "Find email" at bounding box center [1090, 328] width 54 height 18
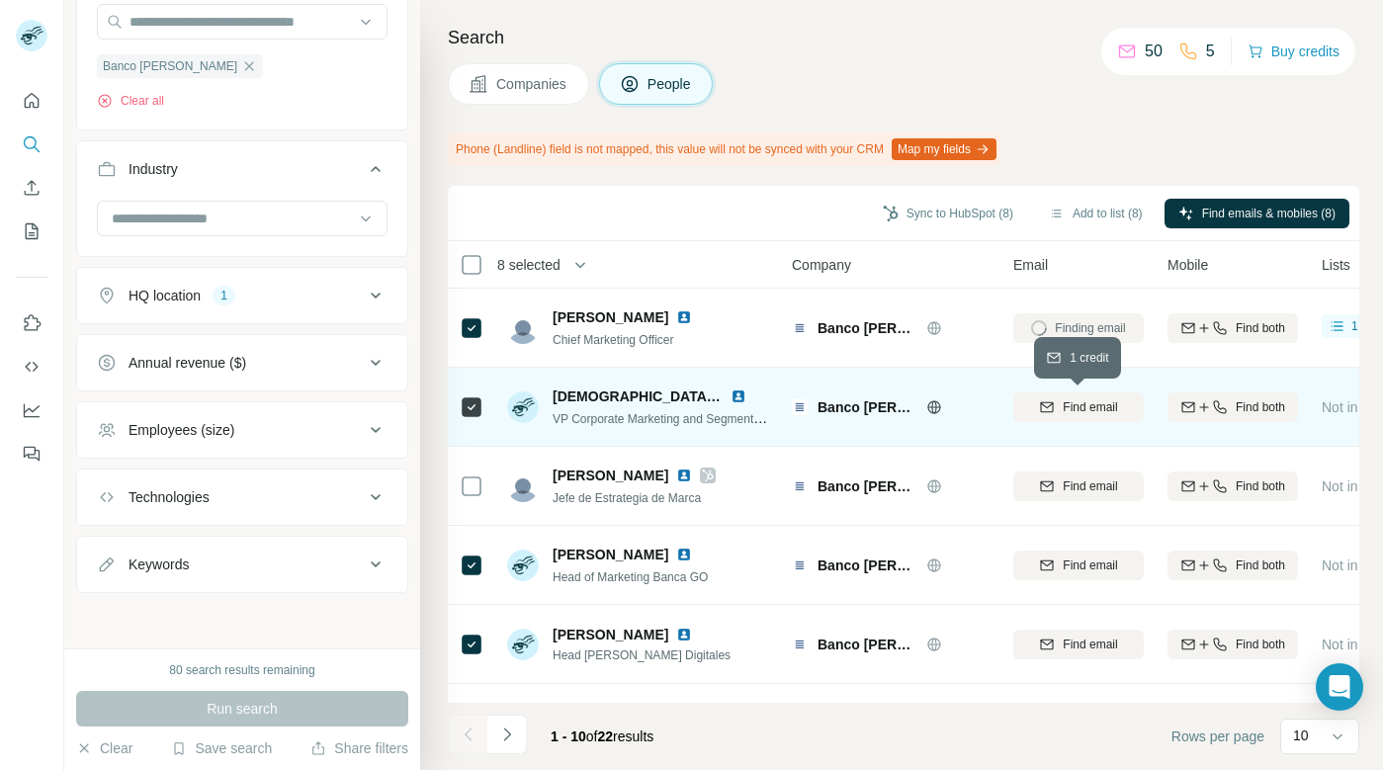
click at [1075, 406] on span "Find email" at bounding box center [1090, 407] width 54 height 18
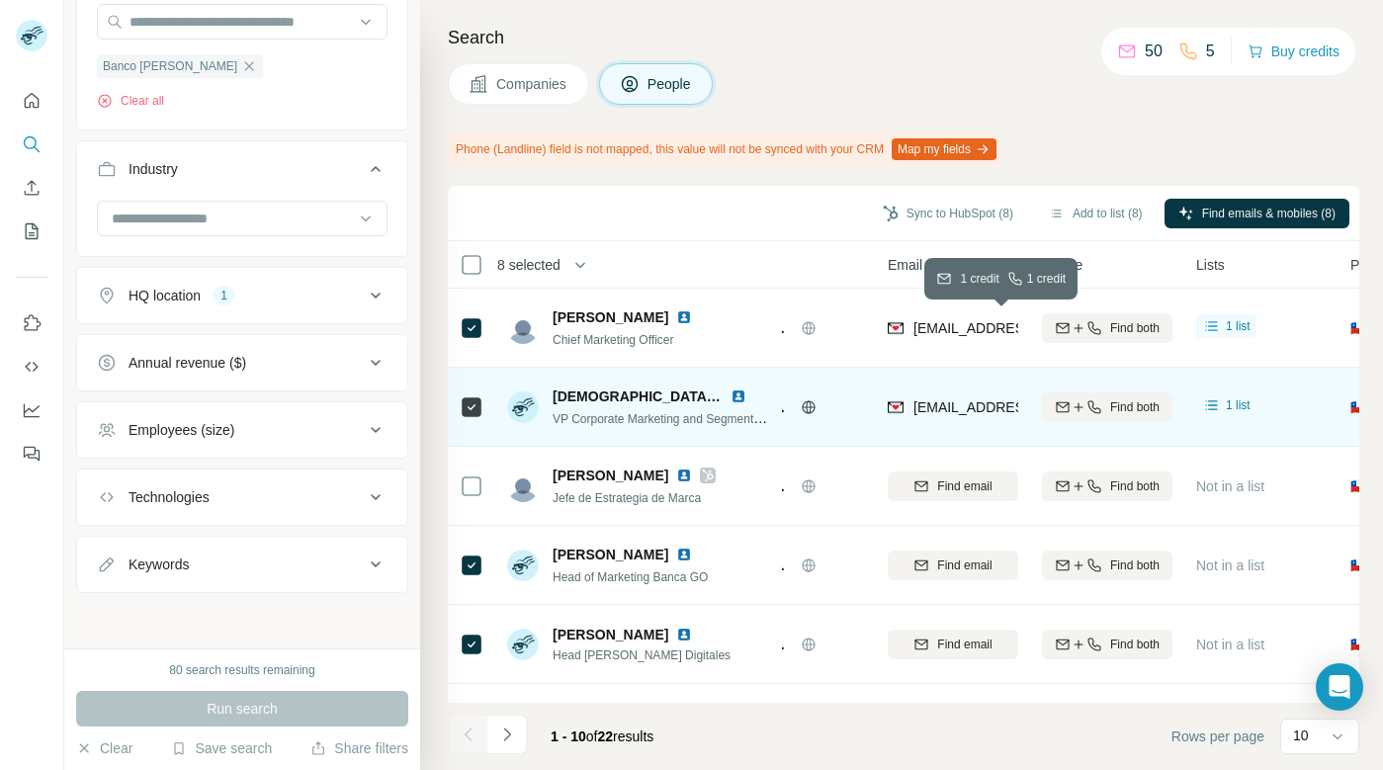
scroll to position [0, 124]
click at [1240, 327] on span "1 list" at bounding box center [1240, 326] width 25 height 18
click at [1248, 147] on div "Phone (Landline) field is not mapped, this value will not be synced with your C…" at bounding box center [904, 149] width 912 height 34
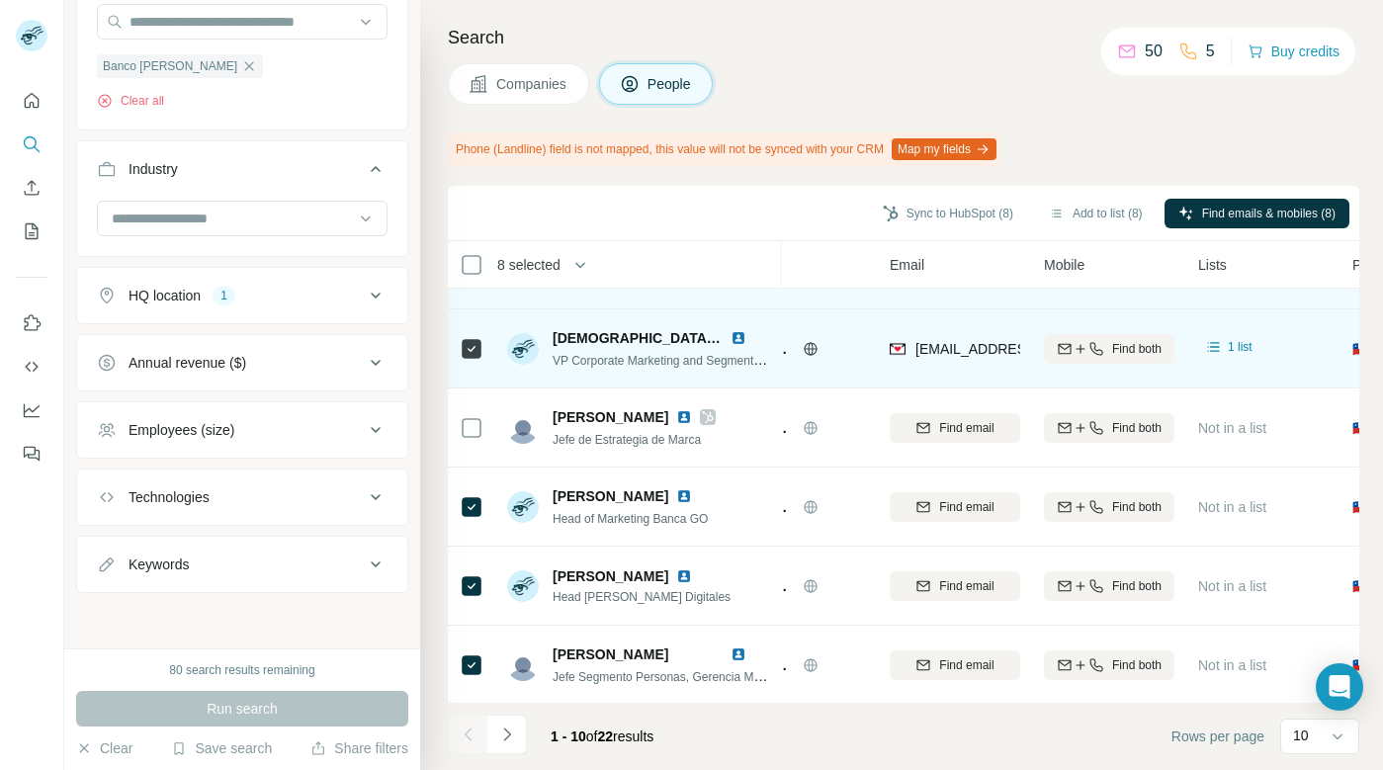
scroll to position [101, 124]
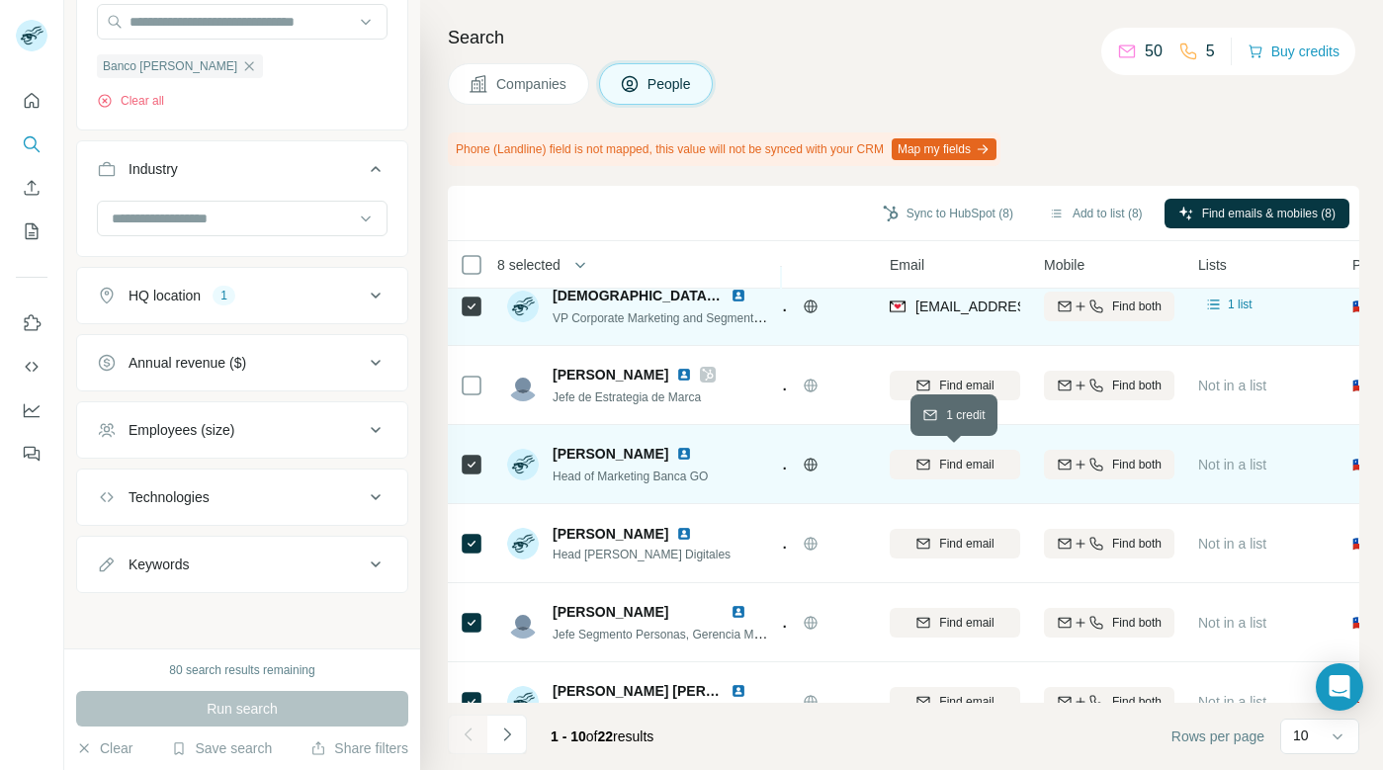
click at [957, 465] on span "Find email" at bounding box center [966, 465] width 54 height 18
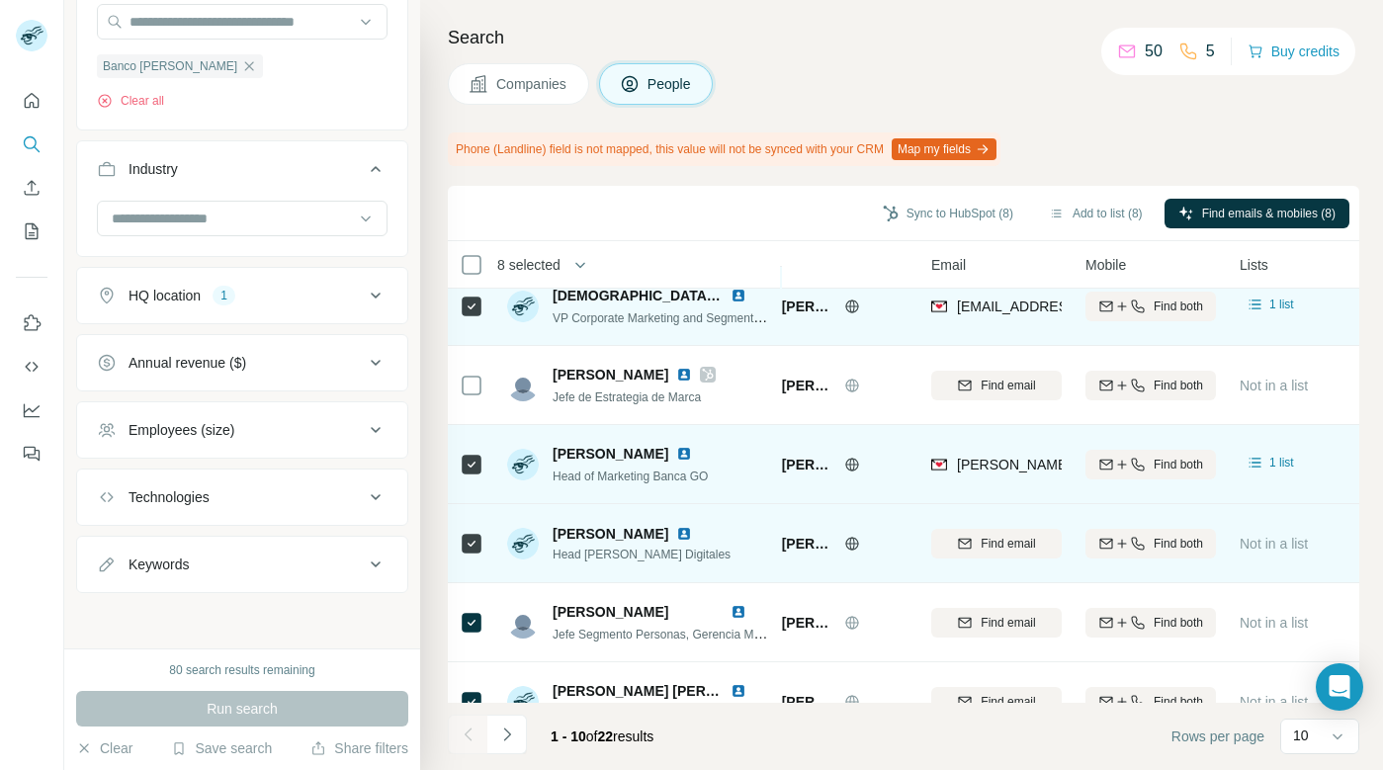
scroll to position [101, 80]
click at [999, 543] on span "Find email" at bounding box center [1010, 544] width 54 height 18
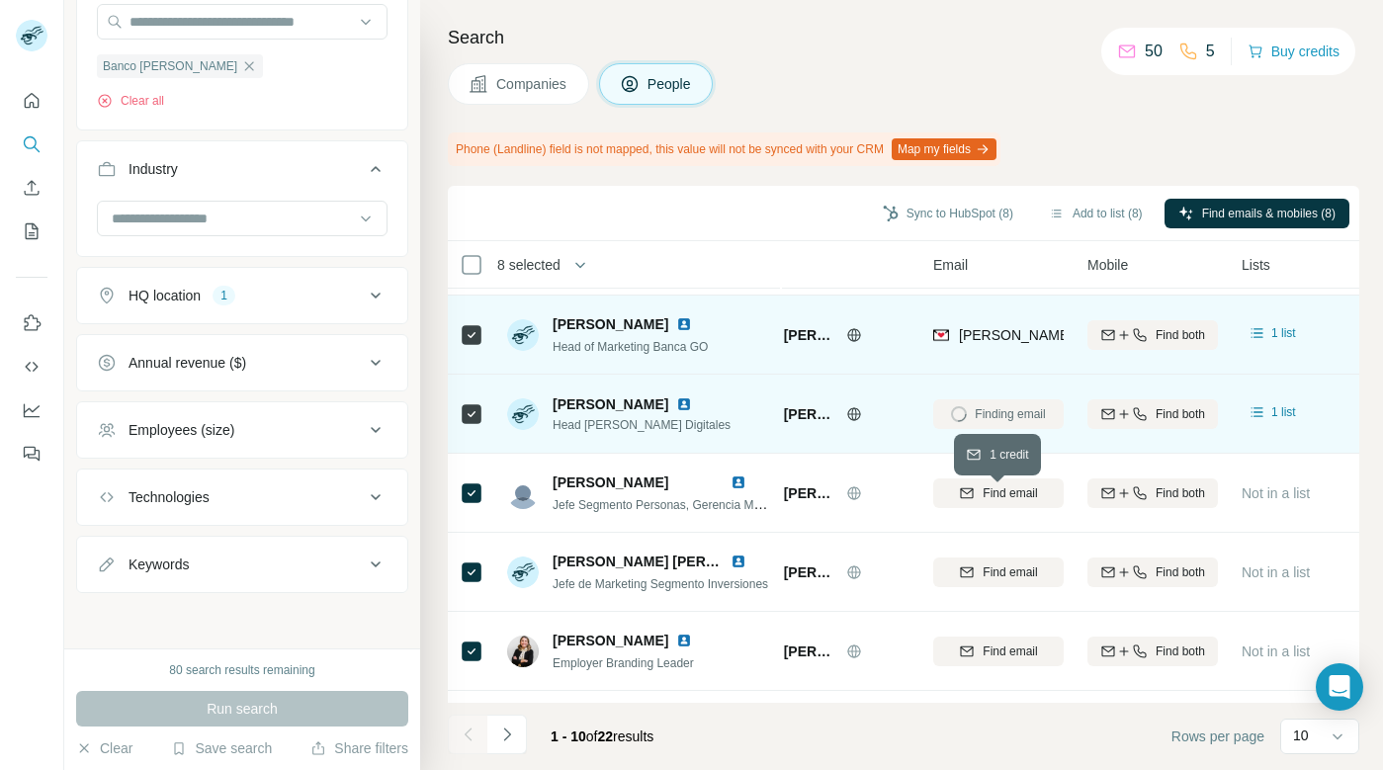
scroll to position [237, 80]
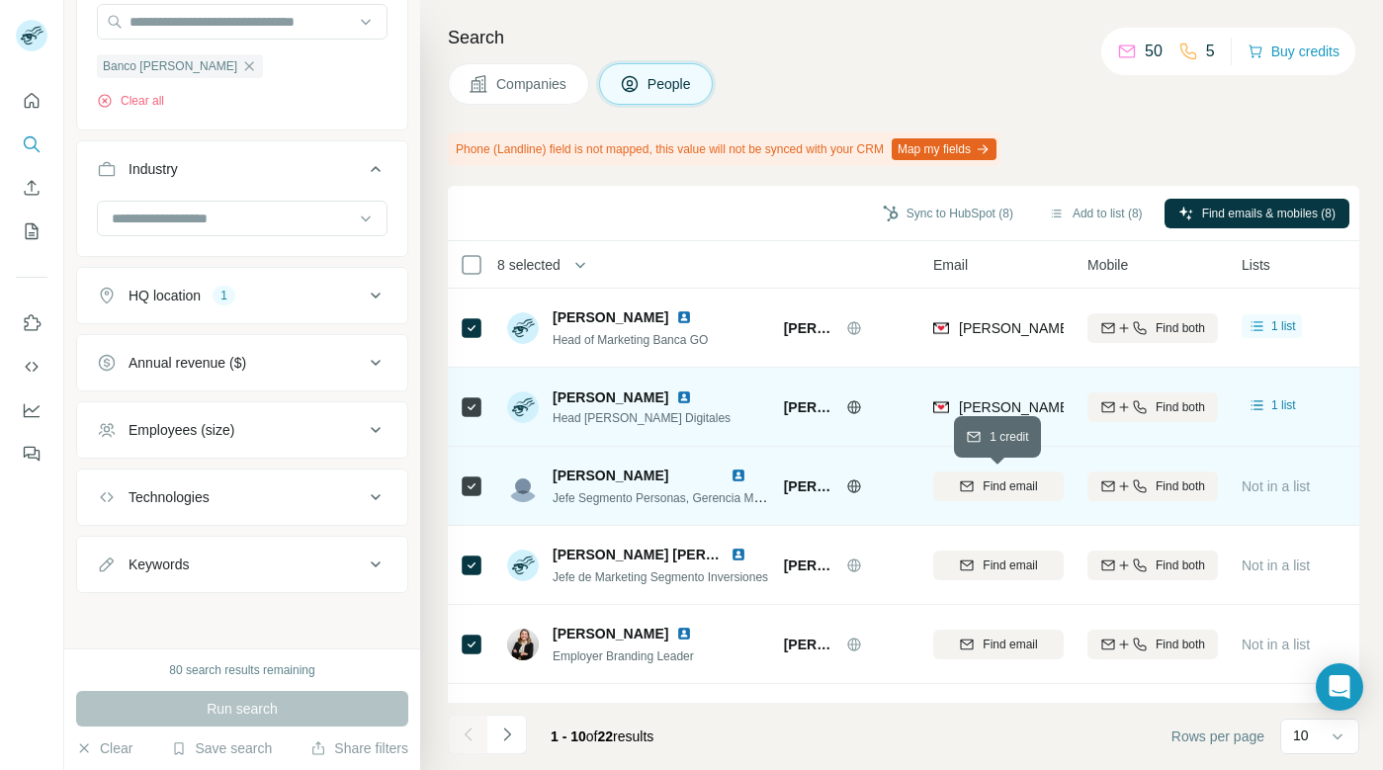
click at [980, 484] on div "Find email" at bounding box center [998, 487] width 131 height 18
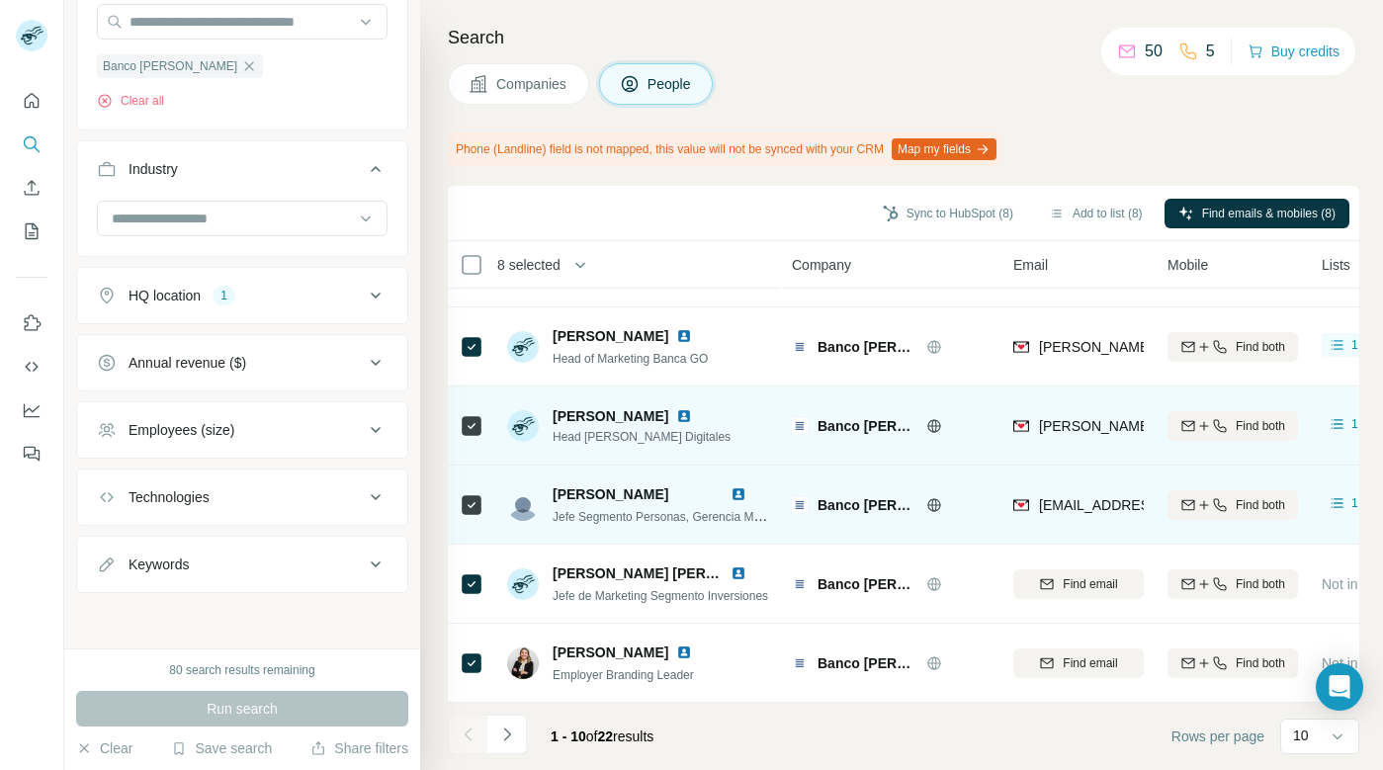
scroll to position [222, 0]
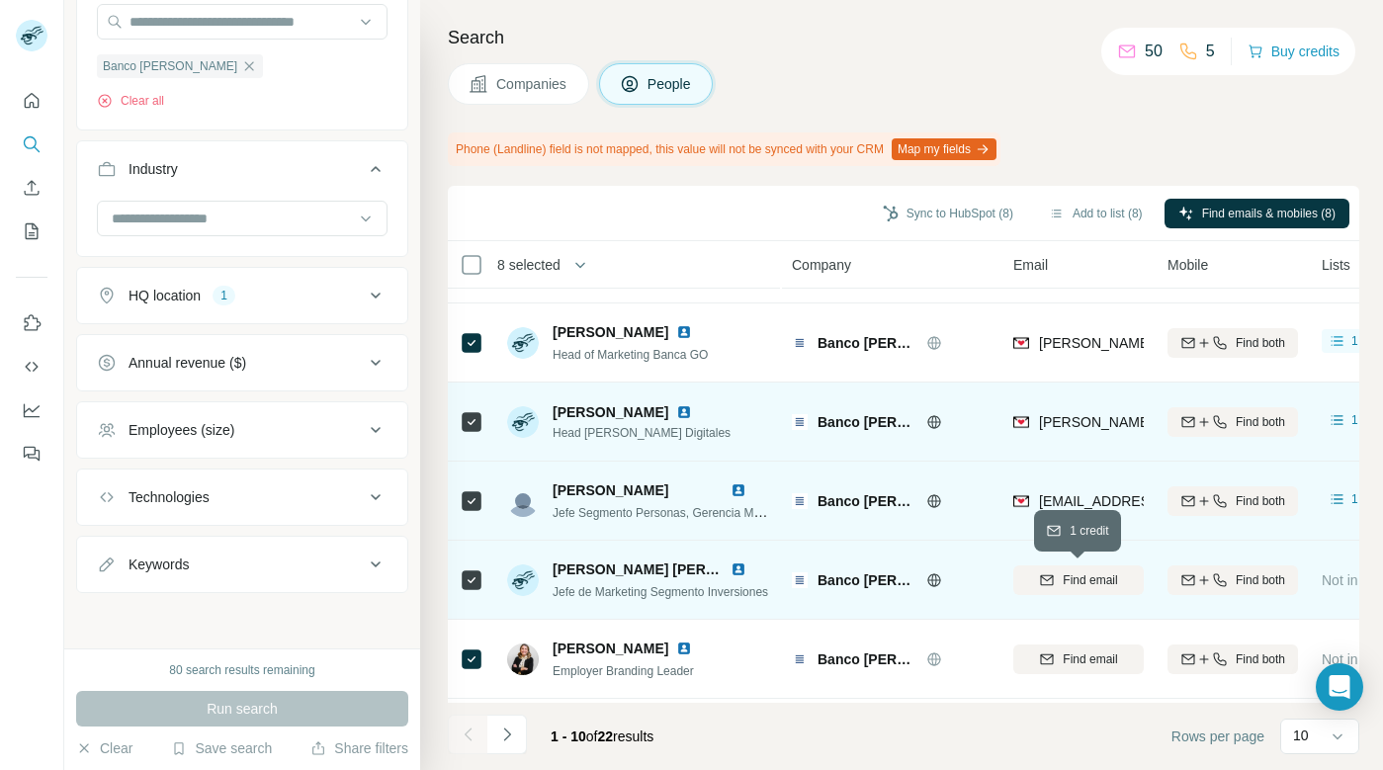
click at [1086, 577] on span "Find email" at bounding box center [1090, 581] width 54 height 18
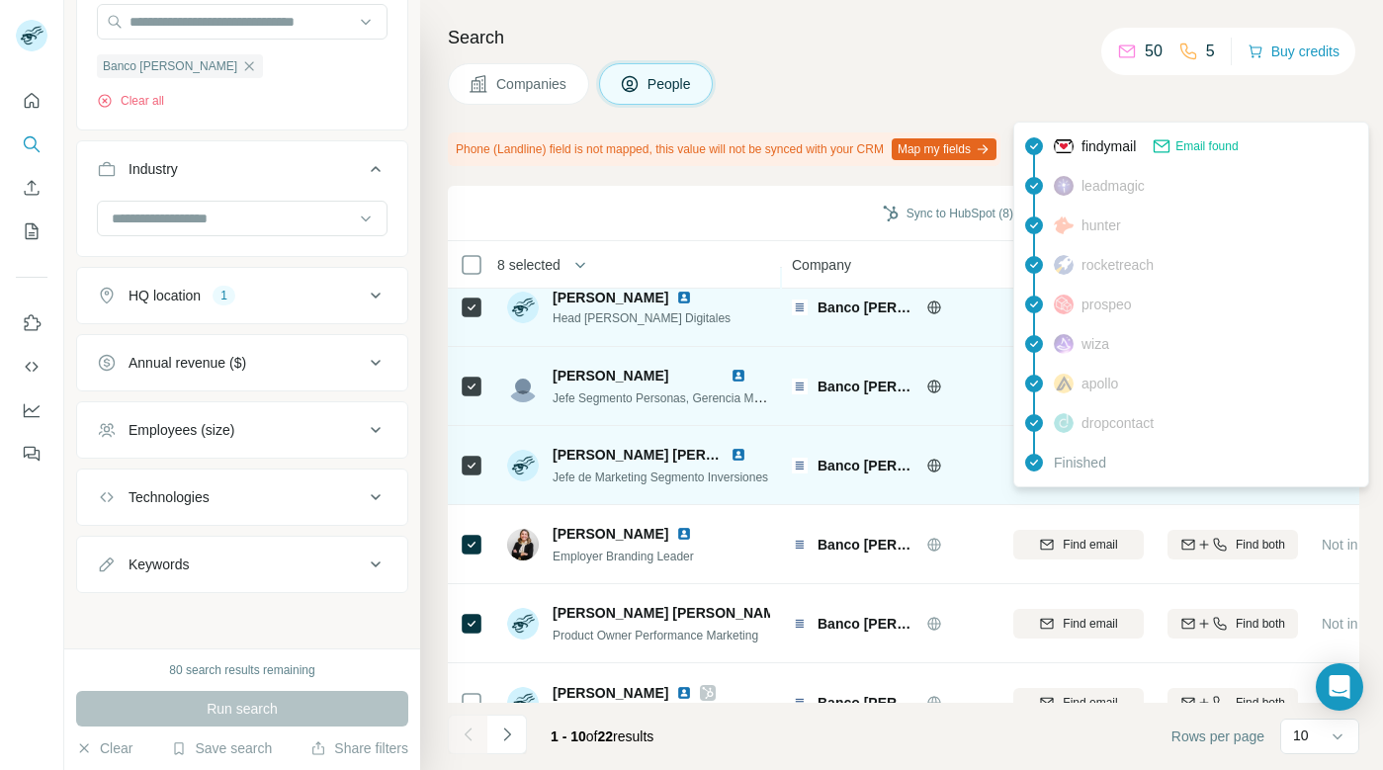
scroll to position [357, 0]
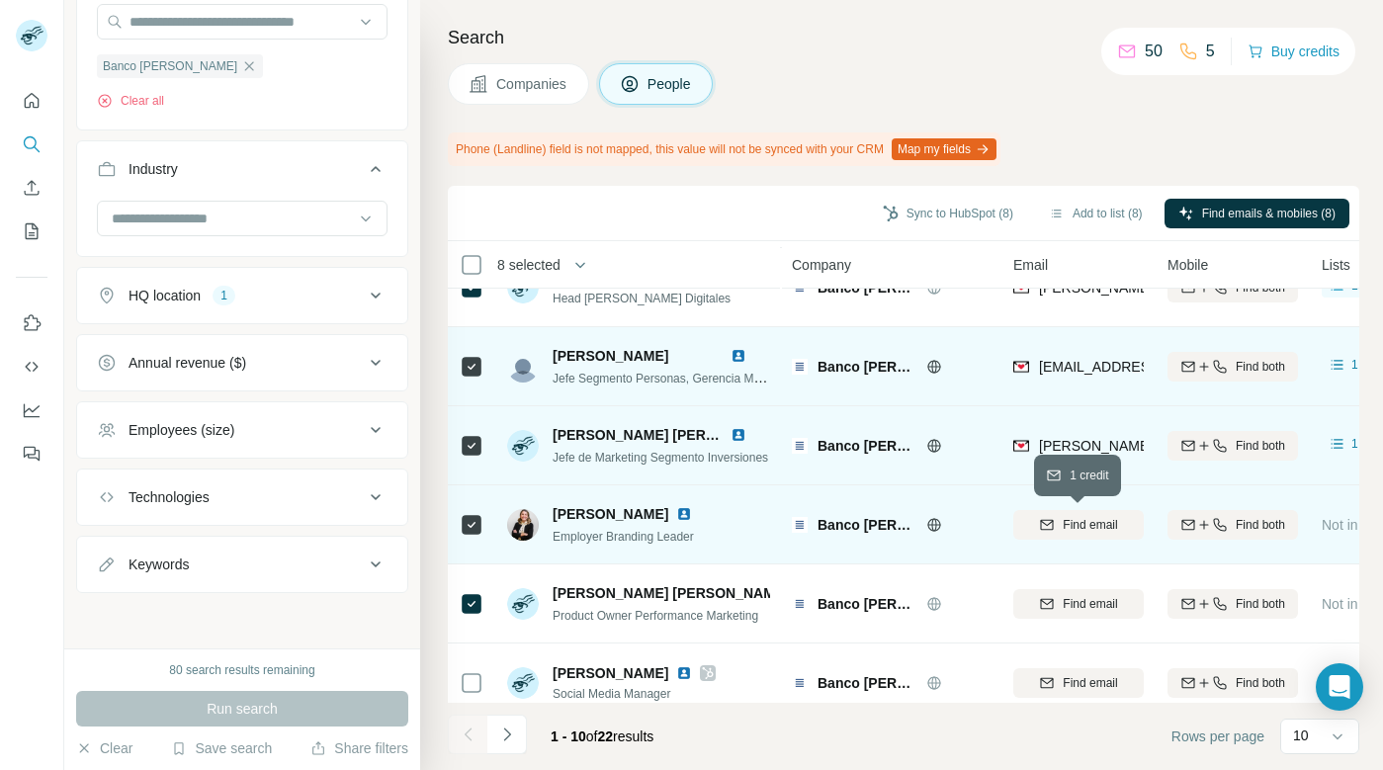
click at [1068, 520] on span "Find email" at bounding box center [1090, 525] width 54 height 18
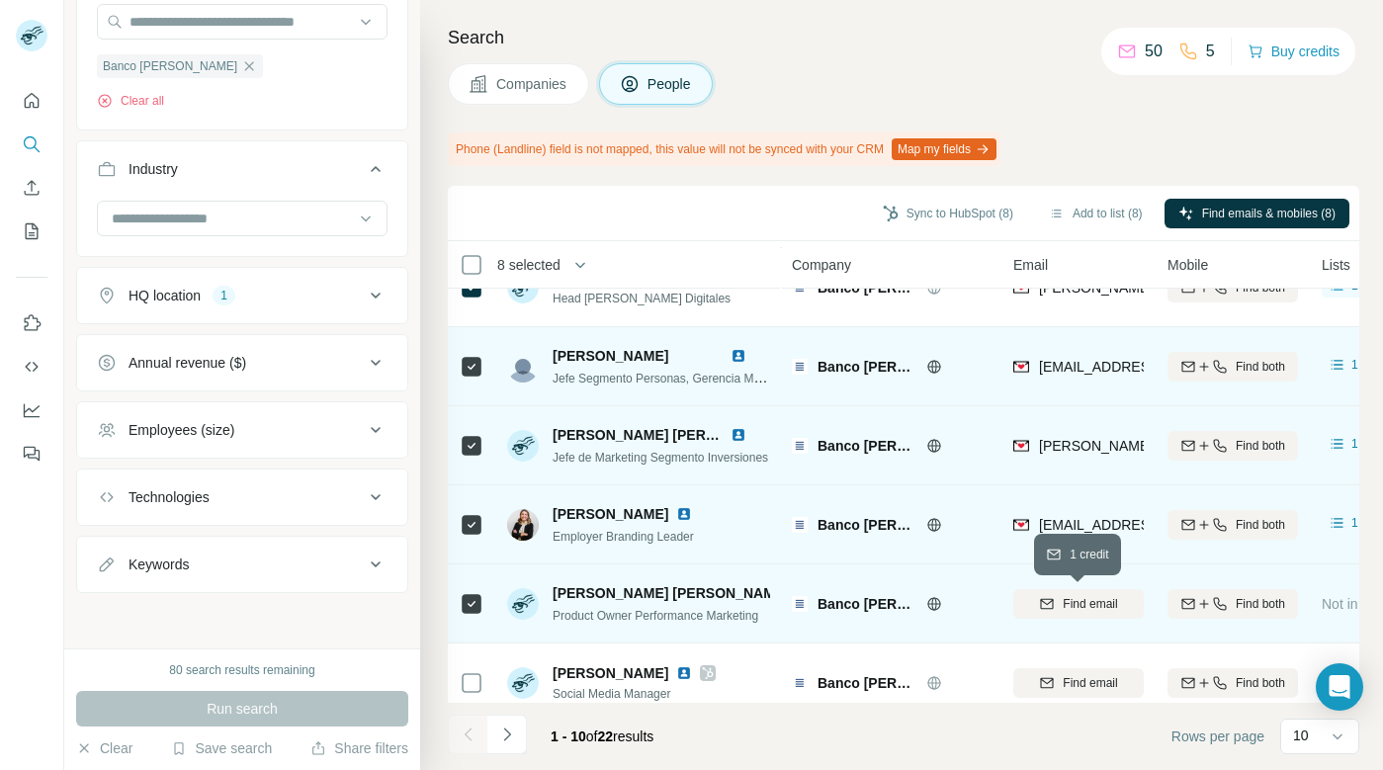
click at [1072, 607] on span "Find email" at bounding box center [1090, 604] width 54 height 18
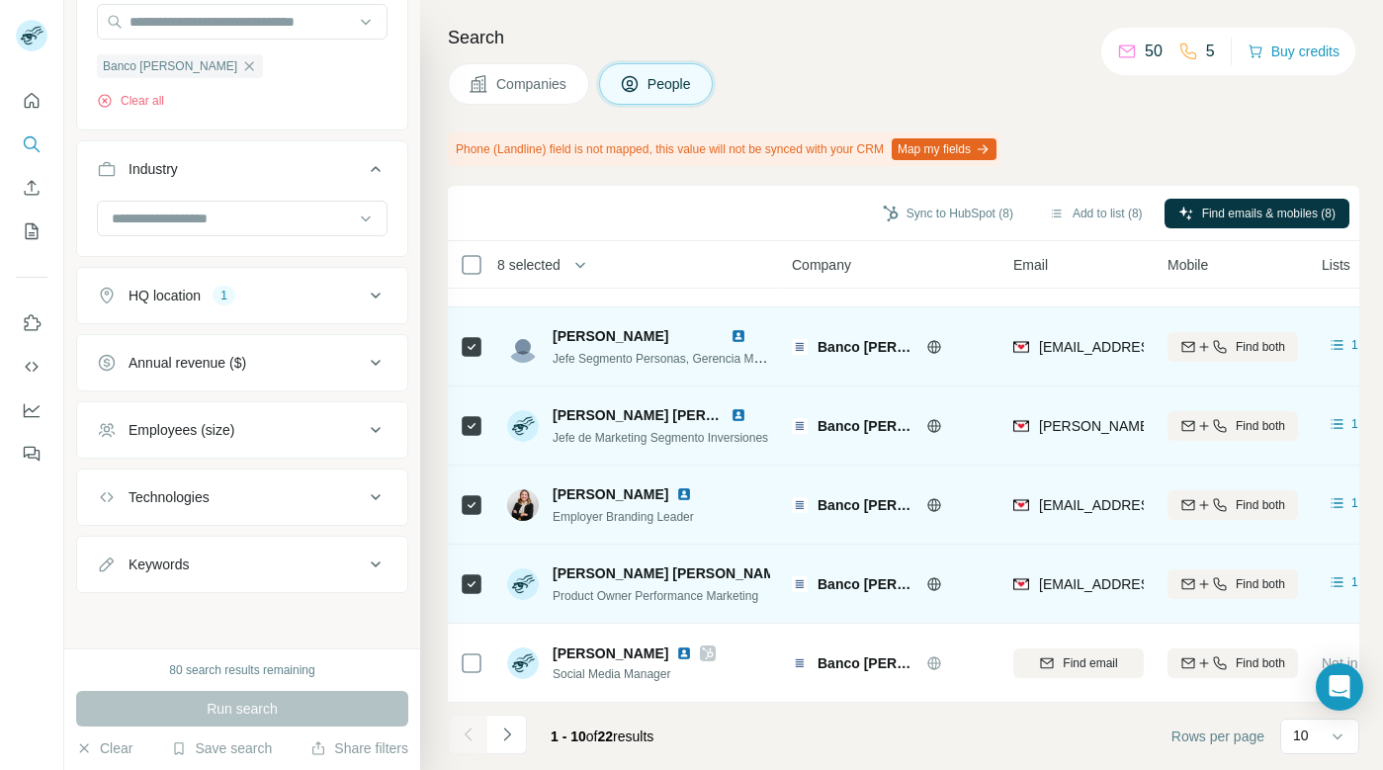
scroll to position [0, 0]
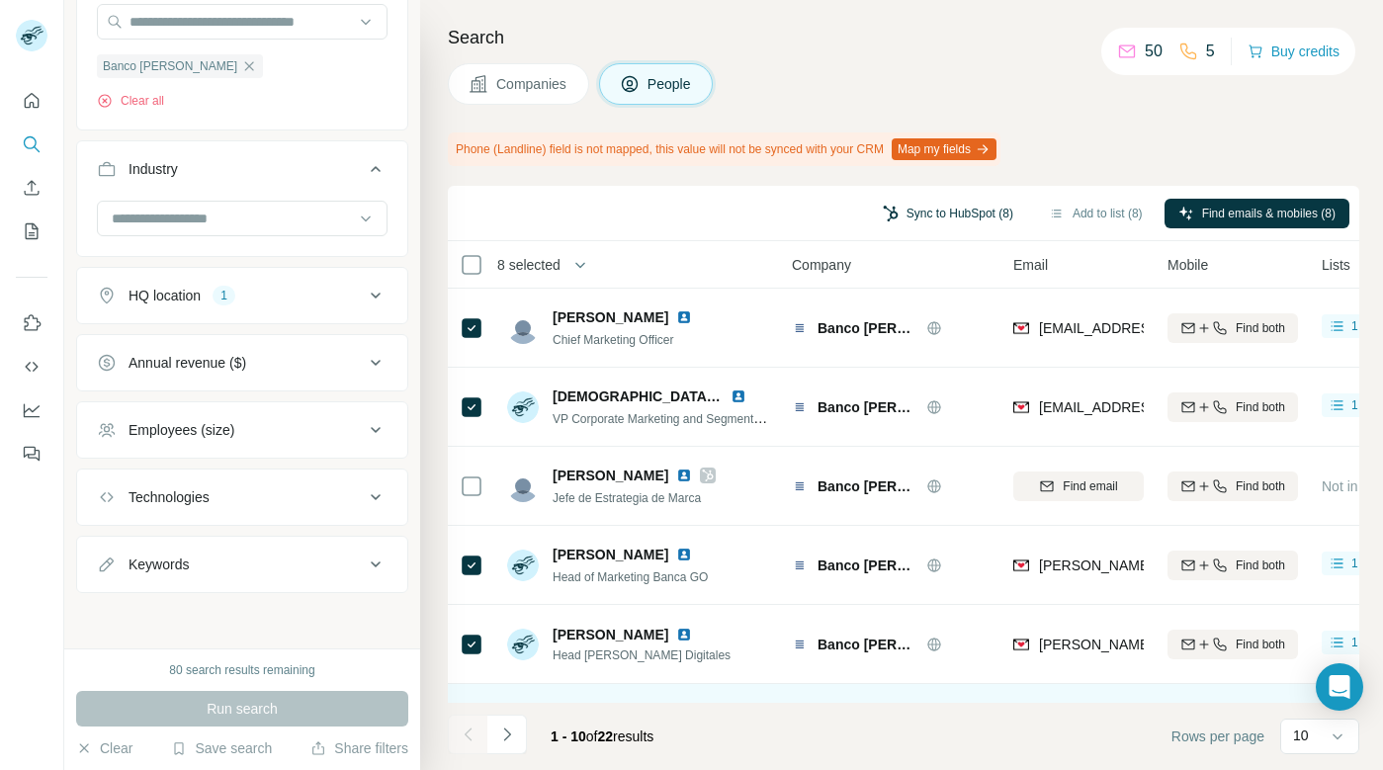
click at [943, 213] on button "Sync to HubSpot (8)" at bounding box center [948, 214] width 158 height 30
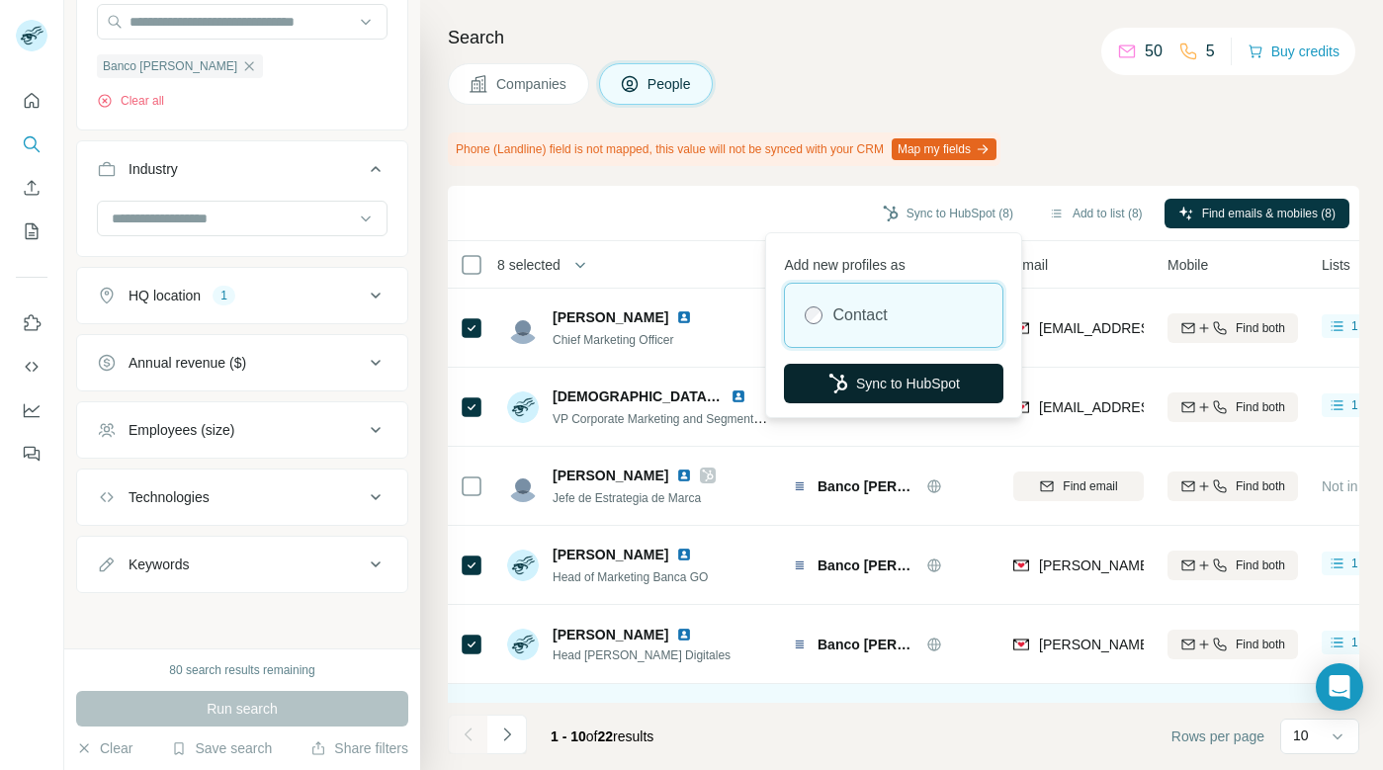
click at [873, 382] on button "Sync to HubSpot" at bounding box center [894, 384] width 220 height 40
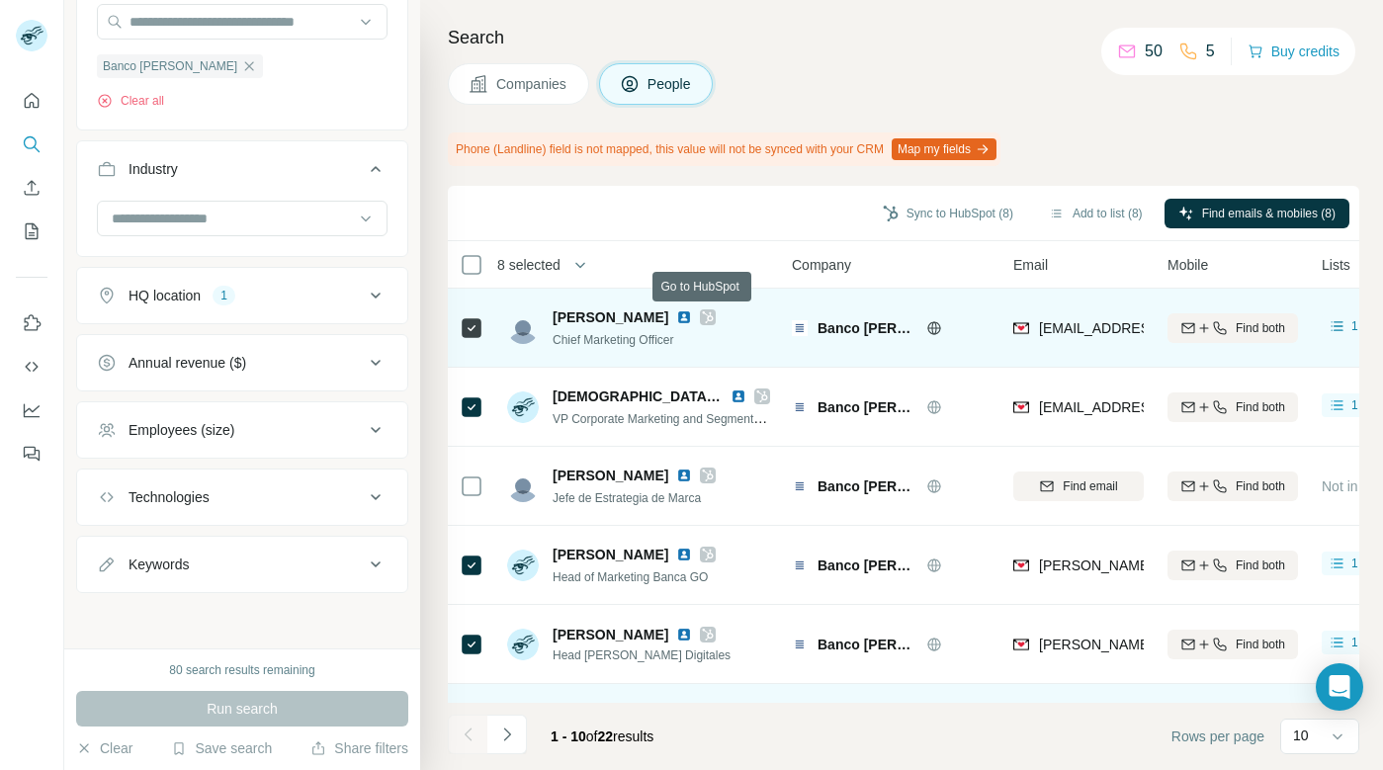
click at [707, 314] on icon at bounding box center [708, 317] width 12 height 16
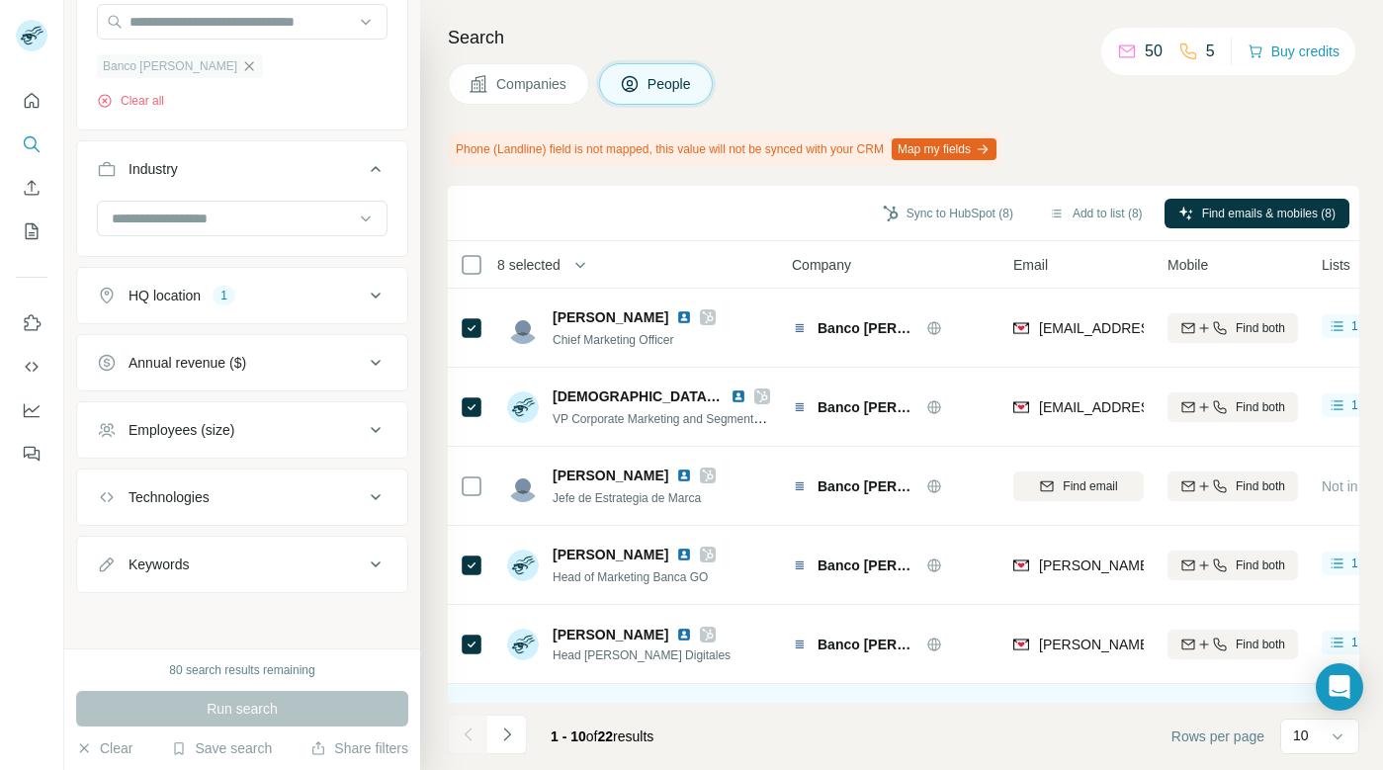
click at [241, 66] on icon "button" at bounding box center [249, 66] width 16 height 16
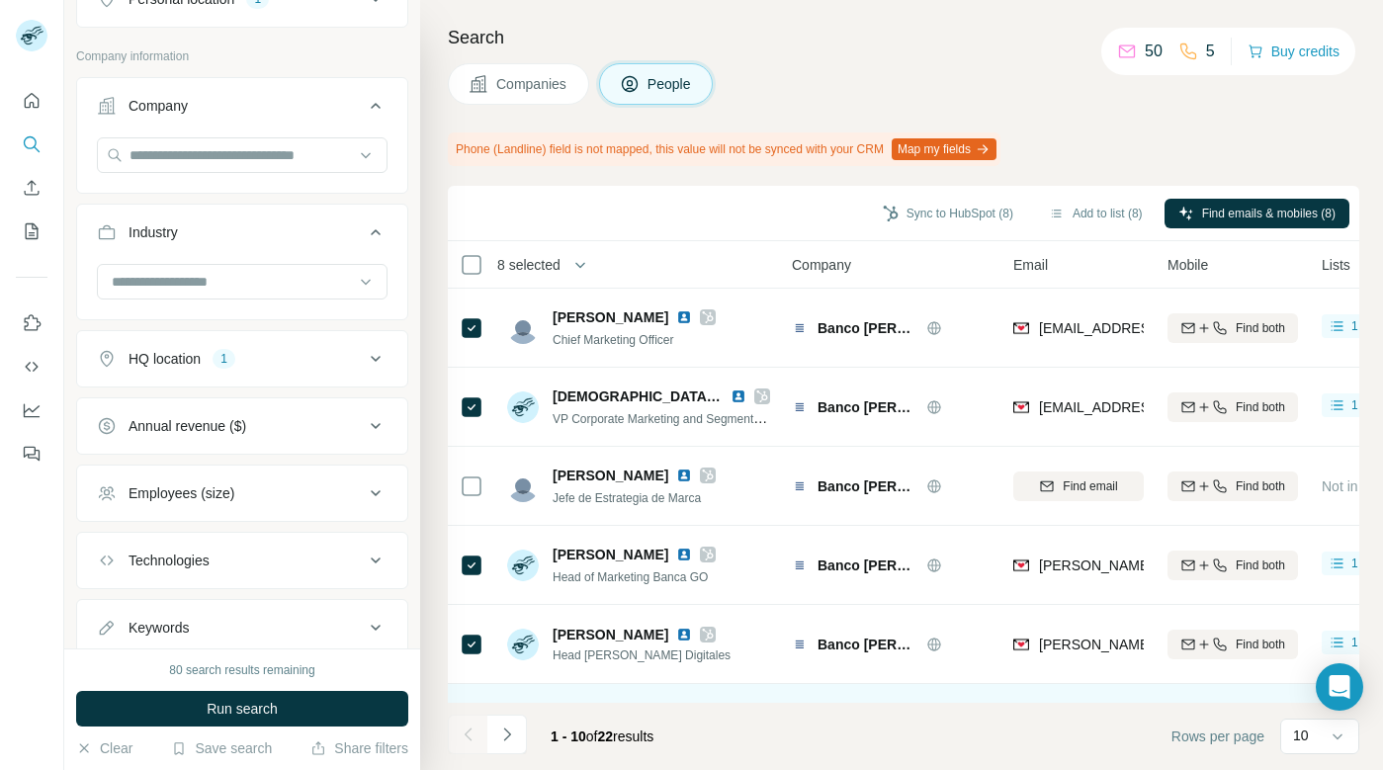
scroll to position [572, 0]
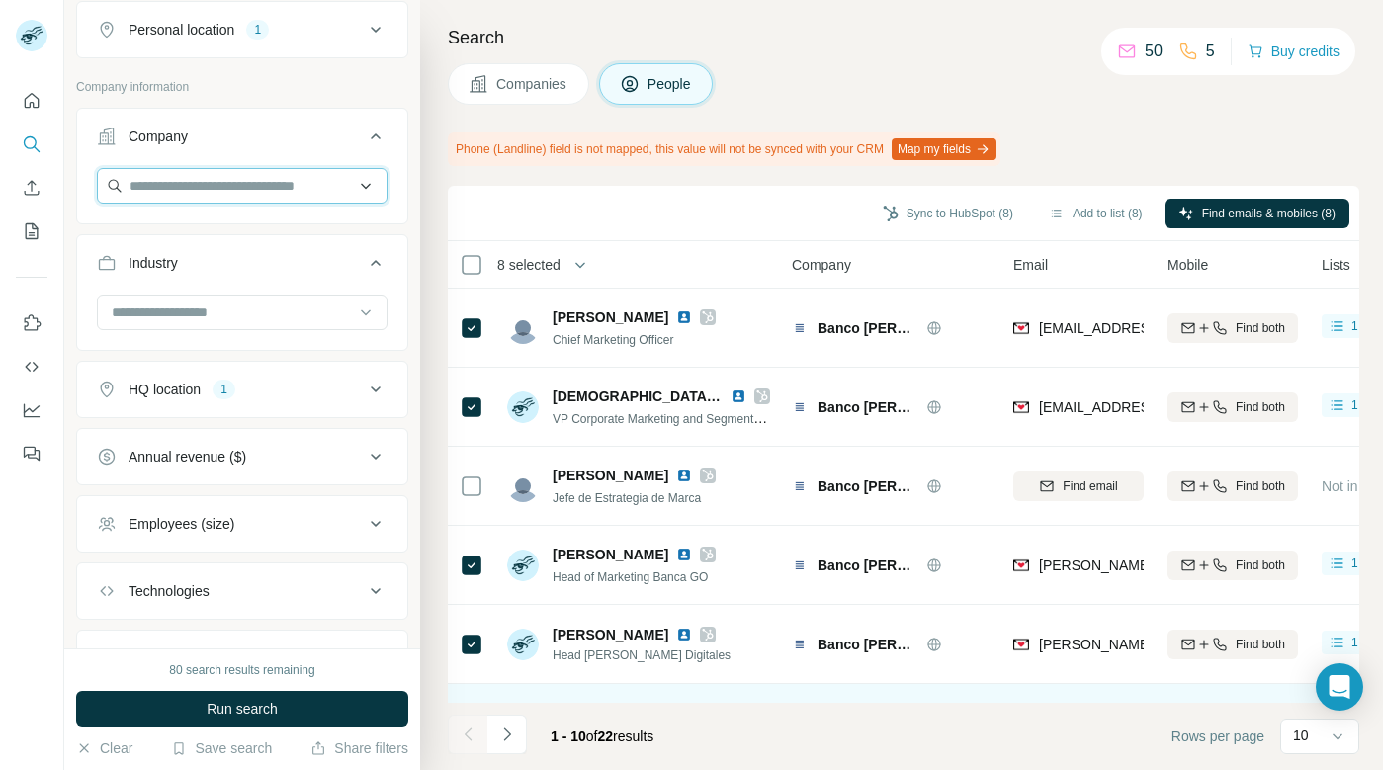
click at [162, 186] on input "text" at bounding box center [242, 186] width 291 height 36
type input "*"
type input "******"
click at [261, 132] on div "Company" at bounding box center [230, 137] width 267 height 20
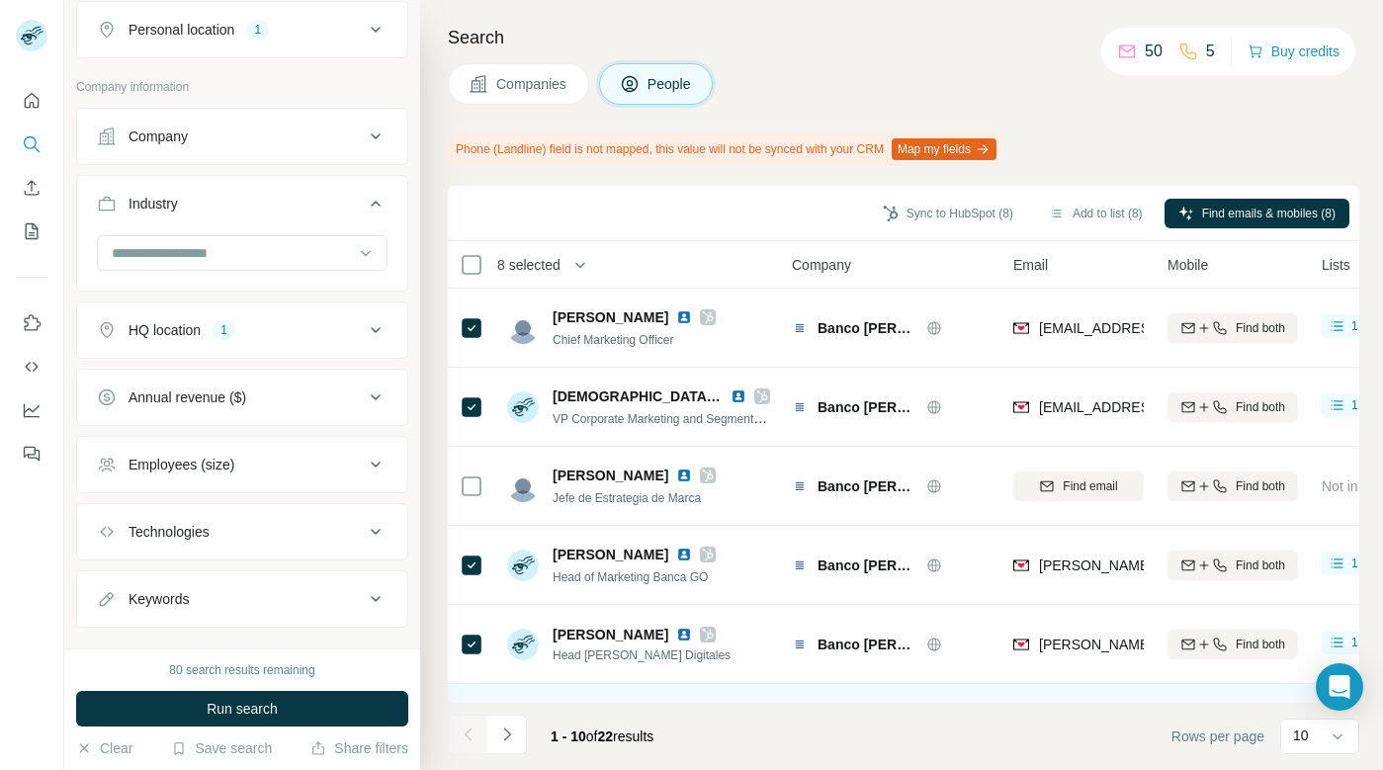
click at [261, 132] on div "Company" at bounding box center [230, 137] width 267 height 20
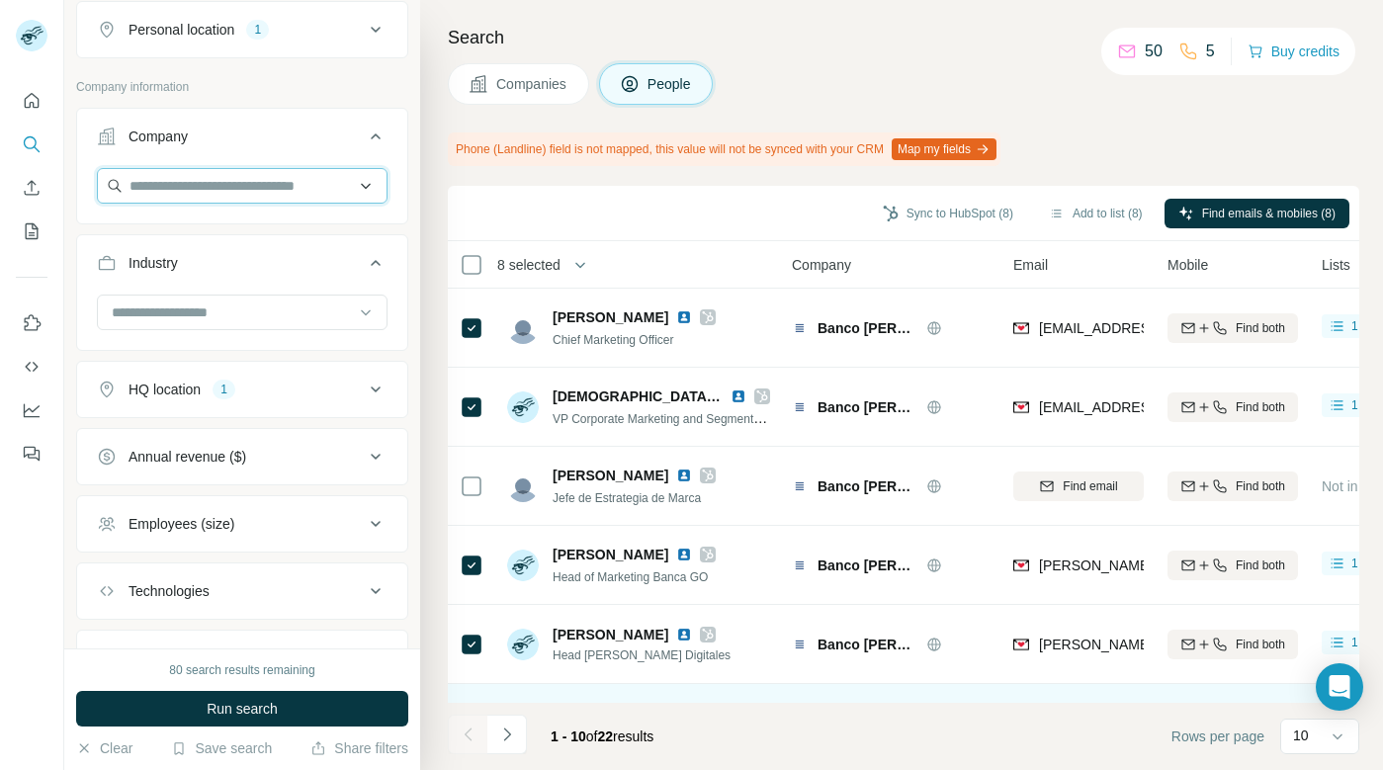
click at [237, 195] on input "text" at bounding box center [242, 186] width 291 height 36
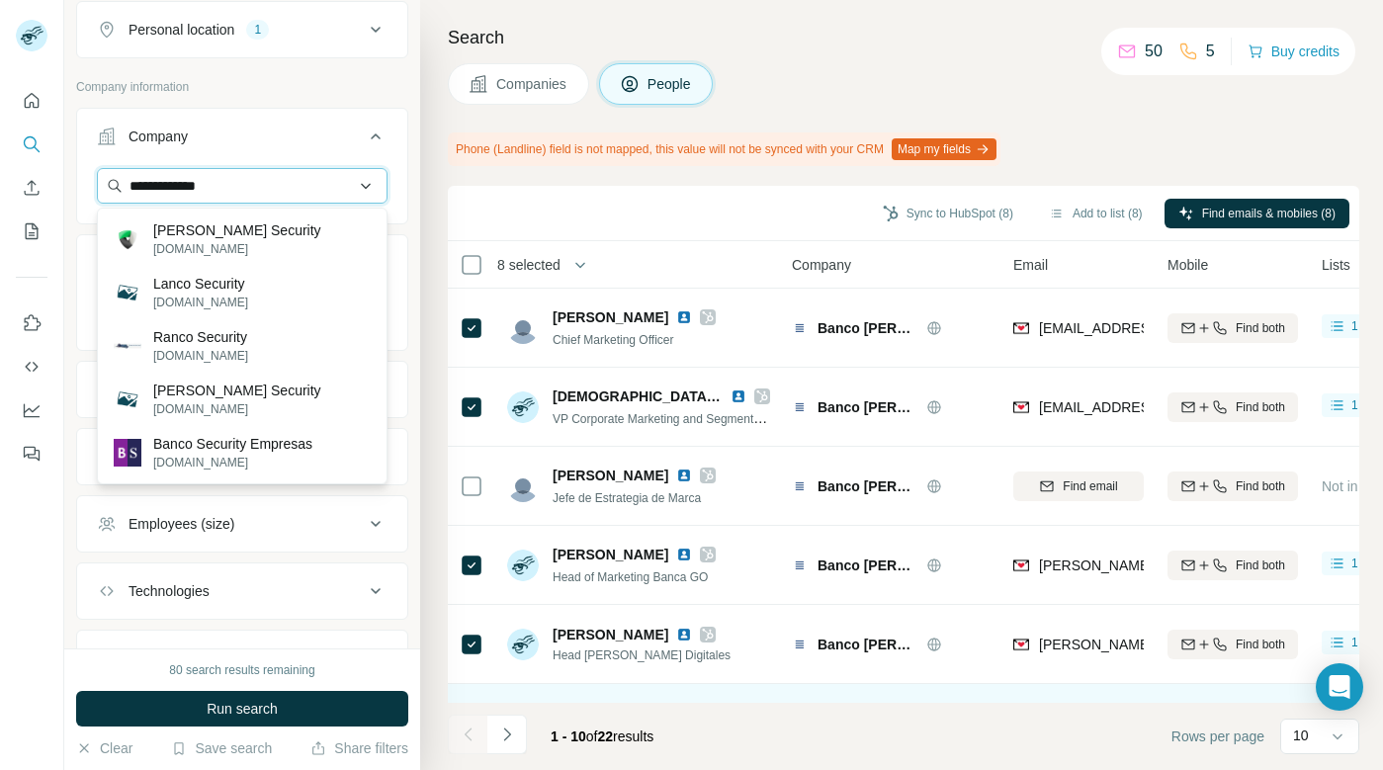
type input "**********"
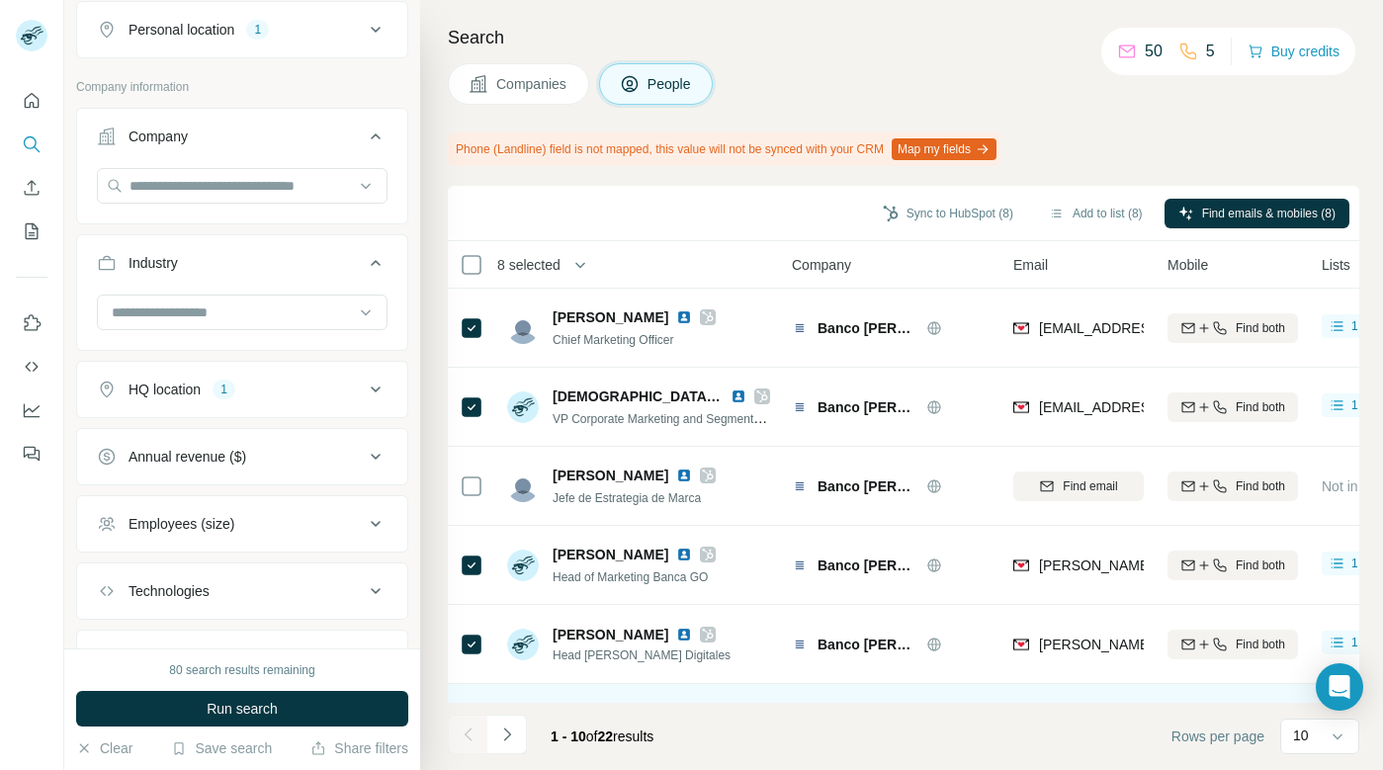
click at [870, 75] on div "Companies People" at bounding box center [904, 84] width 912 height 42
click at [232, 188] on input "text" at bounding box center [242, 186] width 291 height 36
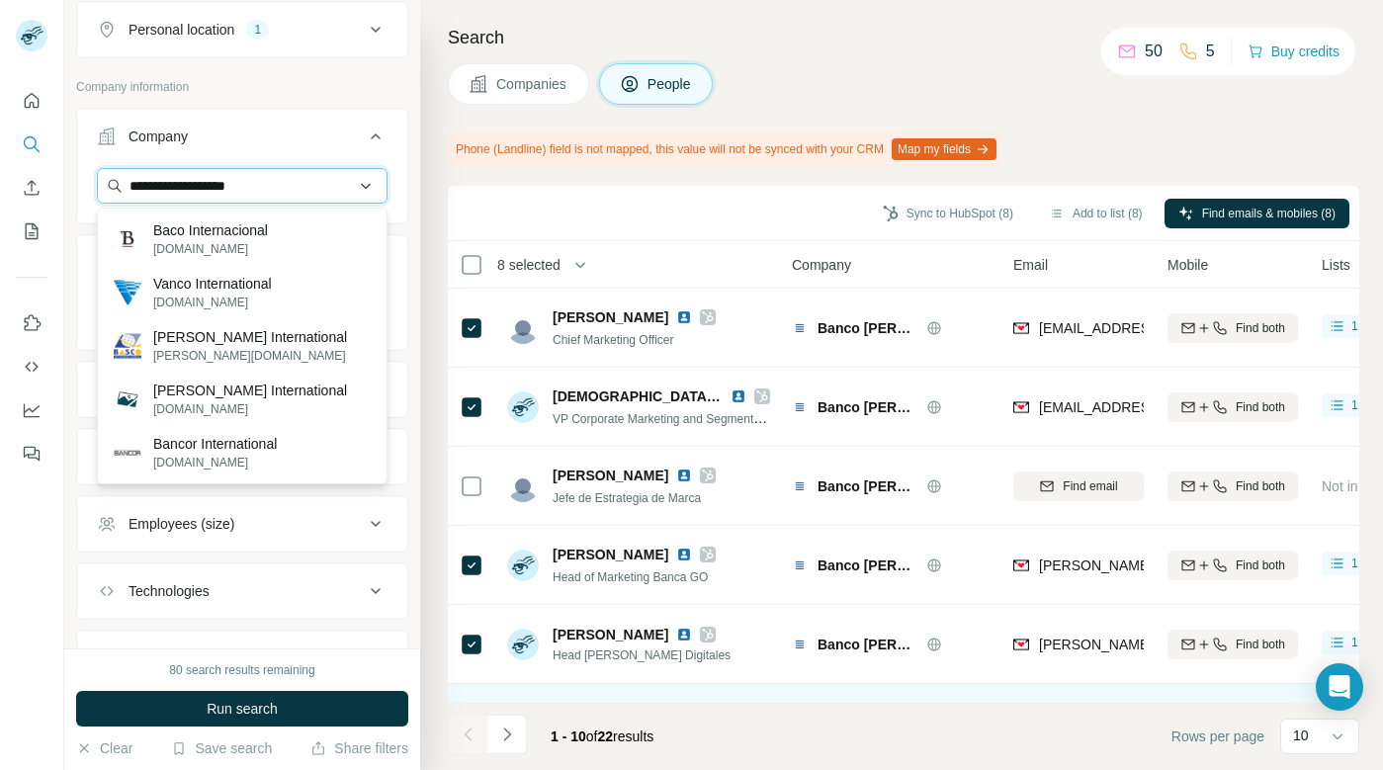
click at [175, 186] on input "**********" at bounding box center [242, 186] width 291 height 36
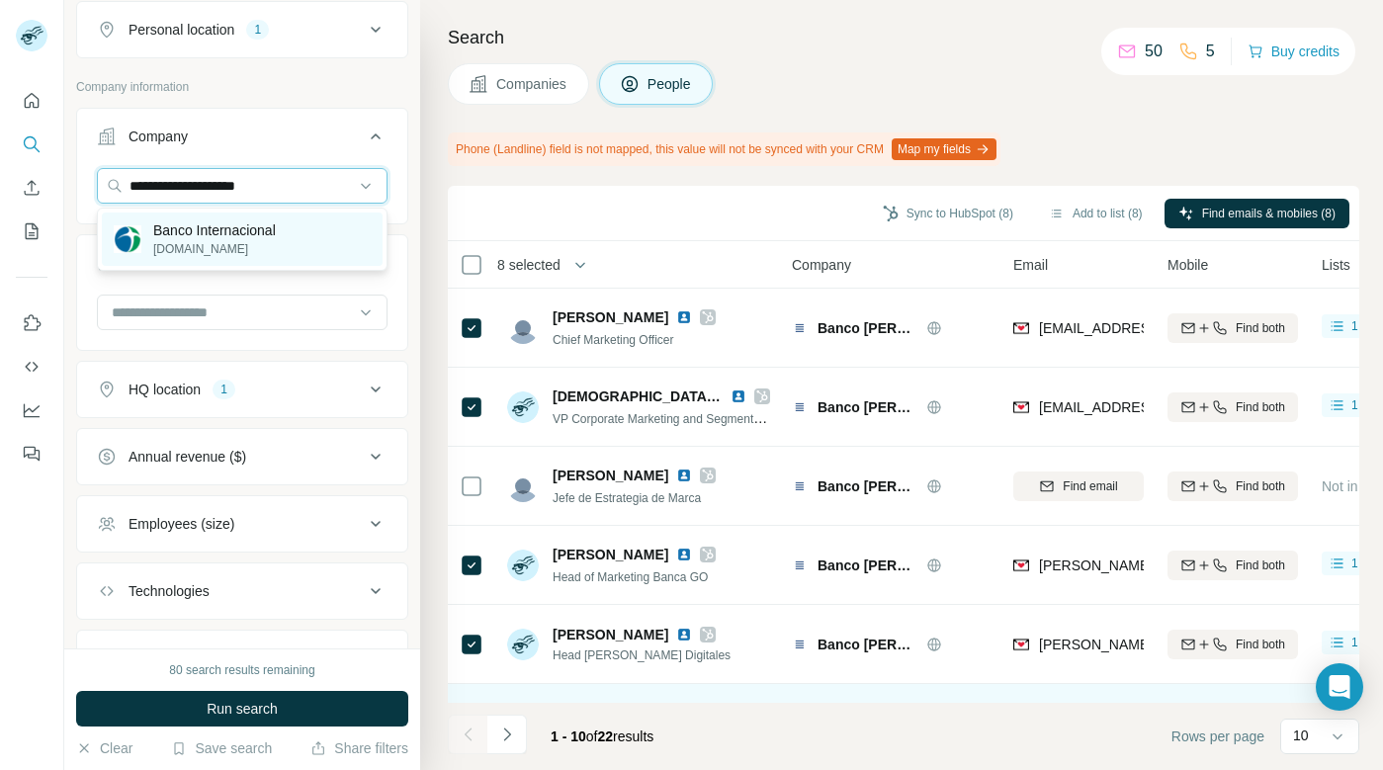
type input "**********"
click at [208, 245] on p "[DOMAIN_NAME]" at bounding box center [214, 249] width 123 height 18
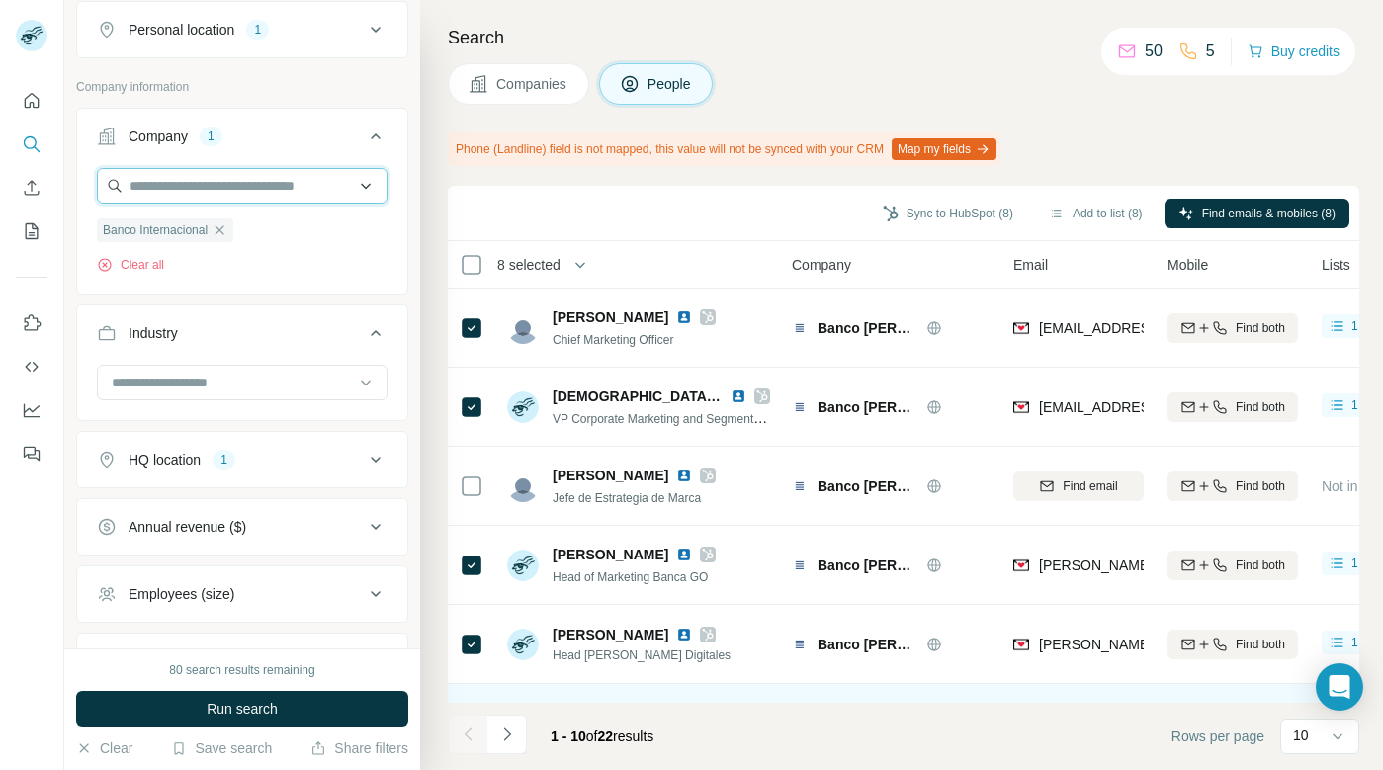
click at [244, 187] on input "text" at bounding box center [242, 186] width 291 height 36
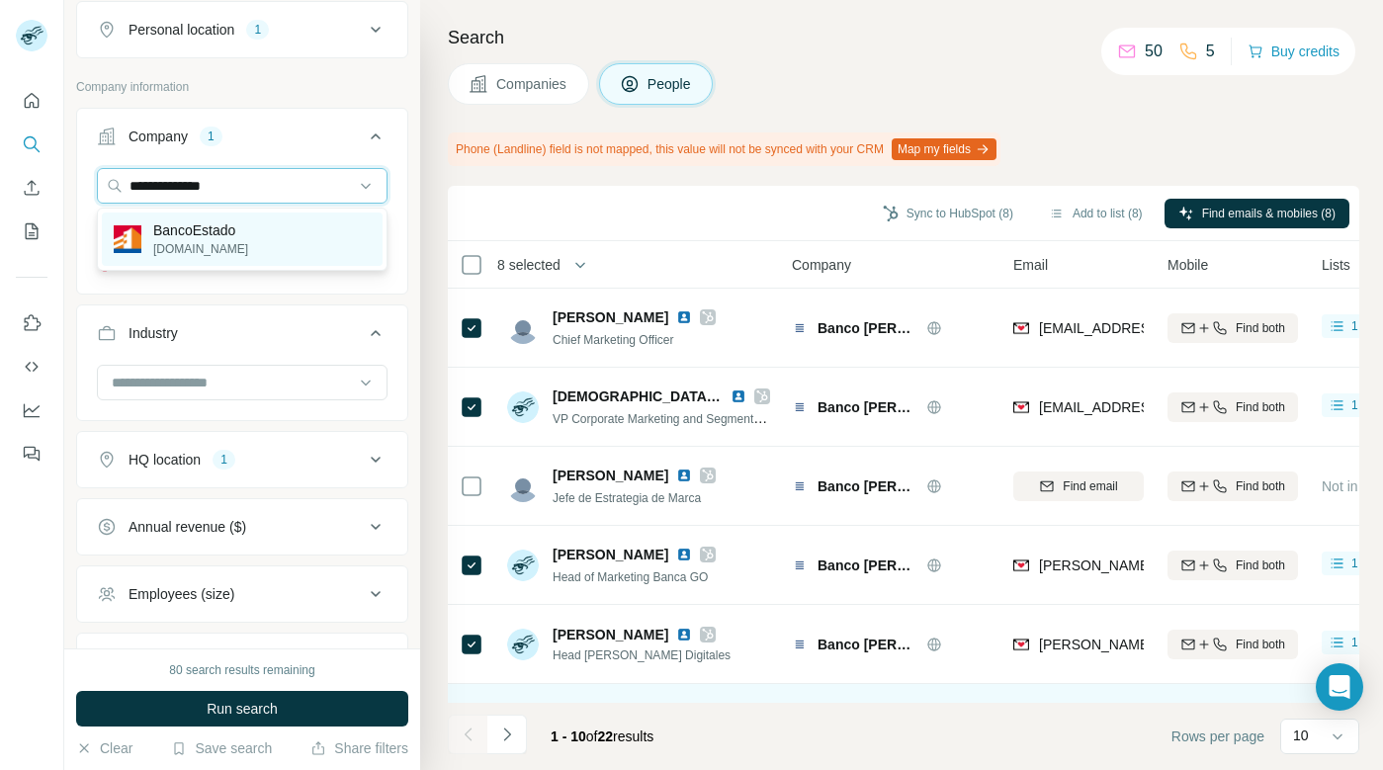
type input "**********"
click at [200, 238] on p "BancoEstado" at bounding box center [200, 230] width 95 height 20
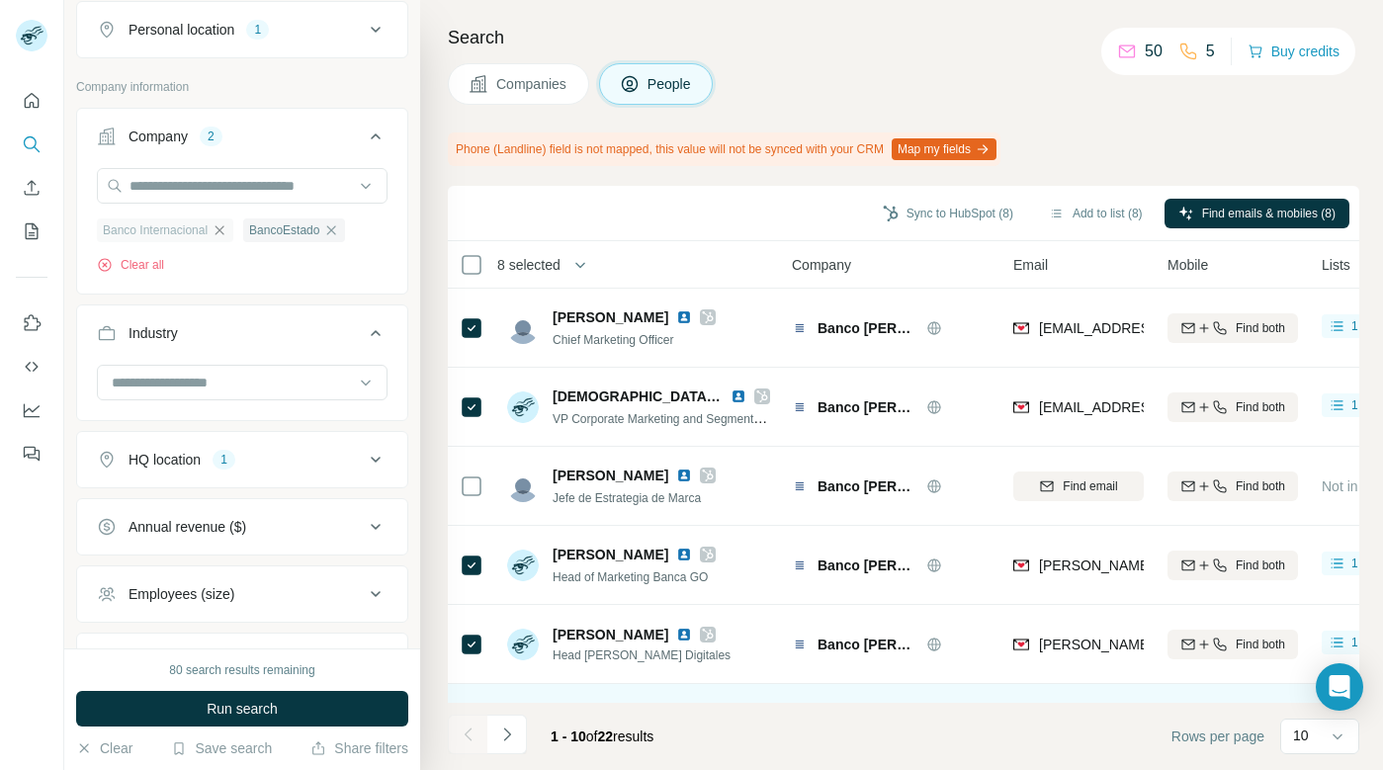
click at [225, 233] on icon "button" at bounding box center [220, 230] width 16 height 16
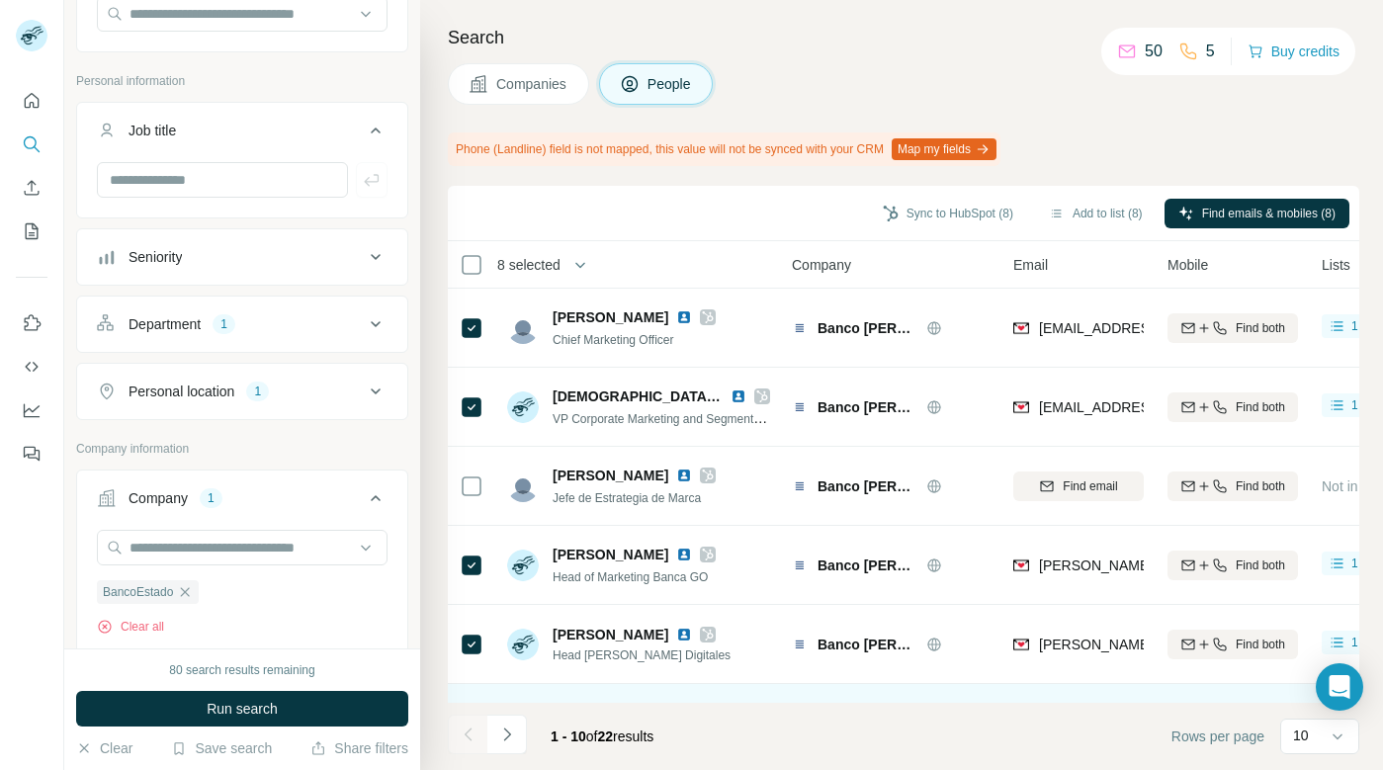
scroll to position [209, 0]
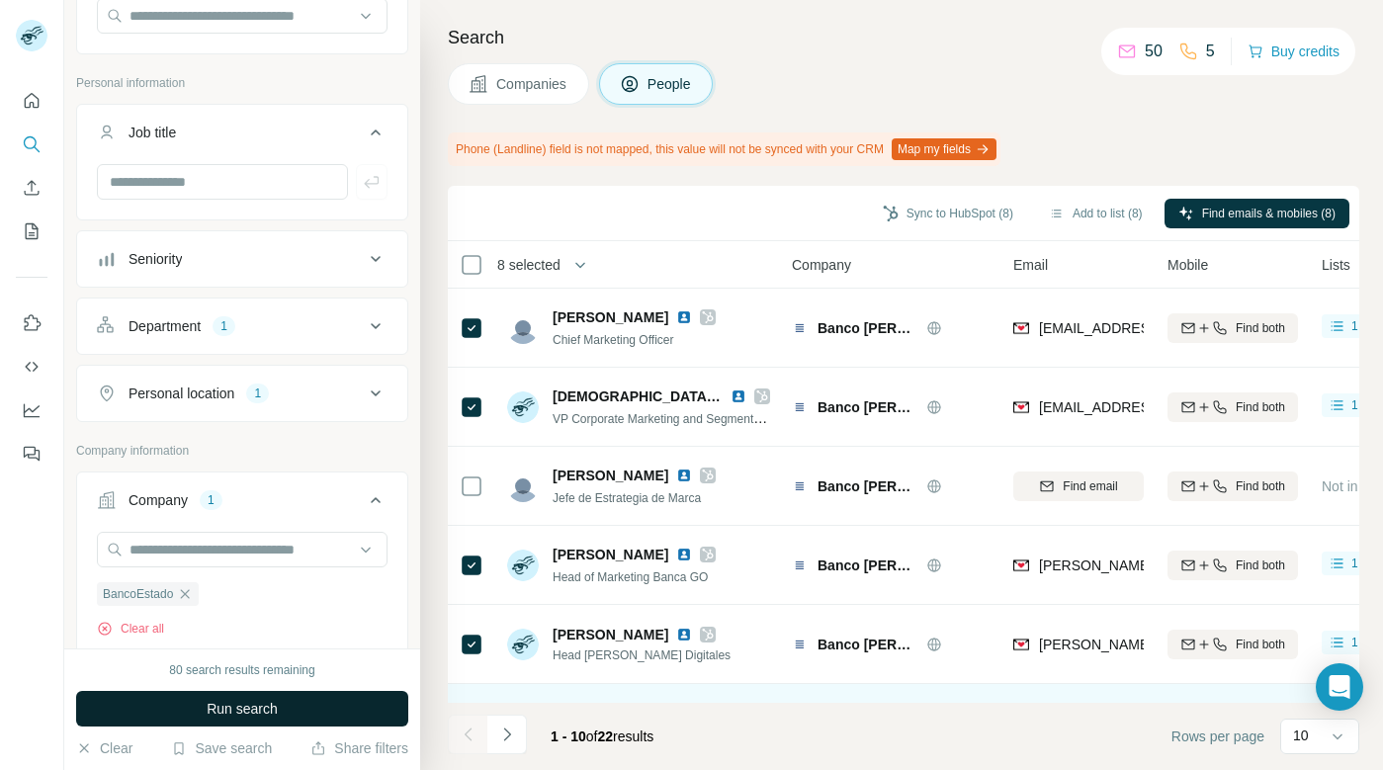
click at [299, 708] on button "Run search" at bounding box center [242, 709] width 332 height 36
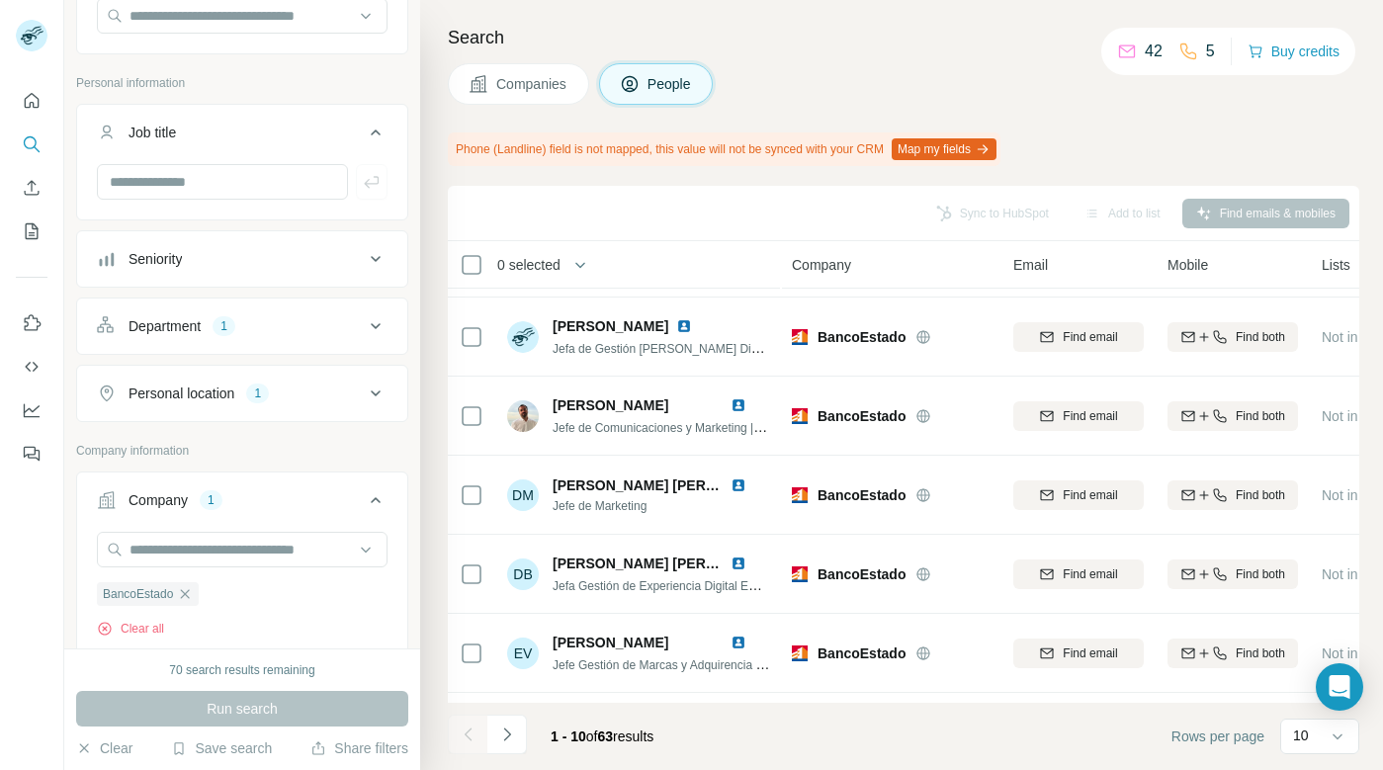
scroll to position [81, 0]
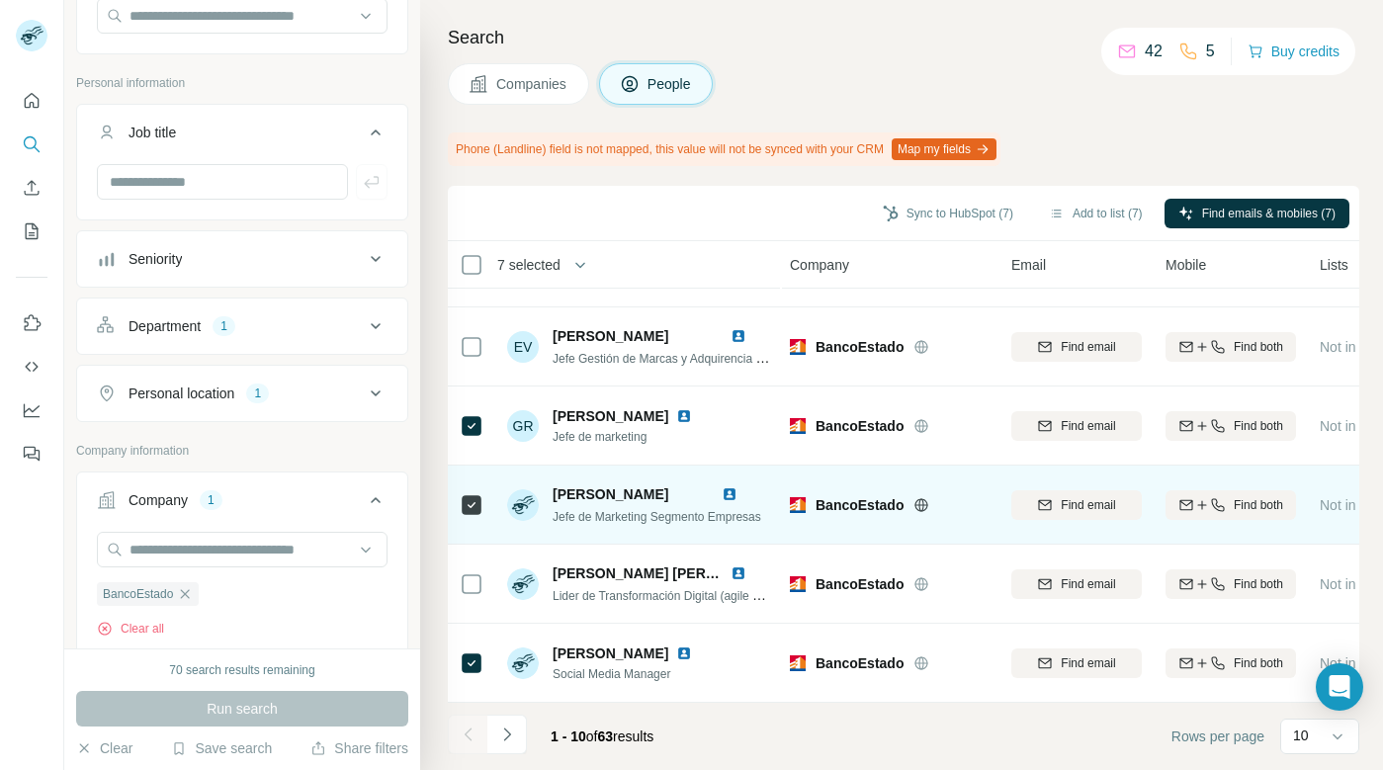
scroll to position [0, 2]
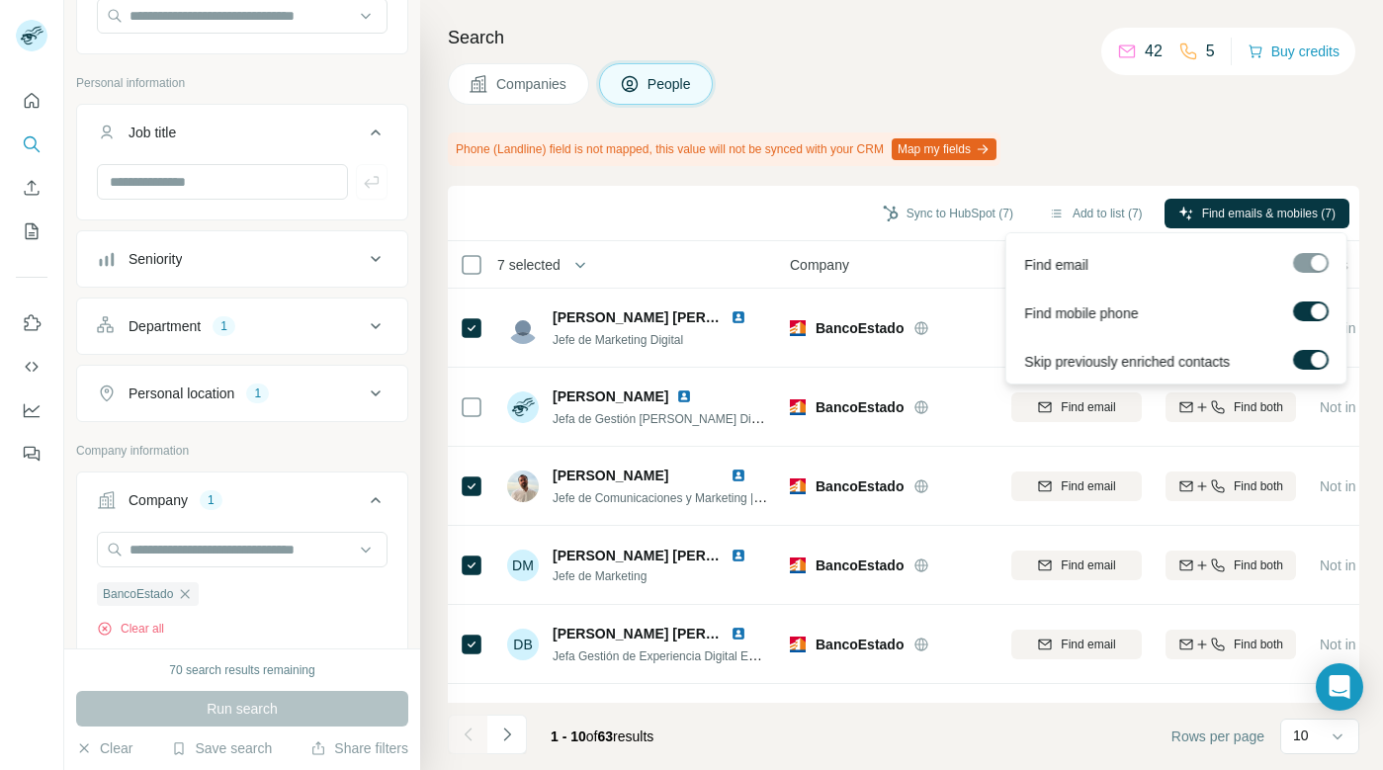
click at [1316, 311] on div at bounding box center [1319, 312] width 16 height 16
click at [1318, 258] on div at bounding box center [1311, 263] width 36 height 20
click at [1315, 357] on div at bounding box center [1319, 360] width 16 height 16
click at [1320, 257] on div at bounding box center [1311, 263] width 36 height 20
click at [1319, 261] on div at bounding box center [1311, 263] width 36 height 20
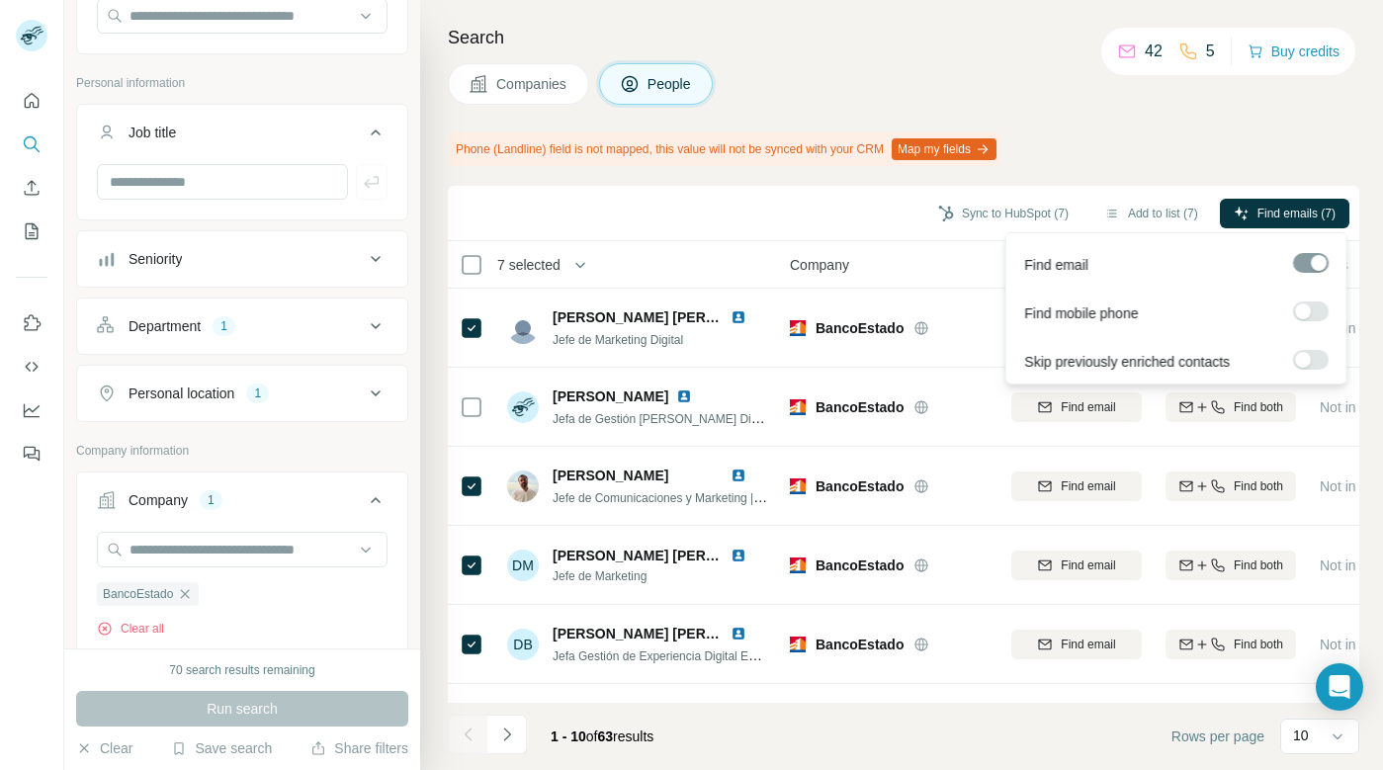
click at [1306, 311] on div at bounding box center [1303, 312] width 16 height 16
click at [1318, 308] on div at bounding box center [1319, 312] width 16 height 16
click at [1313, 358] on label at bounding box center [1311, 360] width 36 height 20
click at [1282, 212] on span "Find emails (7)" at bounding box center [1297, 214] width 78 height 18
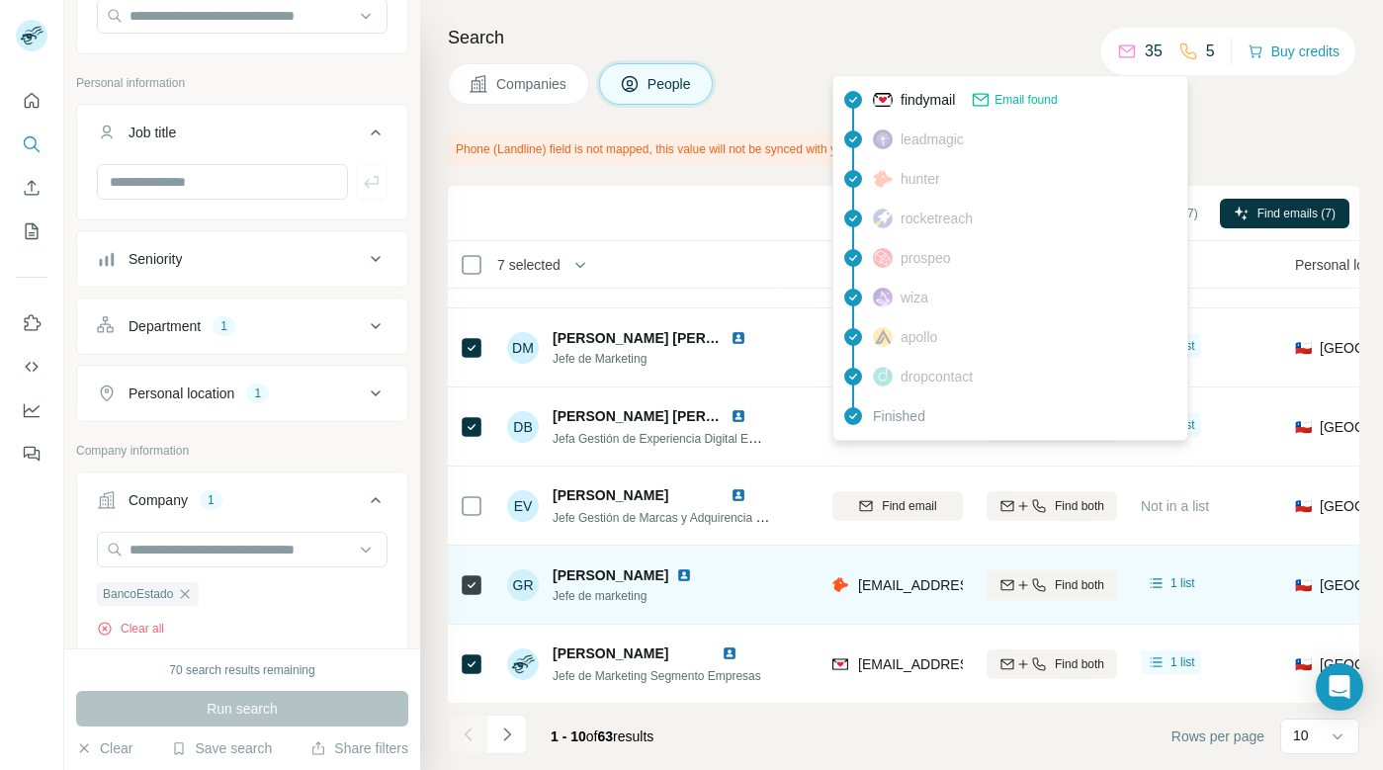
scroll to position [0, 181]
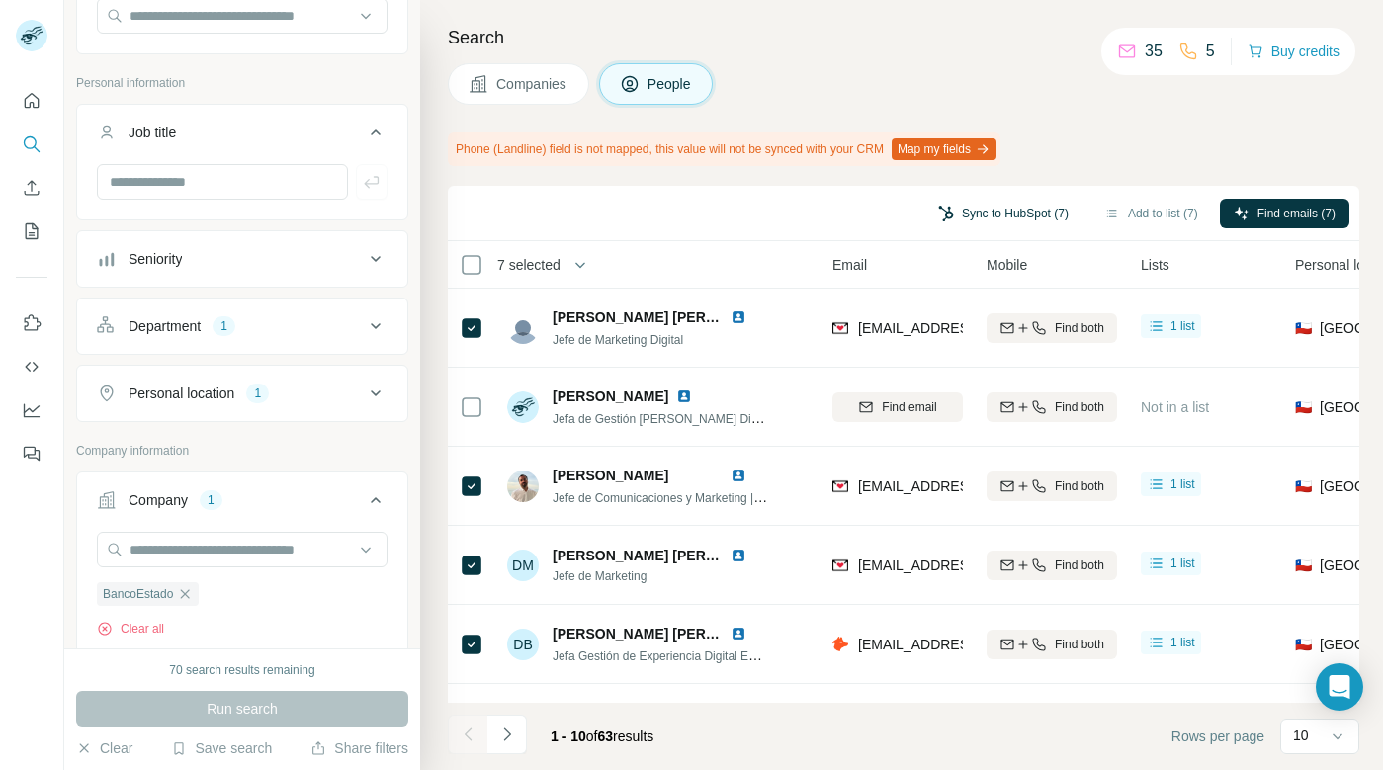
click at [983, 214] on button "Sync to HubSpot (7)" at bounding box center [1004, 214] width 158 height 30
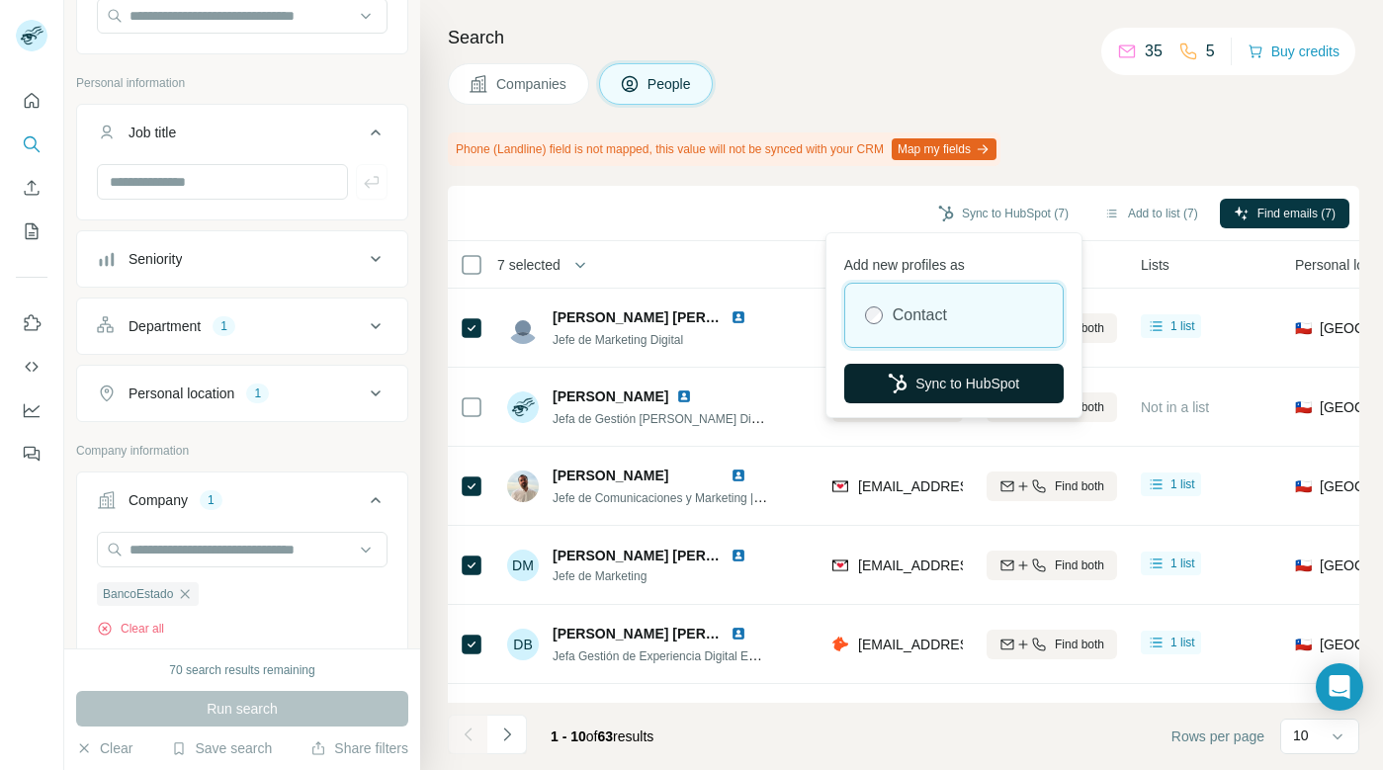
click at [958, 382] on button "Sync to HubSpot" at bounding box center [954, 384] width 220 height 40
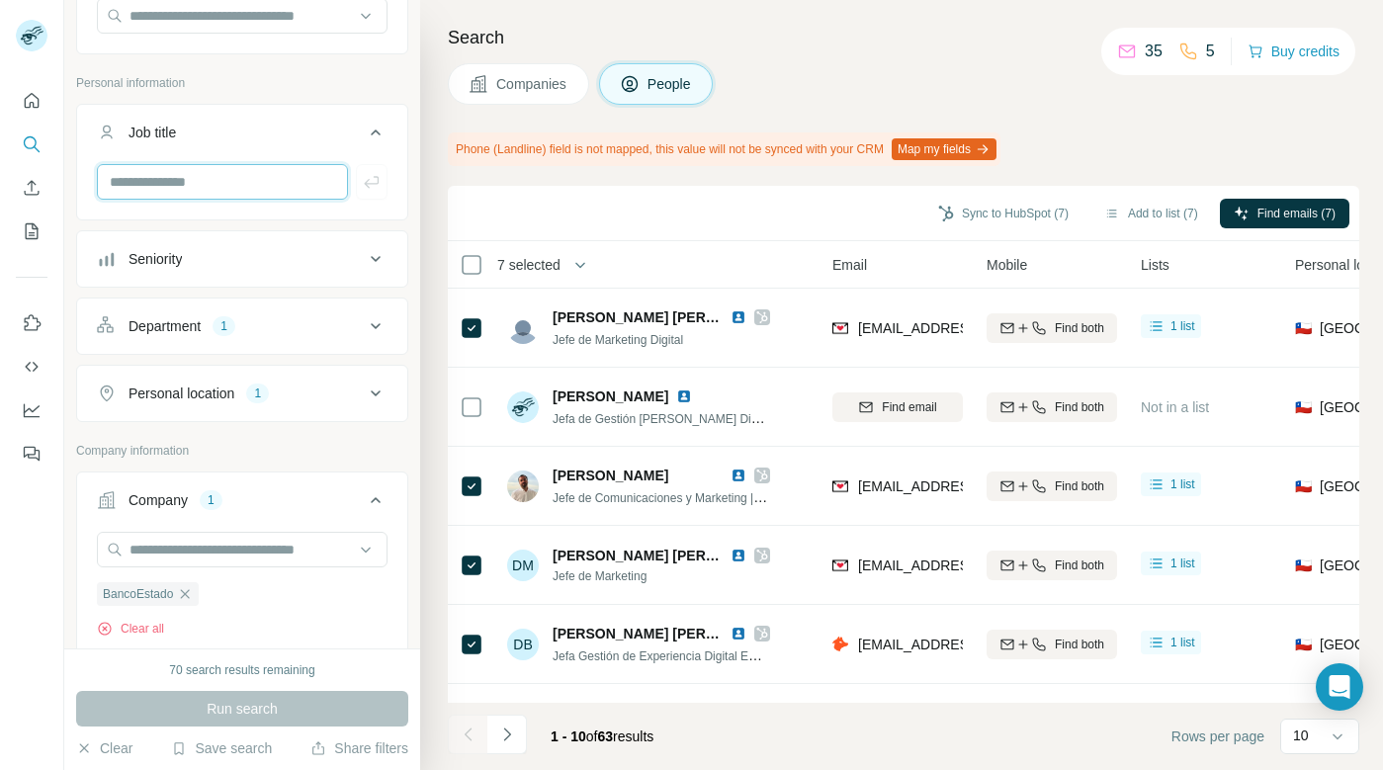
click at [242, 177] on input "text" at bounding box center [222, 182] width 251 height 36
type input "**********"
drag, startPoint x: 250, startPoint y: 183, endPoint x: 88, endPoint y: 183, distance: 162.2
click at [88, 183] on div "**********" at bounding box center [242, 189] width 330 height 51
click at [228, 172] on input "text" at bounding box center [222, 182] width 251 height 36
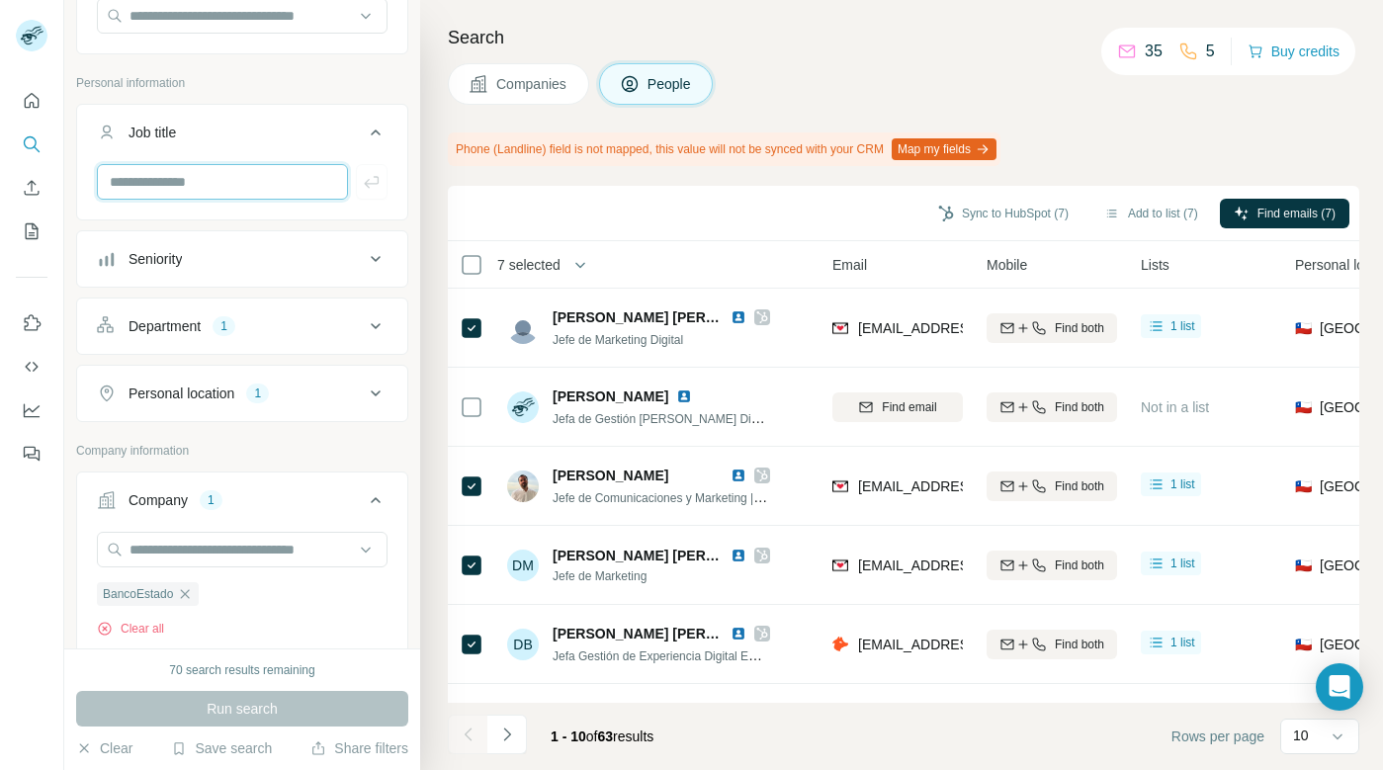
paste input "**********"
type input "**********"
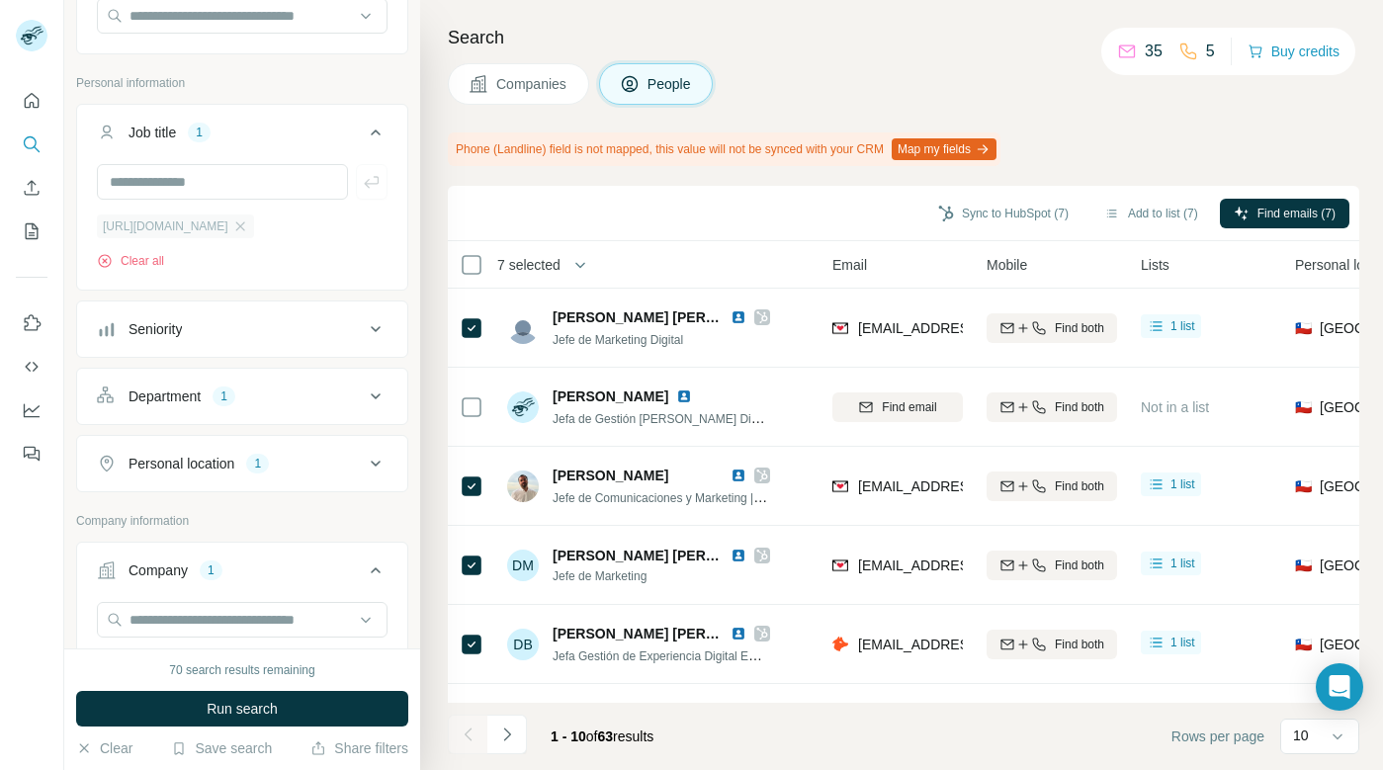
click at [214, 228] on span "https://personas.bancosecurity.cl/" at bounding box center [166, 227] width 126 height 18
click at [248, 226] on icon "button" at bounding box center [240, 227] width 16 height 16
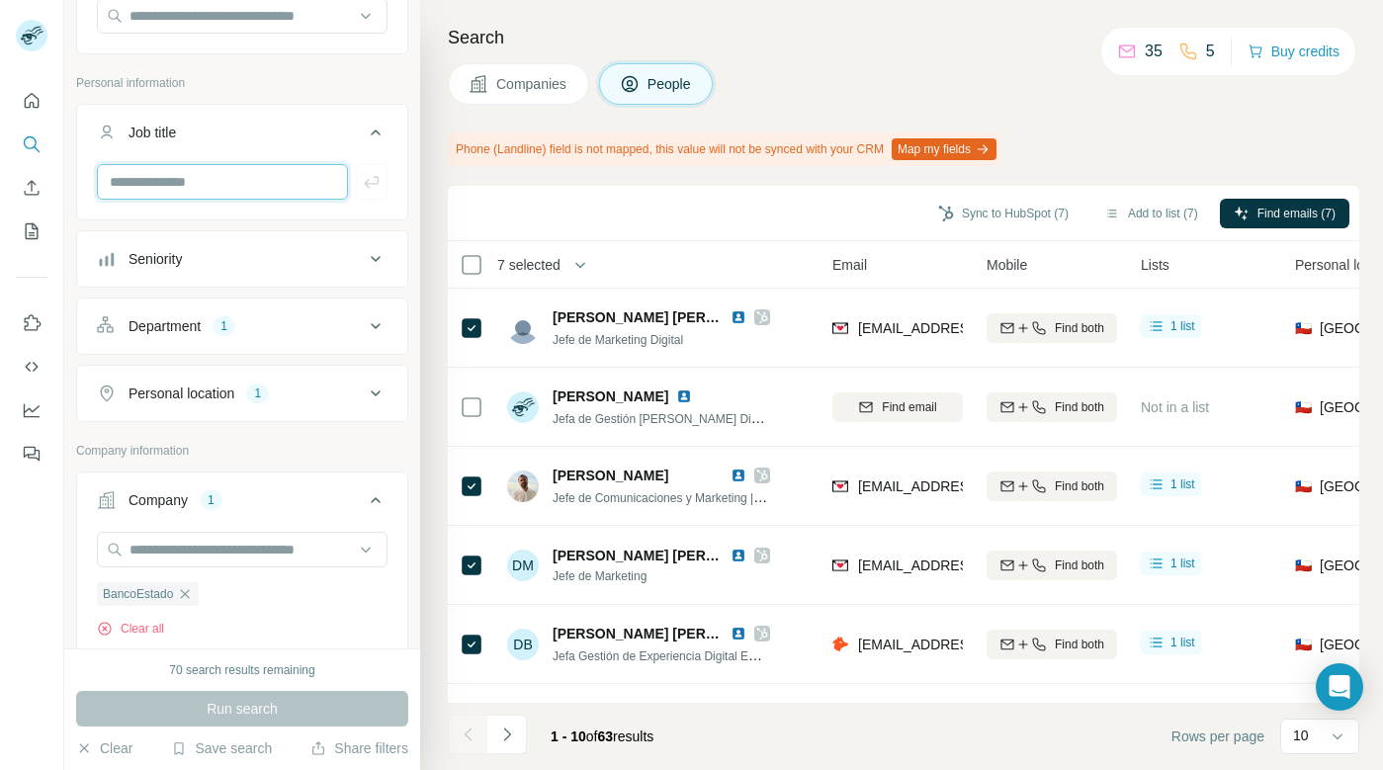
click at [247, 187] on input "text" at bounding box center [222, 182] width 251 height 36
drag, startPoint x: 221, startPoint y: 180, endPoint x: 101, endPoint y: 186, distance: 120.8
click at [101, 186] on input "**********" at bounding box center [222, 182] width 251 height 36
click at [235, 180] on input "**********" at bounding box center [222, 182] width 251 height 36
type input "**********"
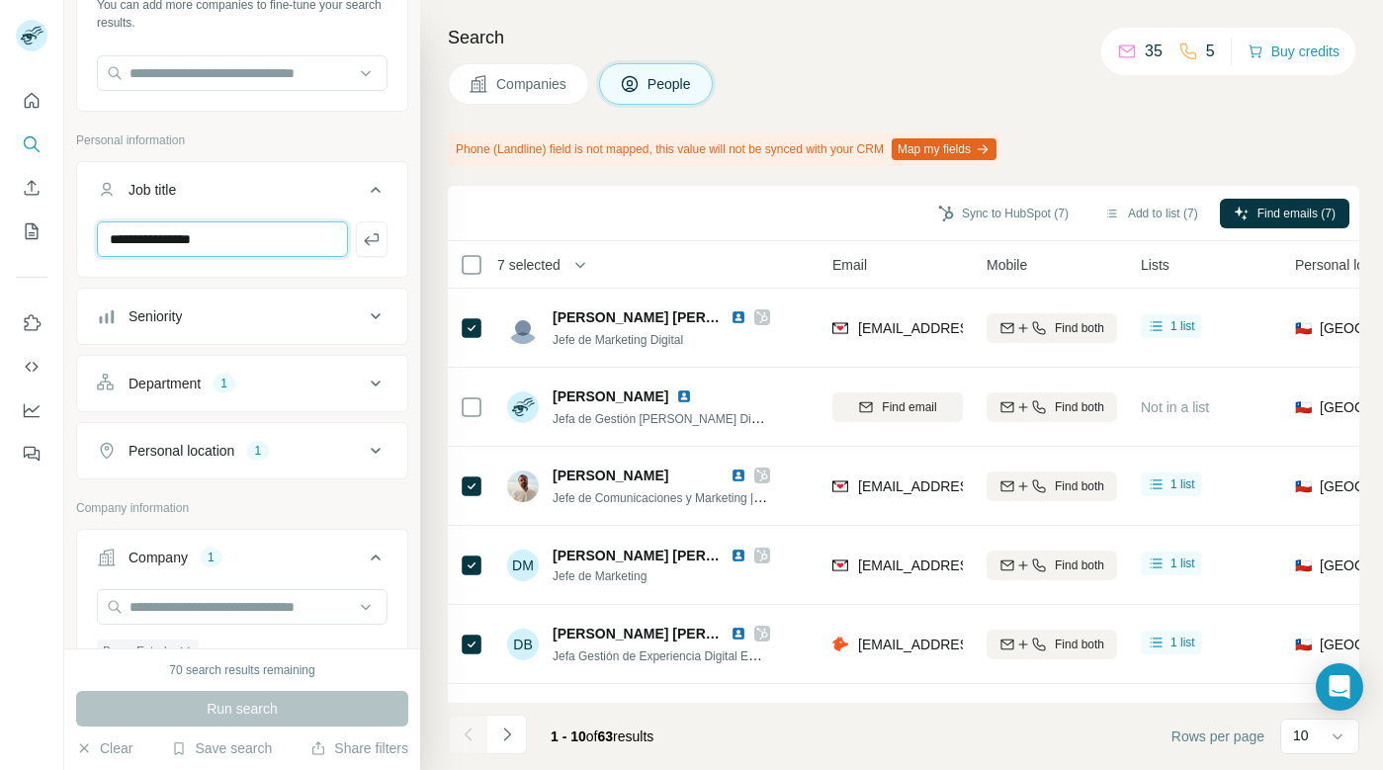
scroll to position [141, 0]
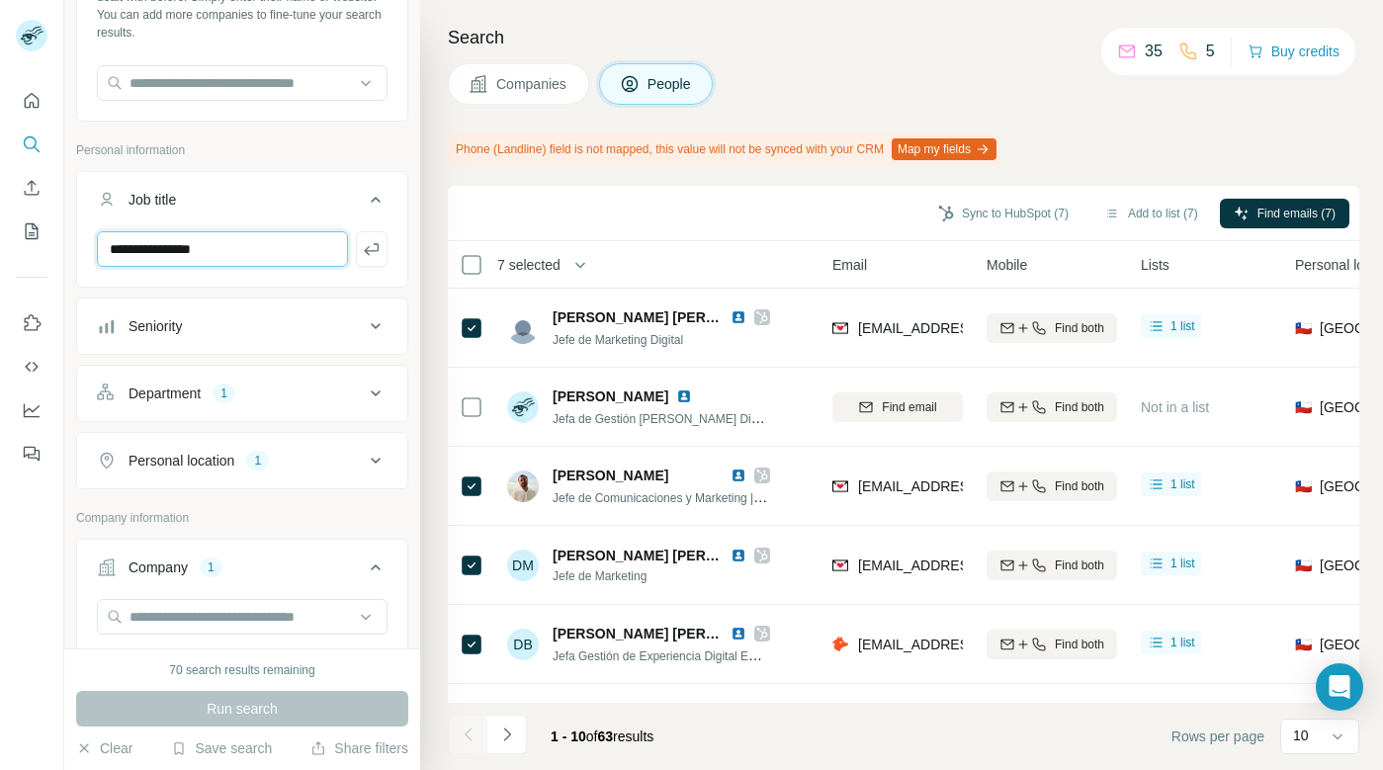
drag, startPoint x: 276, startPoint y: 258, endPoint x: 78, endPoint y: 244, distance: 198.2
click at [78, 244] on div "**********" at bounding box center [242, 256] width 330 height 51
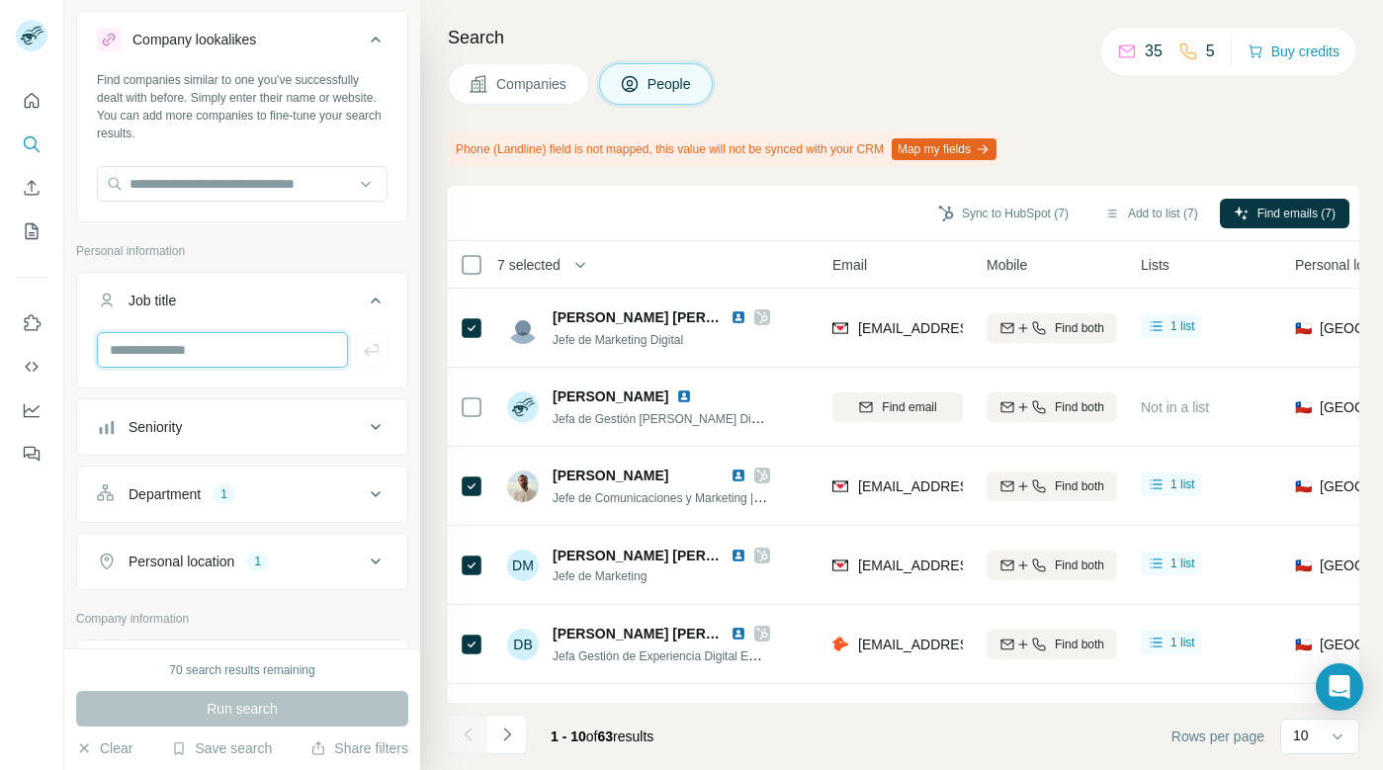
scroll to position [8, 0]
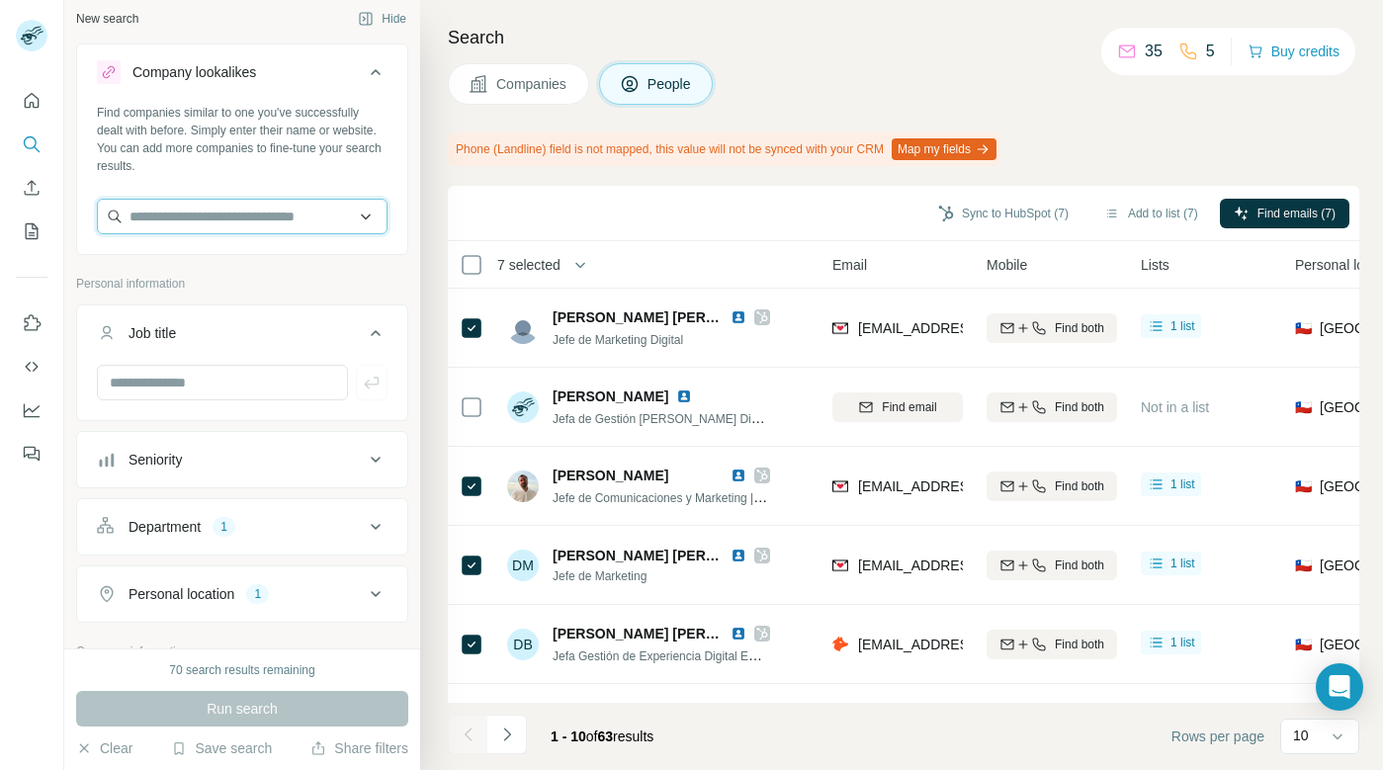
click at [222, 220] on input "text" at bounding box center [242, 217] width 291 height 36
paste input "**********"
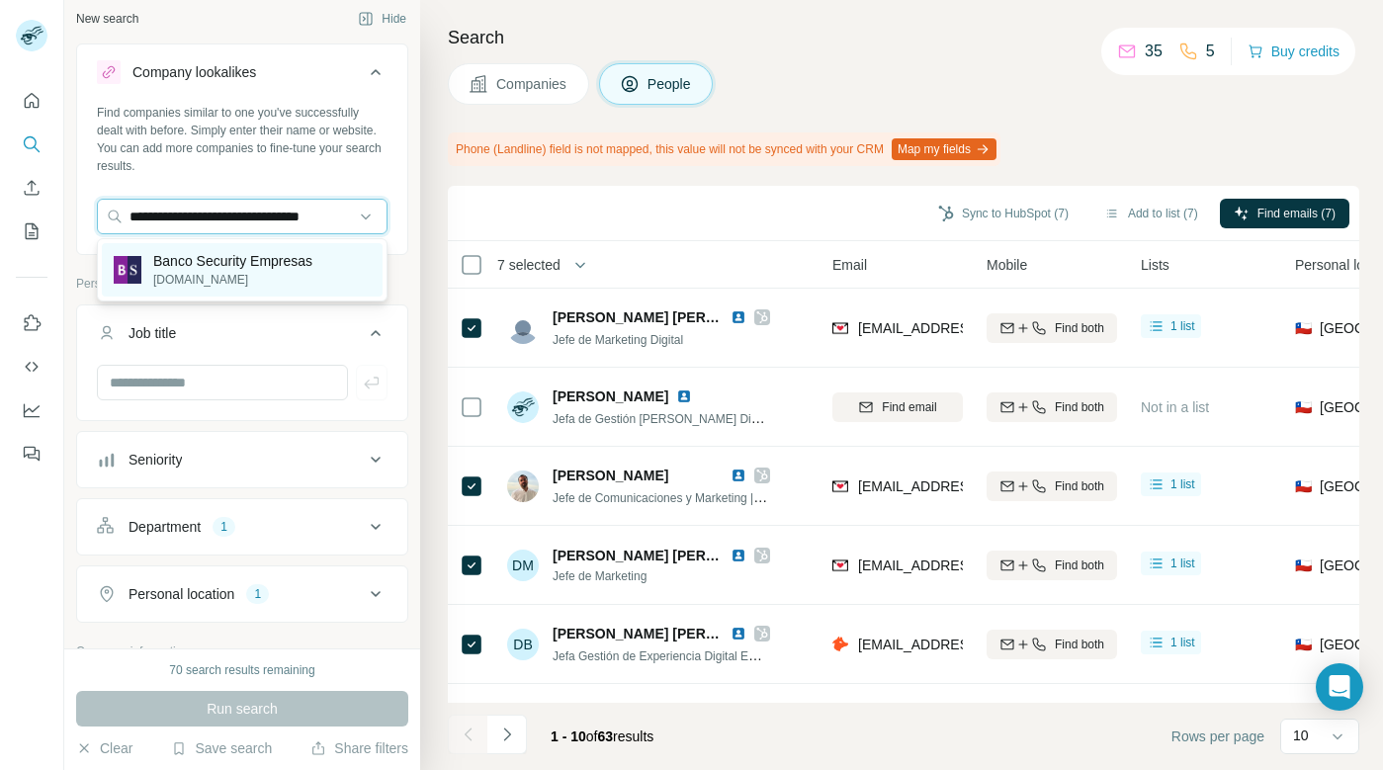
type input "**********"
click at [227, 263] on p "Banco Security Empresas" at bounding box center [232, 261] width 159 height 20
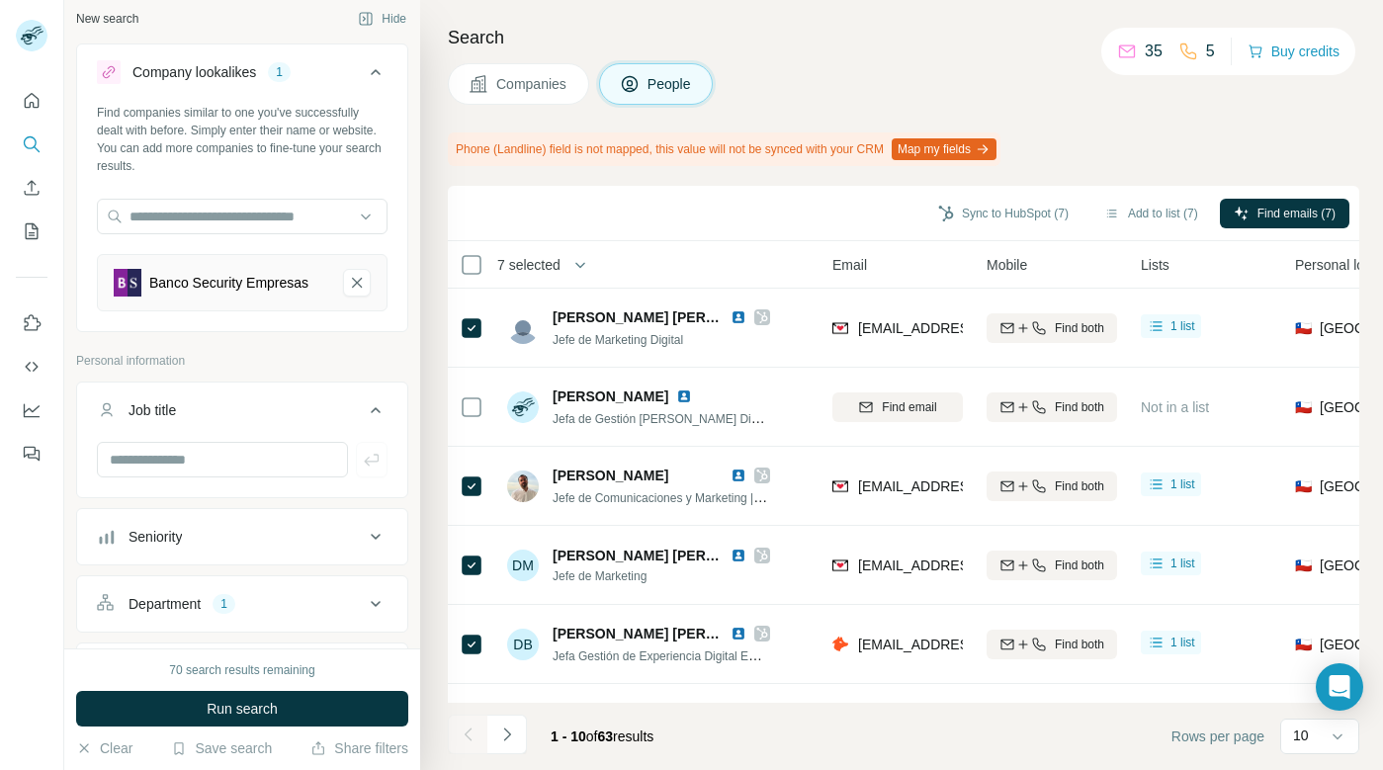
scroll to position [0, 0]
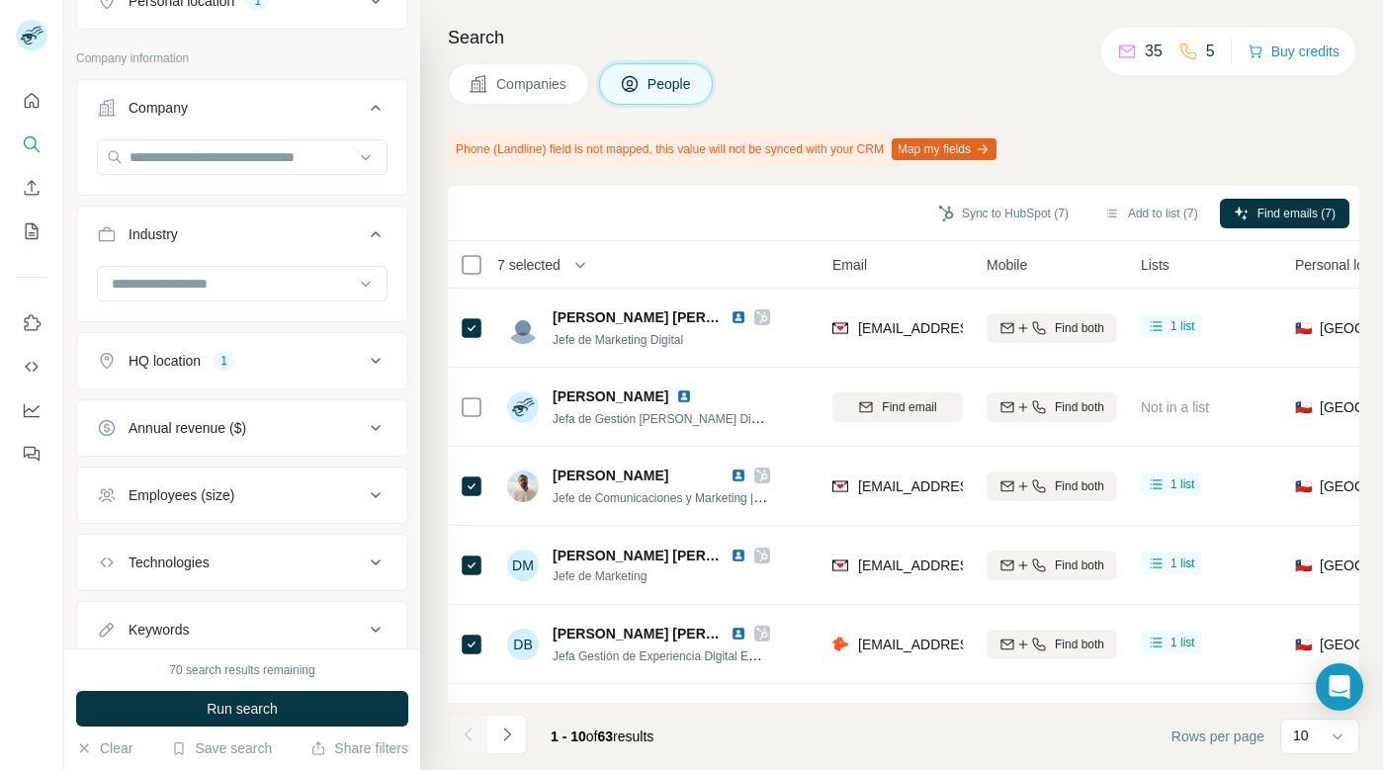
scroll to position [744, 0]
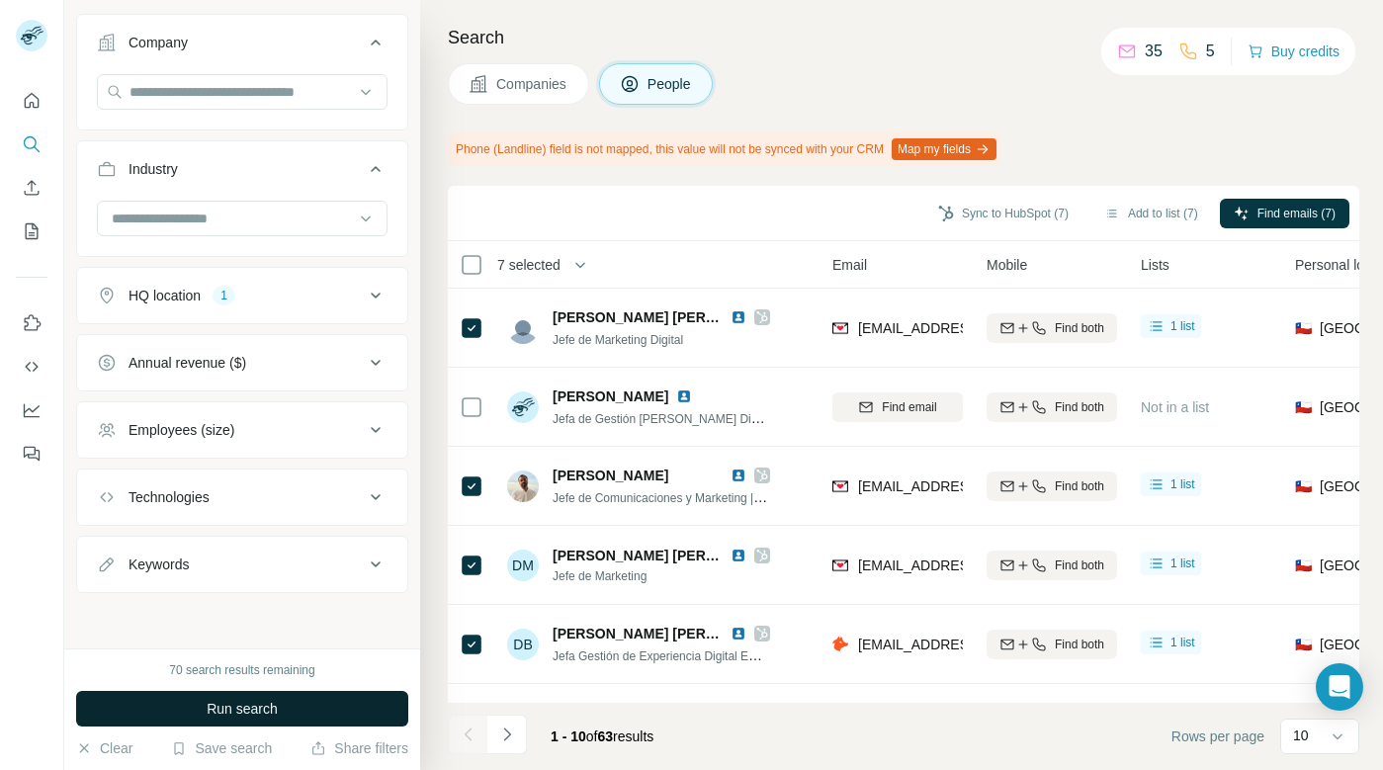
click at [216, 709] on span "Run search" at bounding box center [242, 709] width 71 height 20
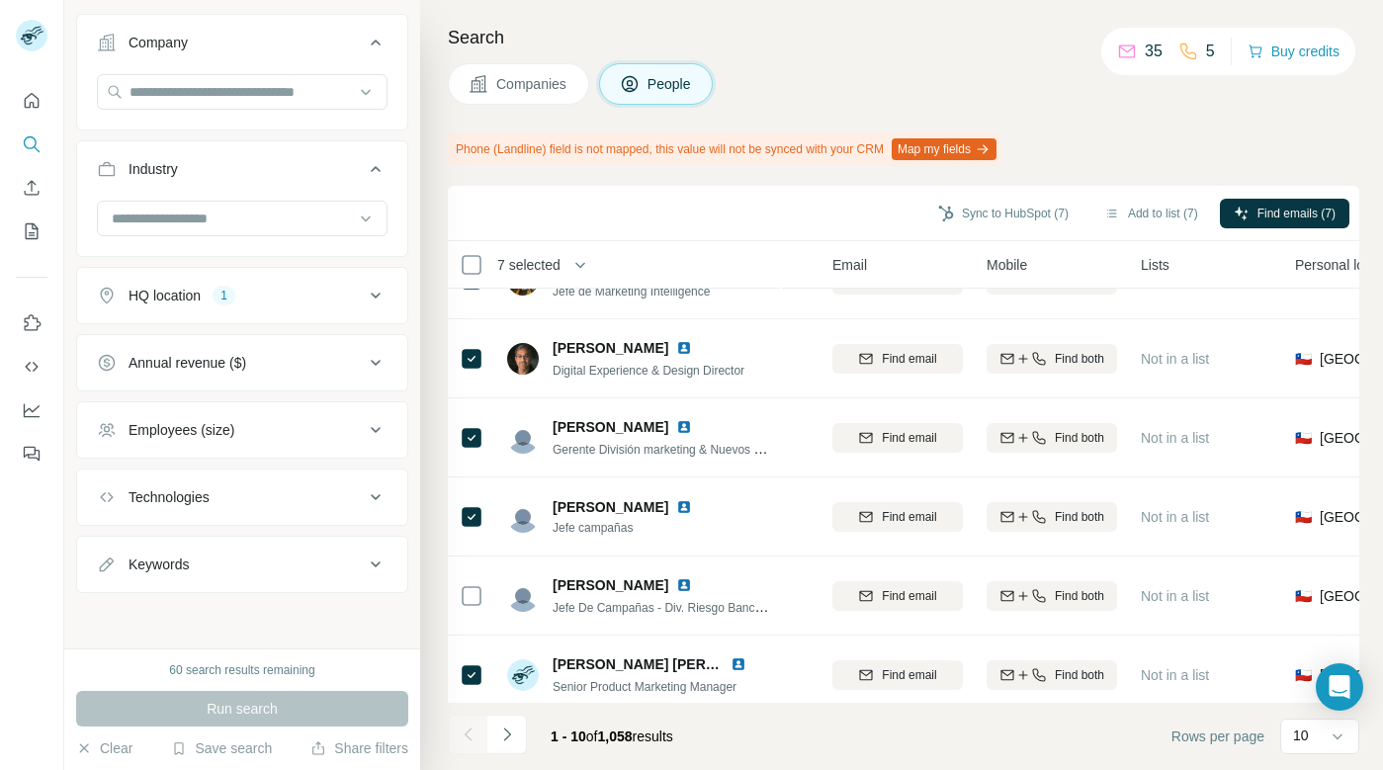
scroll to position [377, 181]
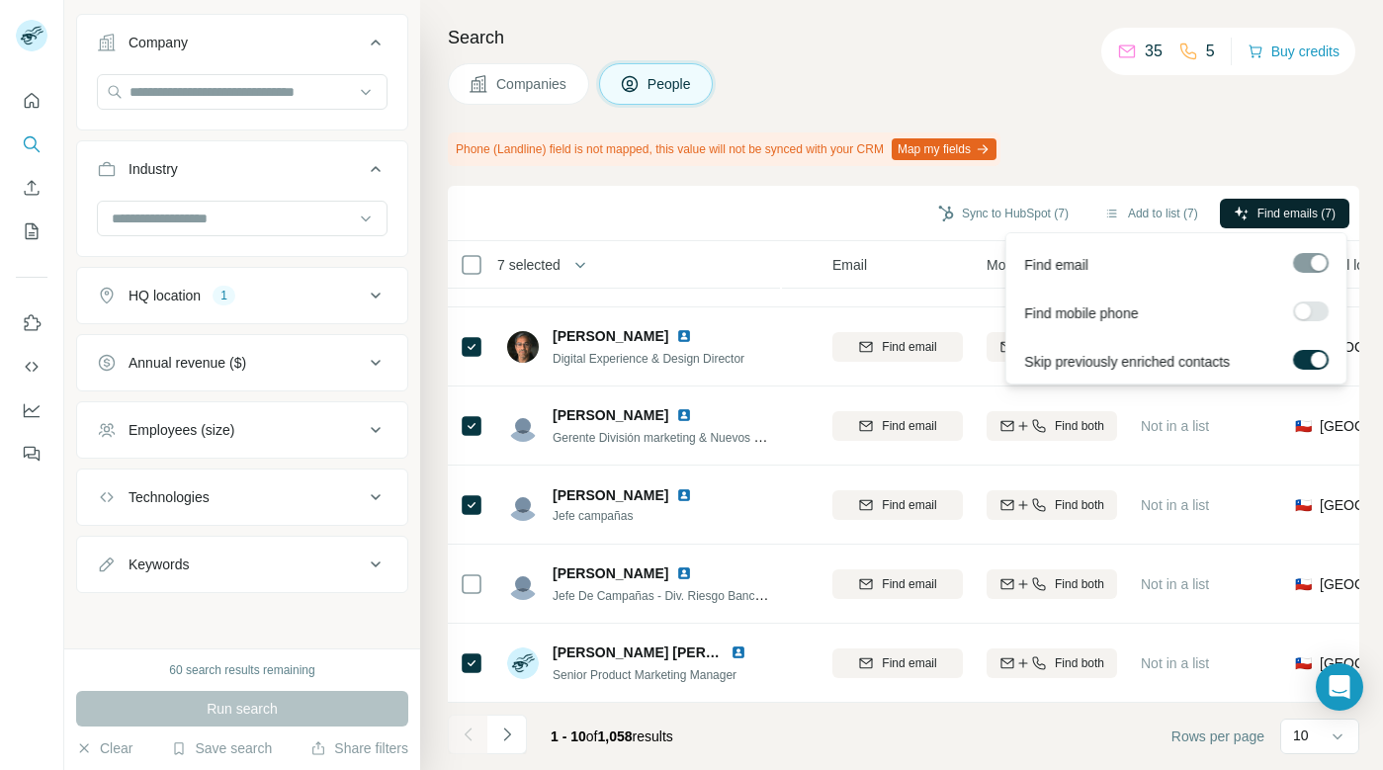
click at [1305, 209] on span "Find emails (7)" at bounding box center [1297, 214] width 78 height 18
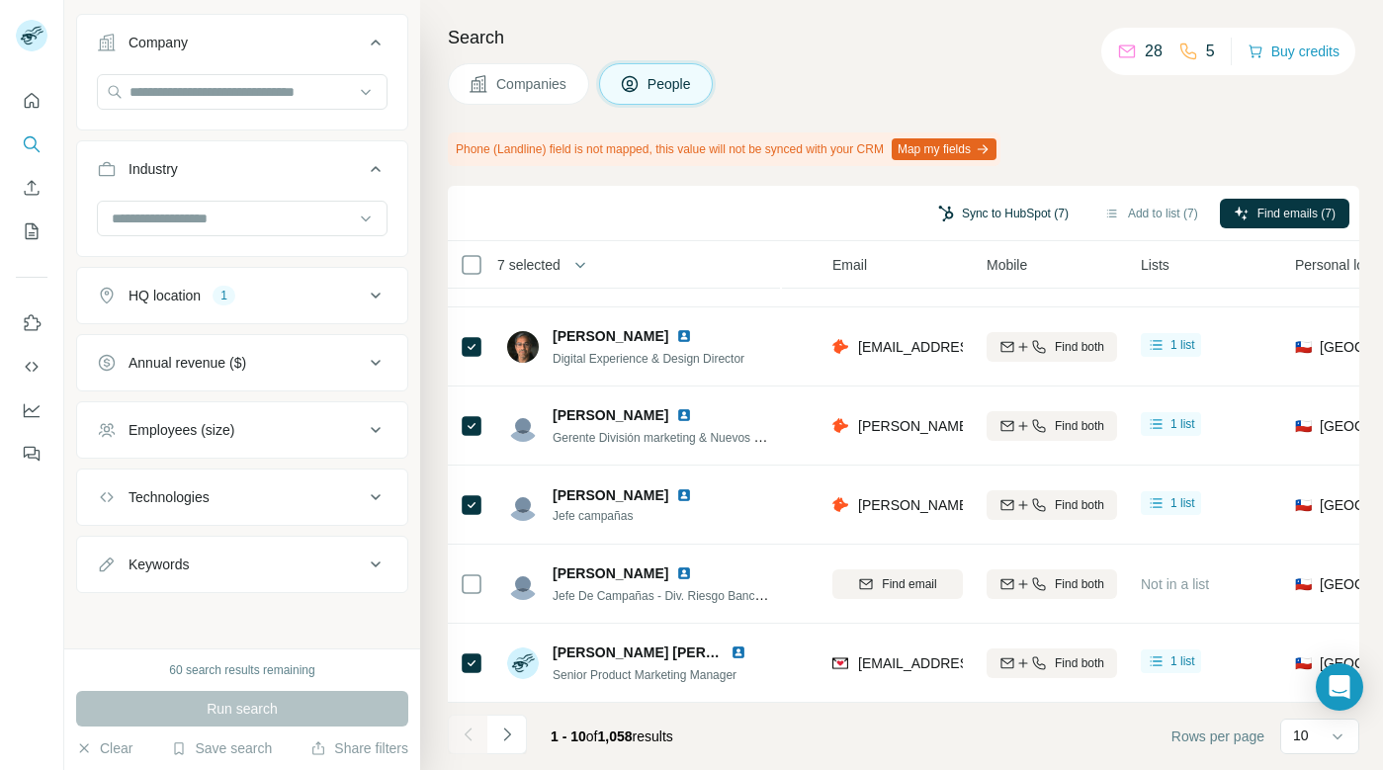
click at [1003, 210] on button "Sync to HubSpot (7)" at bounding box center [1004, 214] width 158 height 30
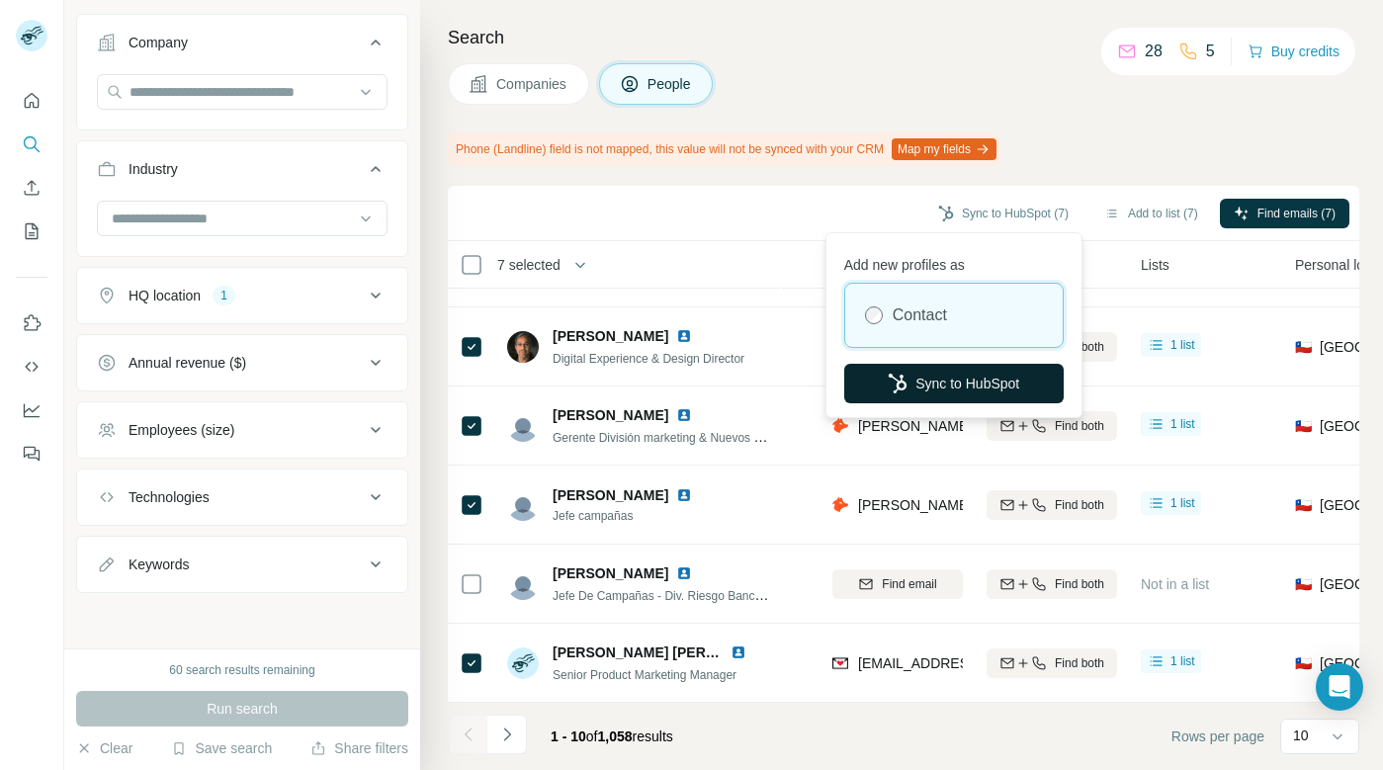
click at [946, 383] on button "Sync to HubSpot" at bounding box center [954, 384] width 220 height 40
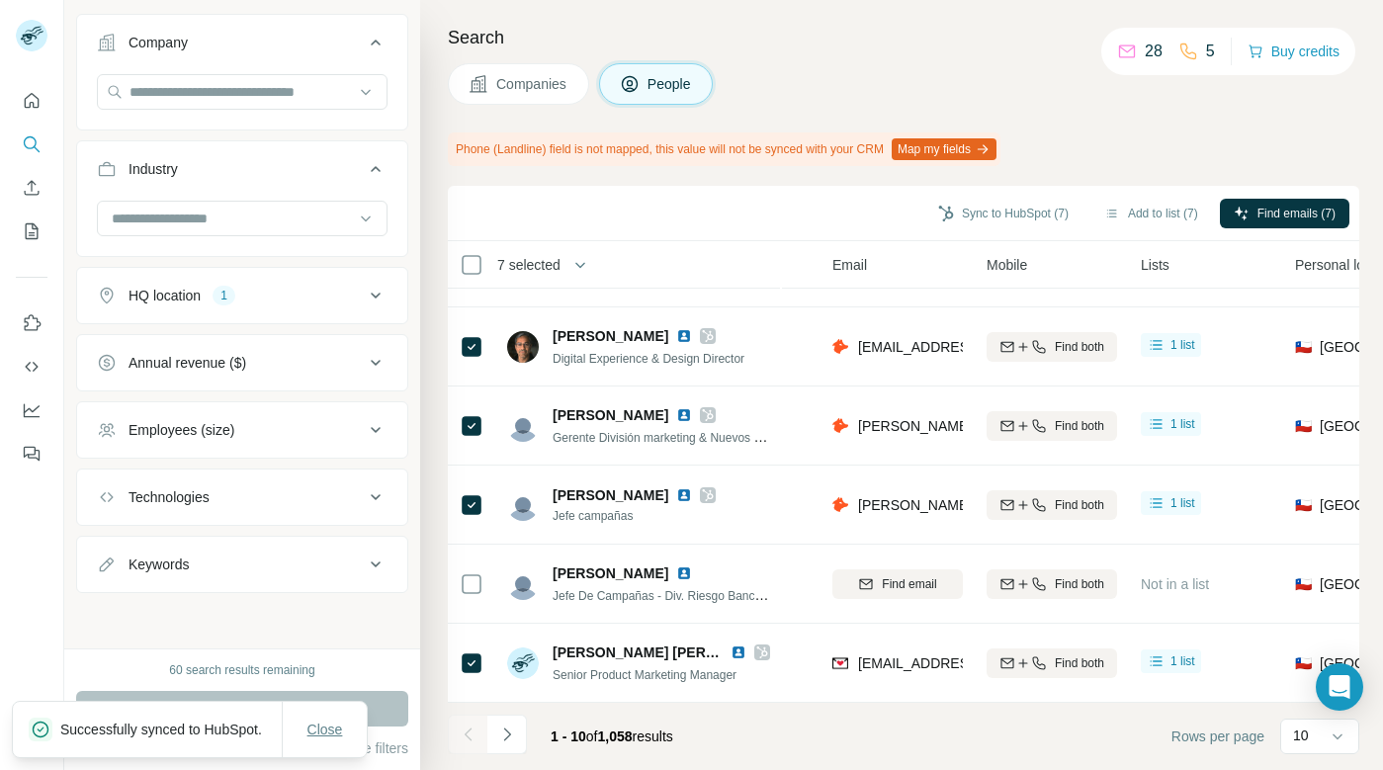
click at [332, 722] on span "Close" at bounding box center [326, 730] width 36 height 20
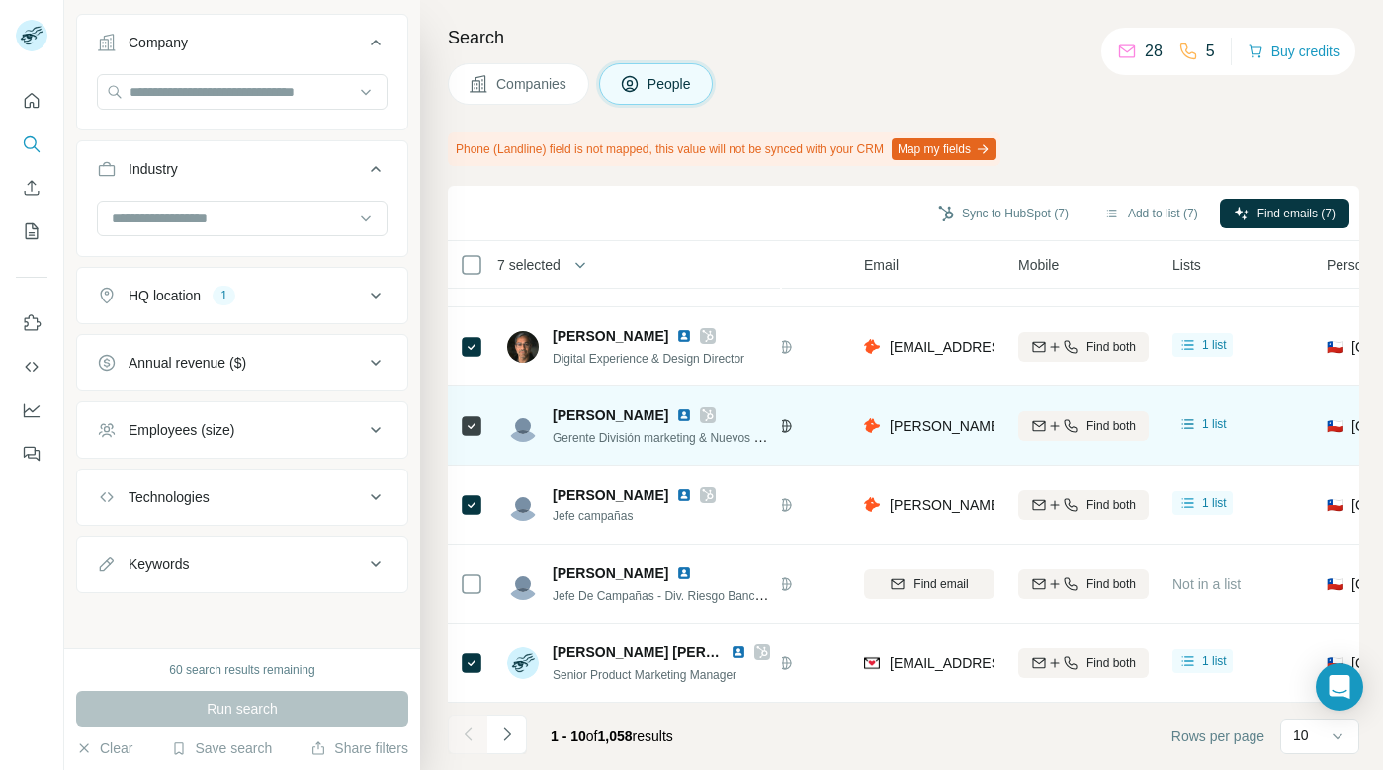
scroll to position [377, 0]
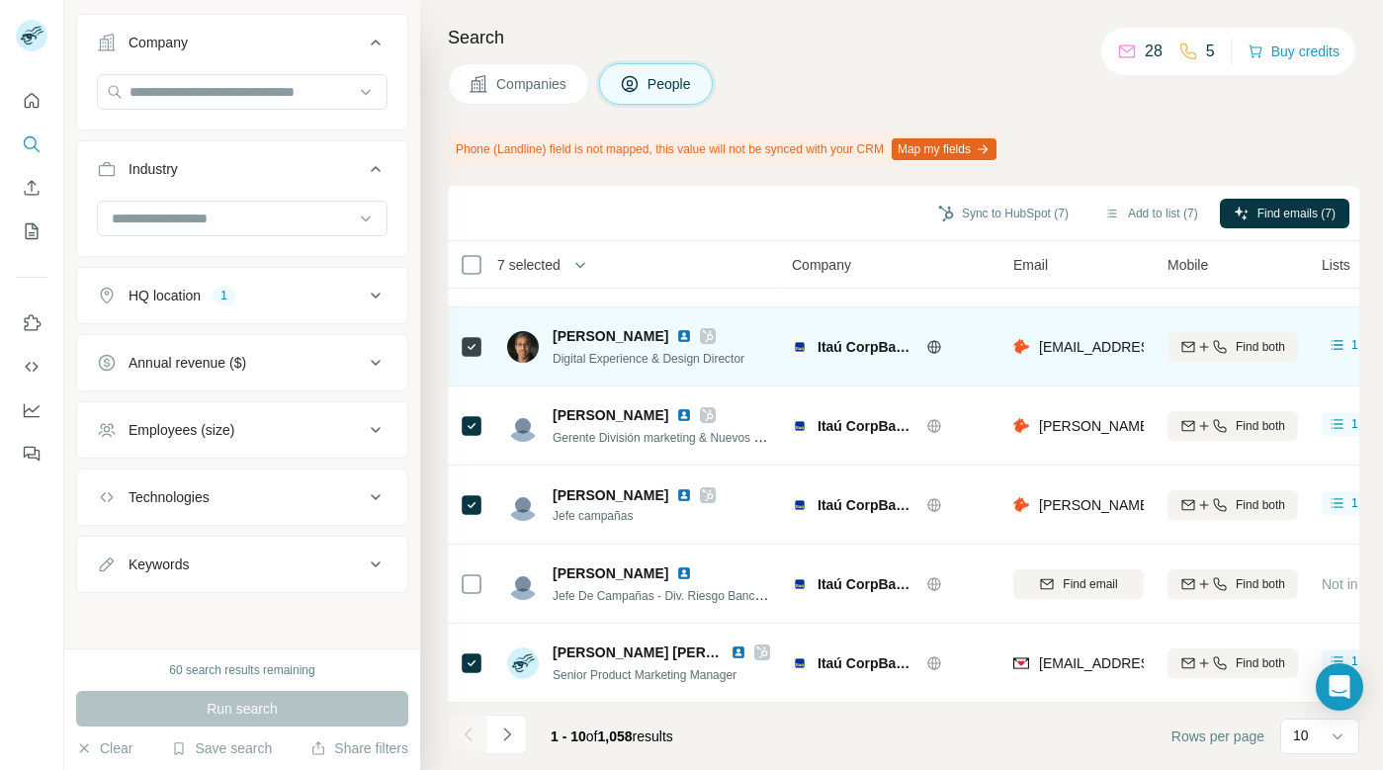
click at [702, 333] on icon at bounding box center [708, 336] width 12 height 16
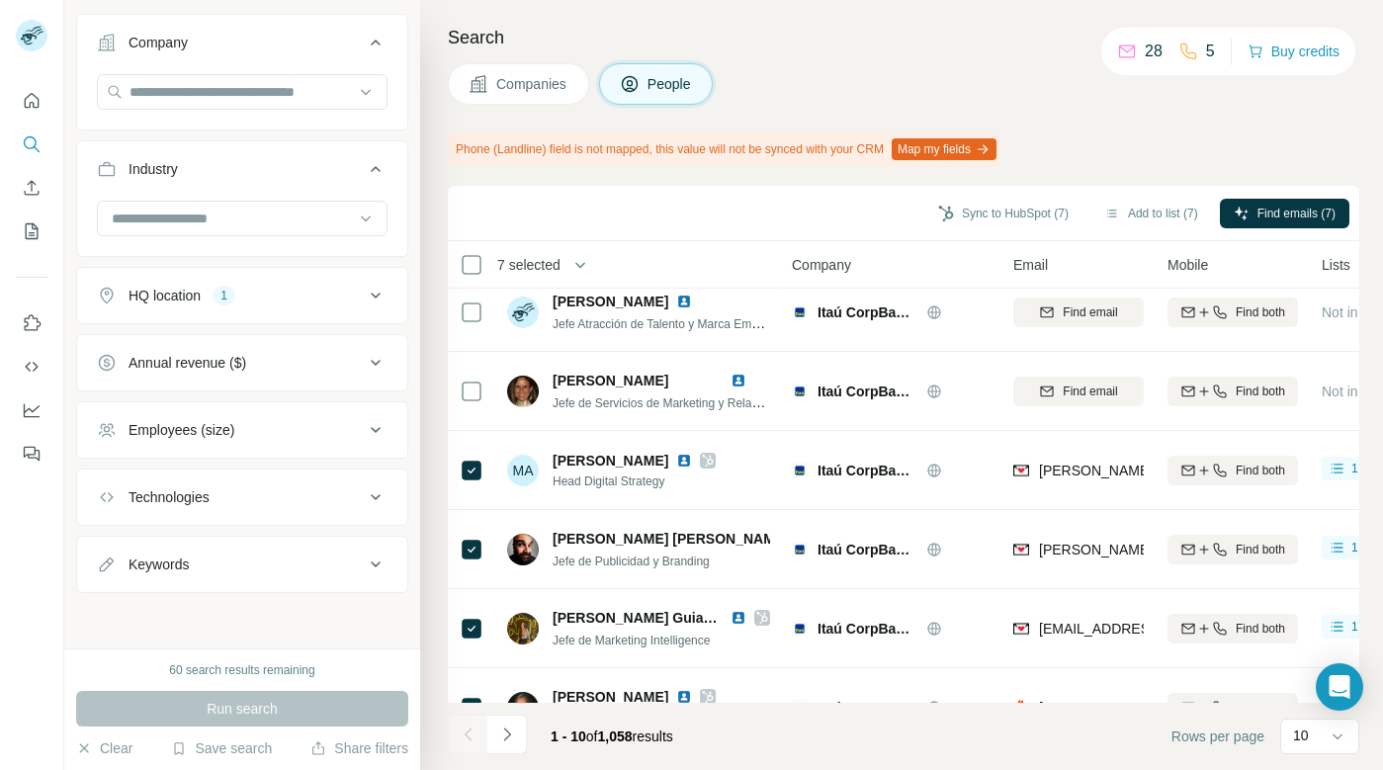
scroll to position [0, 0]
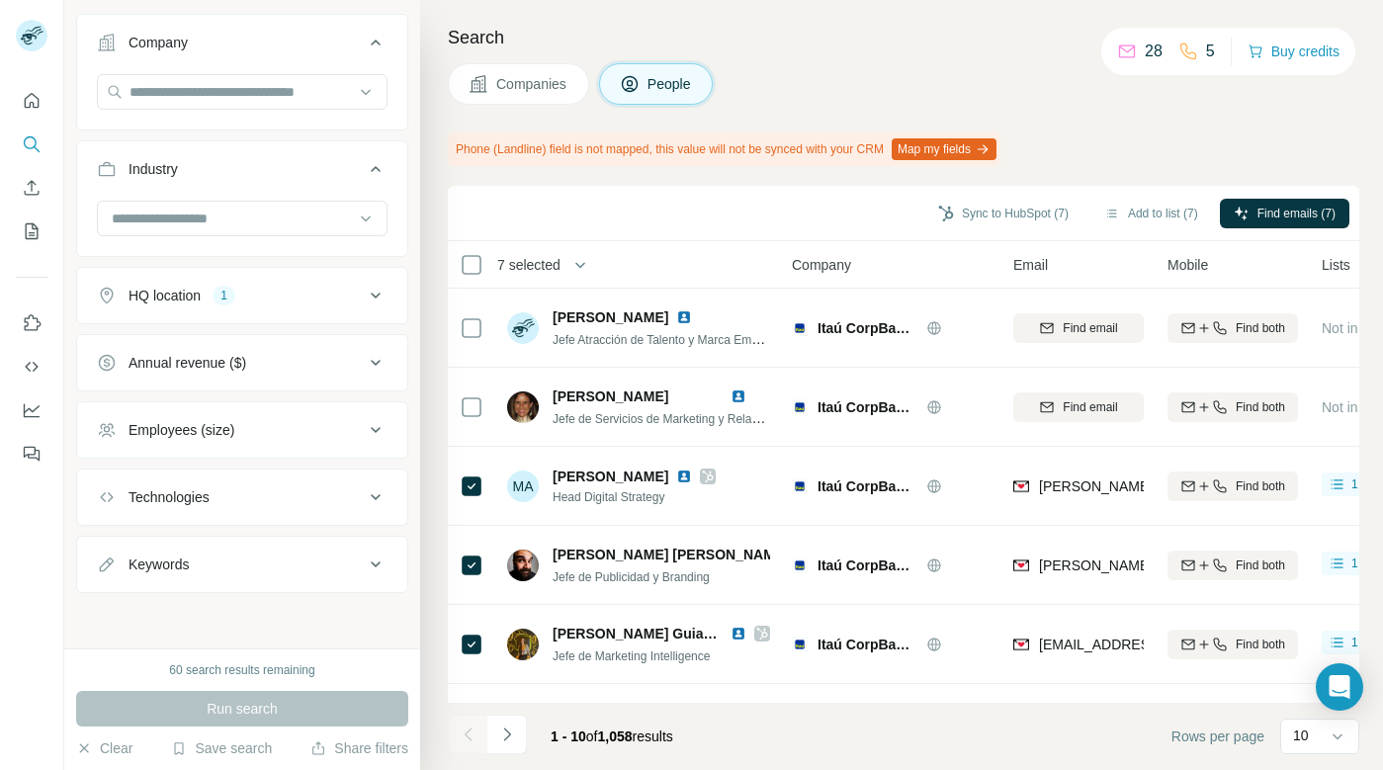
click at [891, 41] on h4 "Search" at bounding box center [904, 38] width 912 height 28
